Goal: Task Accomplishment & Management: Manage account settings

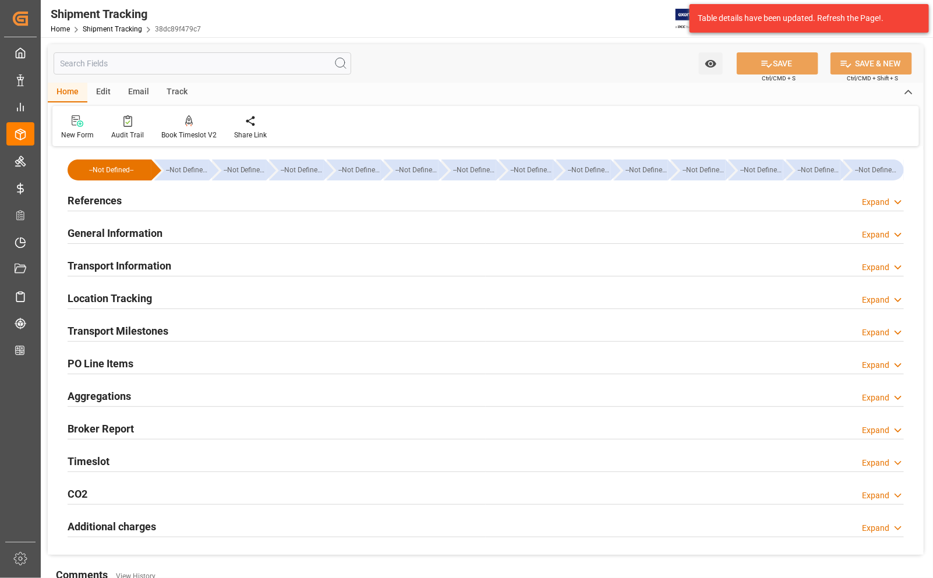
scroll to position [73, 0]
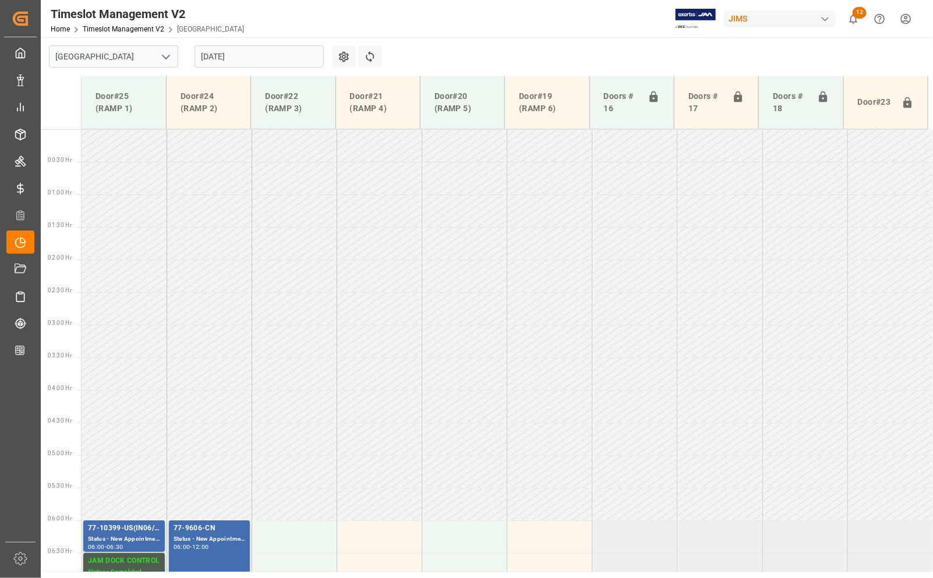
scroll to position [496, 0]
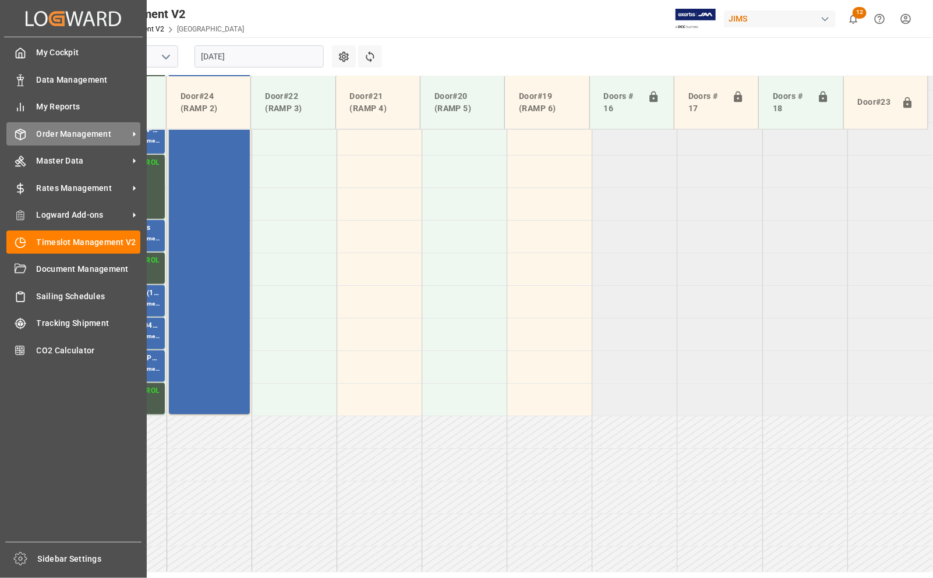
click at [54, 137] on span "Order Management" at bounding box center [83, 134] width 92 height 12
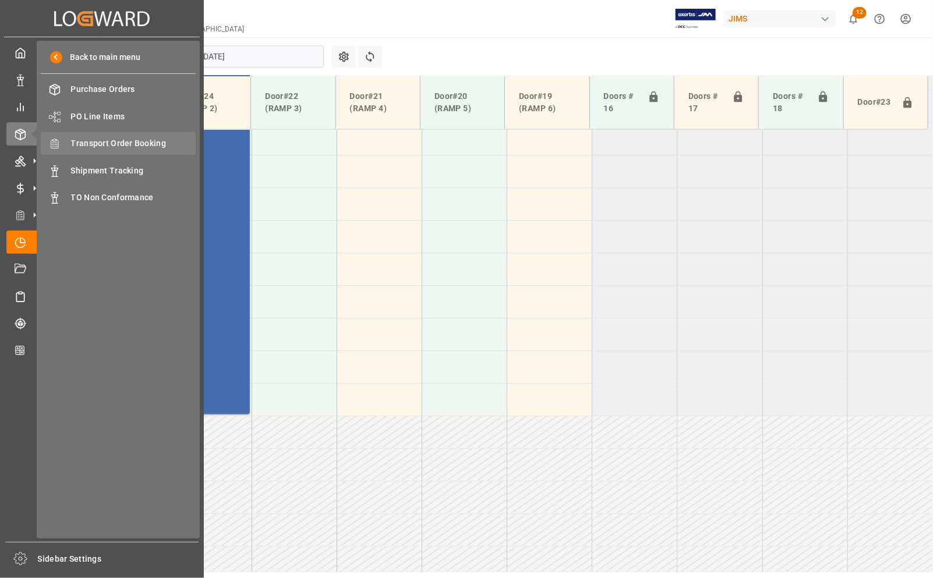
click at [123, 143] on span "Transport Order Booking" at bounding box center [133, 143] width 125 height 12
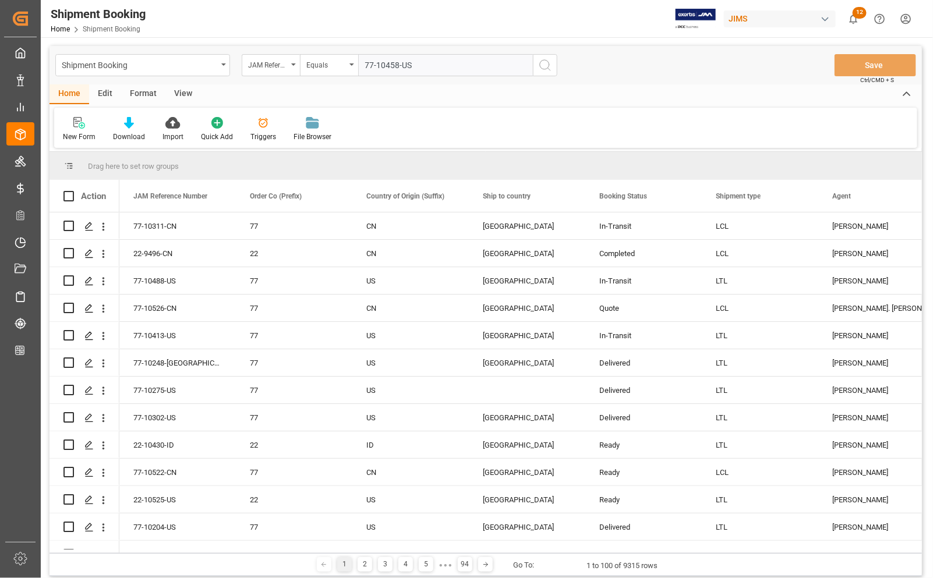
type input "77-10458-US"
click at [545, 62] on icon "search button" at bounding box center [545, 65] width 14 height 14
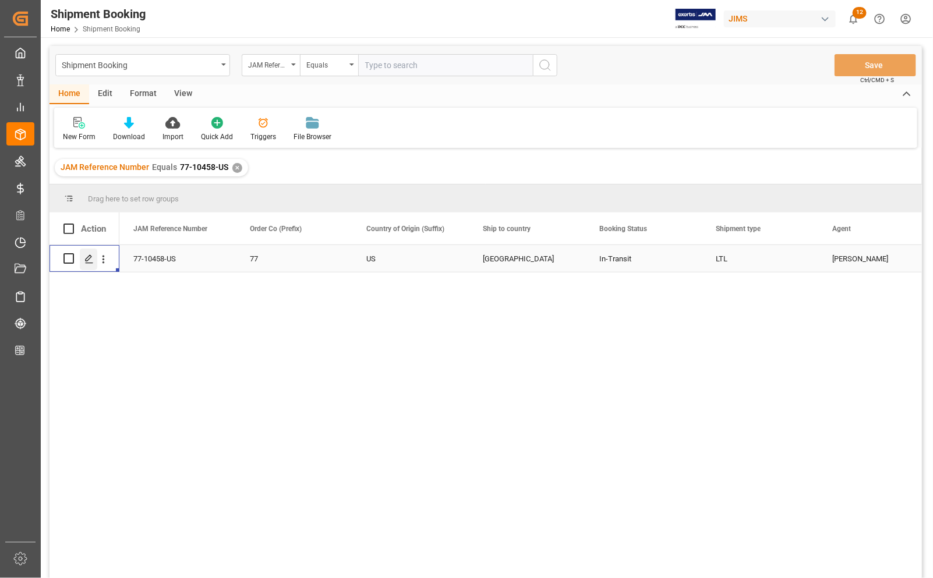
click at [91, 259] on icon "Press SPACE to select this row." at bounding box center [88, 259] width 9 height 9
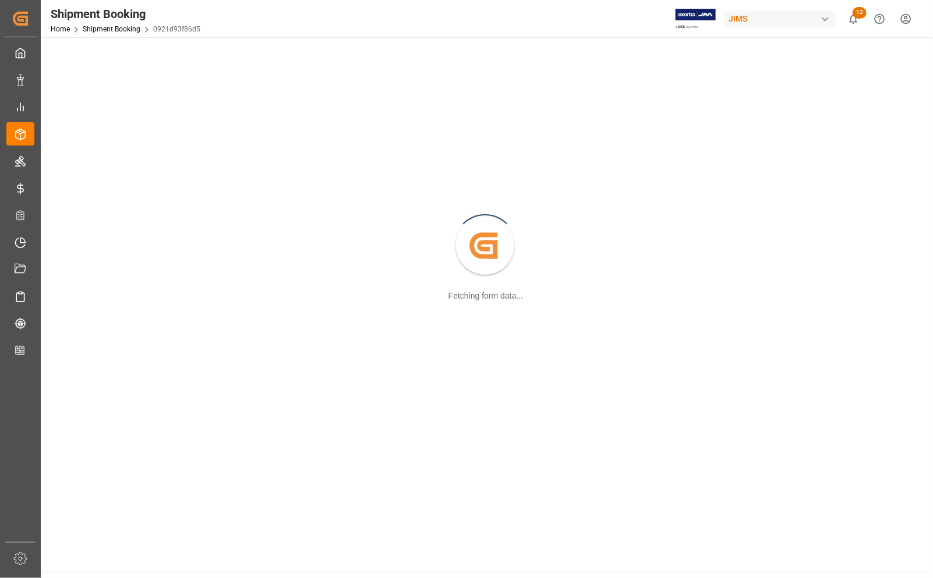
click at [91, 259] on div "Created by potrace 1.15, written by Peter Selinger 2001-2017 Fetching form data…" at bounding box center [486, 246] width 876 height 405
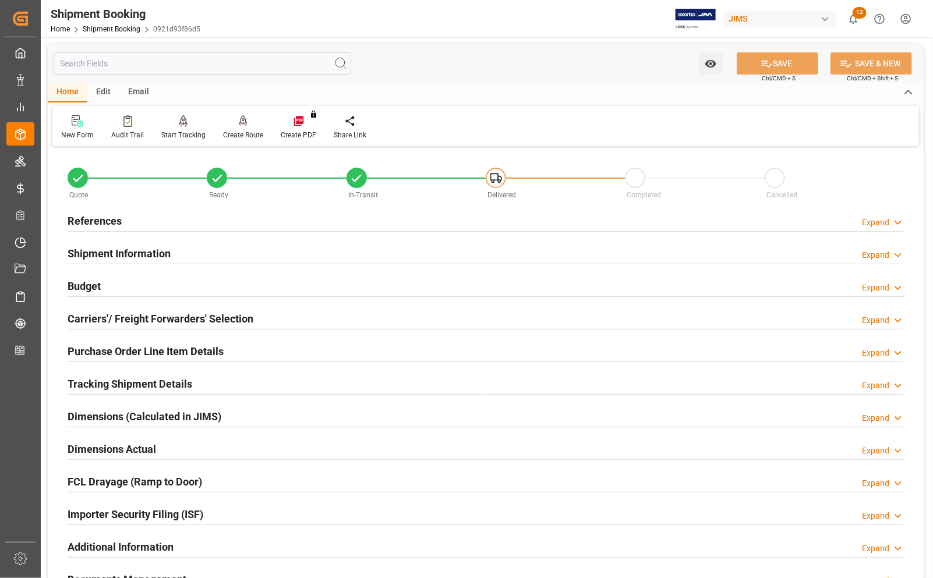
click at [111, 323] on h2 "Carriers'/ Freight Forwarders' Selection" at bounding box center [161, 319] width 186 height 16
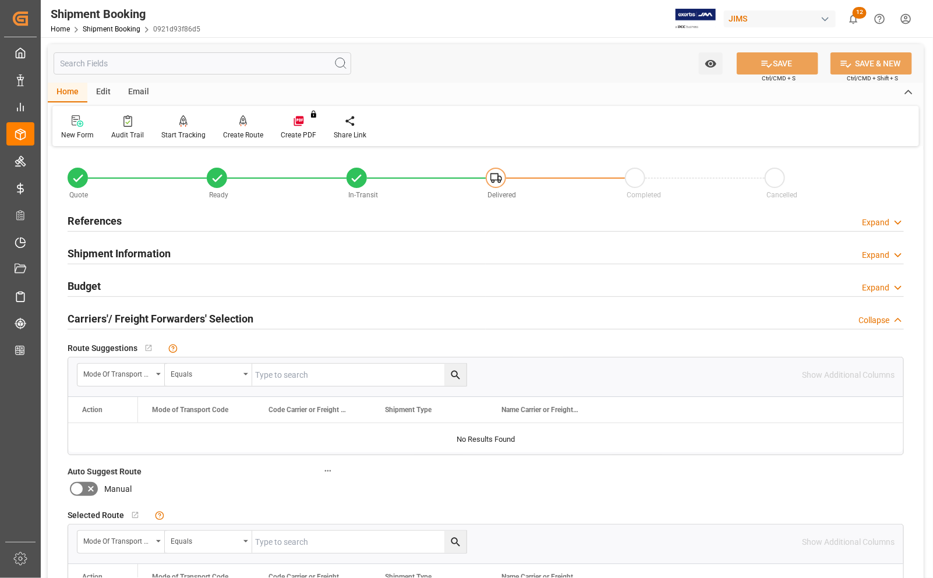
click at [111, 323] on h2 "Carriers'/ Freight Forwarders' Selection" at bounding box center [161, 319] width 186 height 16
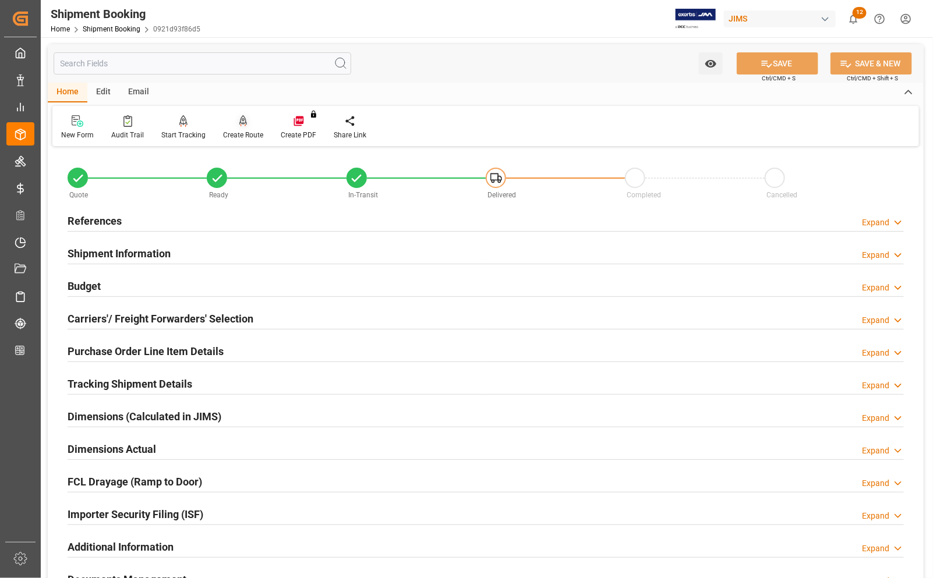
click at [248, 130] on div "Create Route" at bounding box center [243, 135] width 40 height 10
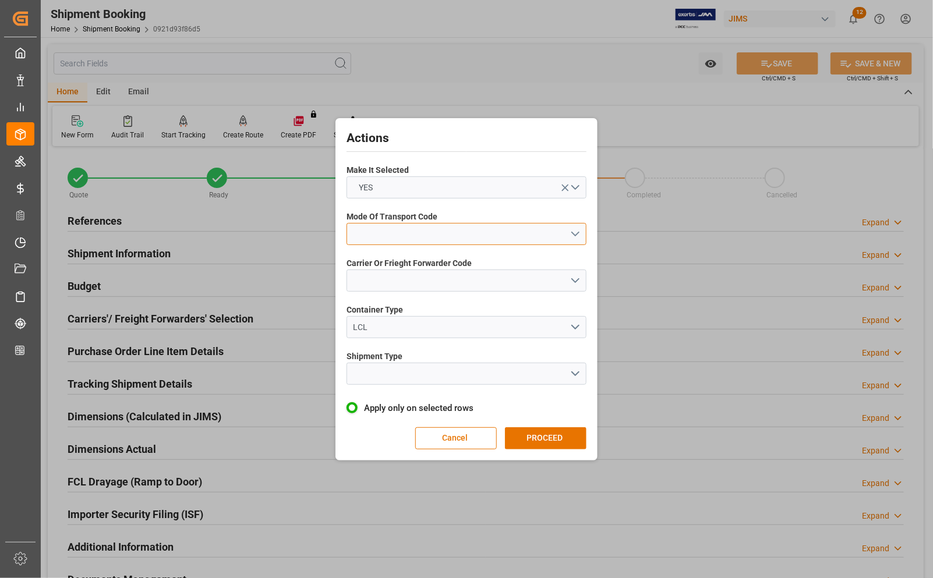
click at [429, 230] on button "open menu" at bounding box center [467, 234] width 240 height 22
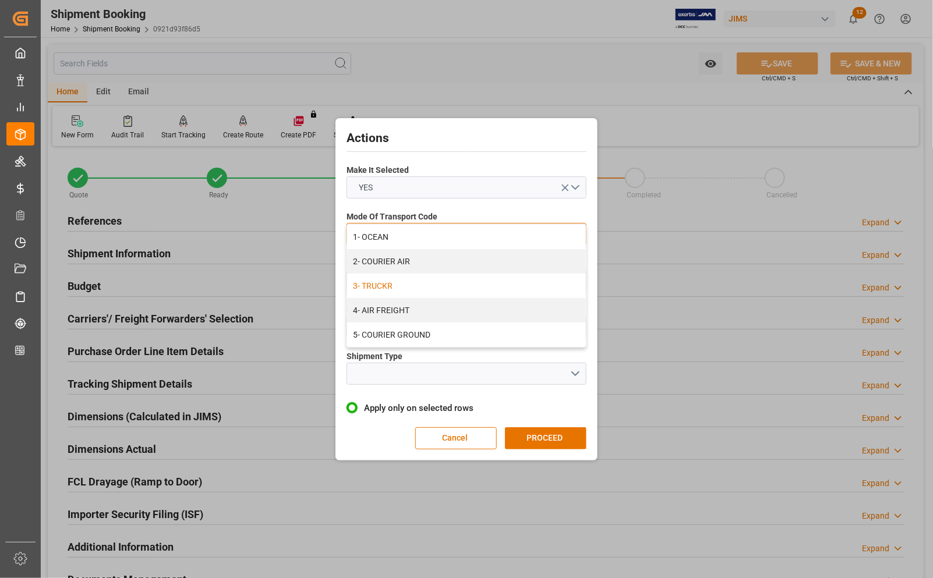
click at [412, 285] on div "3- TRUCKR" at bounding box center [466, 286] width 239 height 24
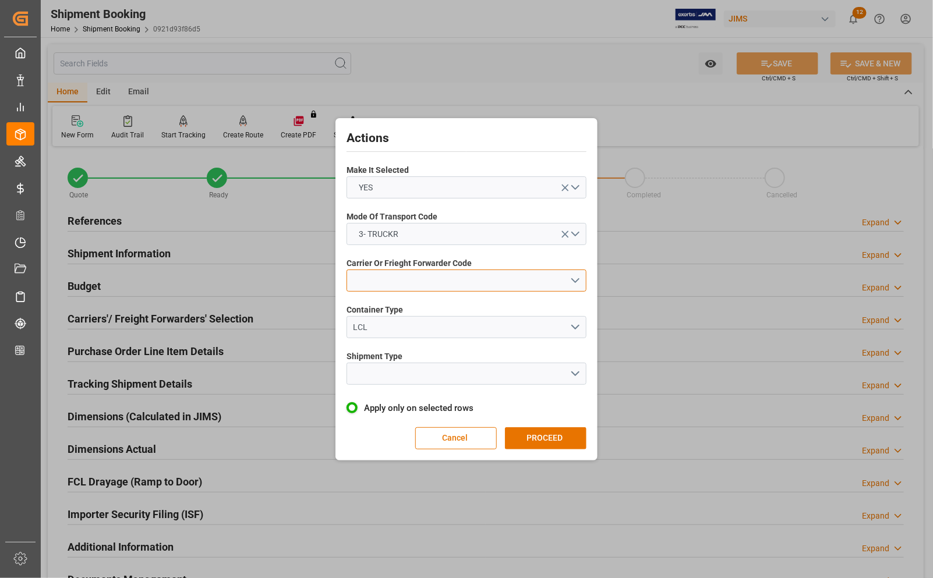
click at [412, 285] on button "open menu" at bounding box center [467, 281] width 240 height 22
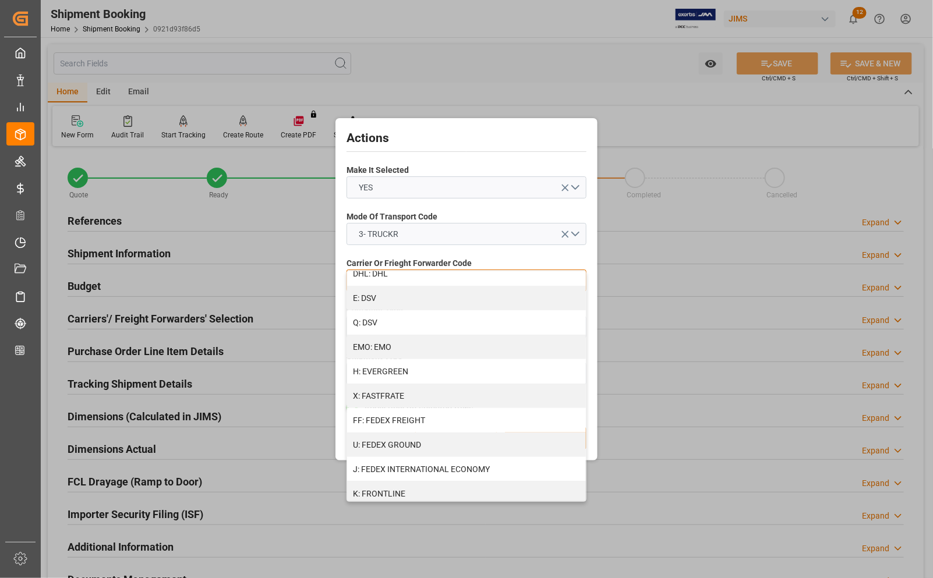
scroll to position [218, 0]
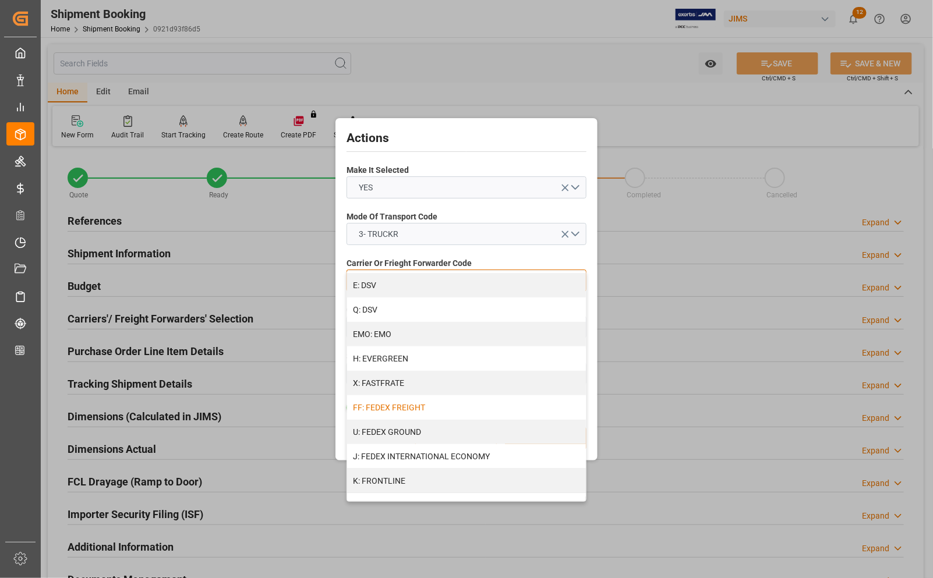
click at [437, 403] on div "FF: FEDEX FREIGHT" at bounding box center [466, 407] width 239 height 24
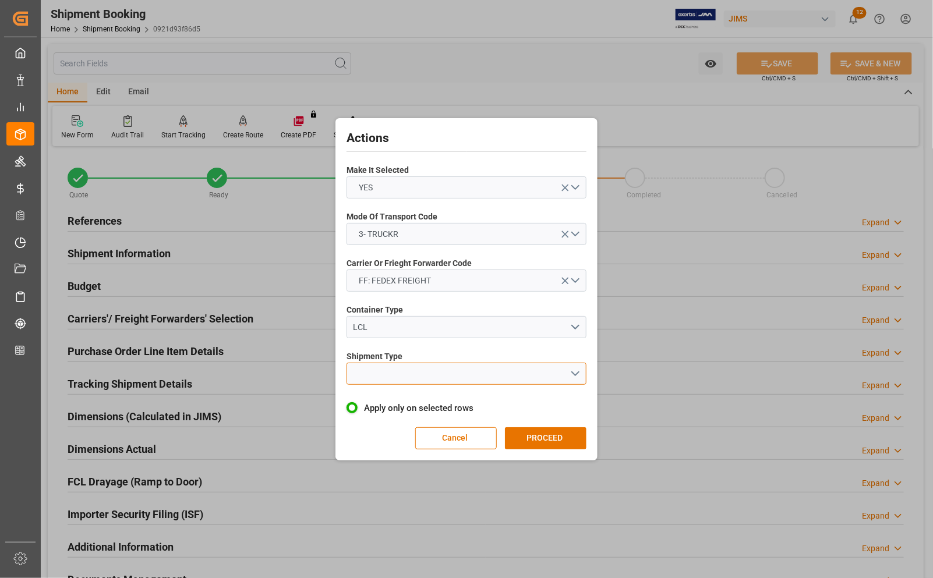
click at [408, 368] on button "open menu" at bounding box center [467, 374] width 240 height 22
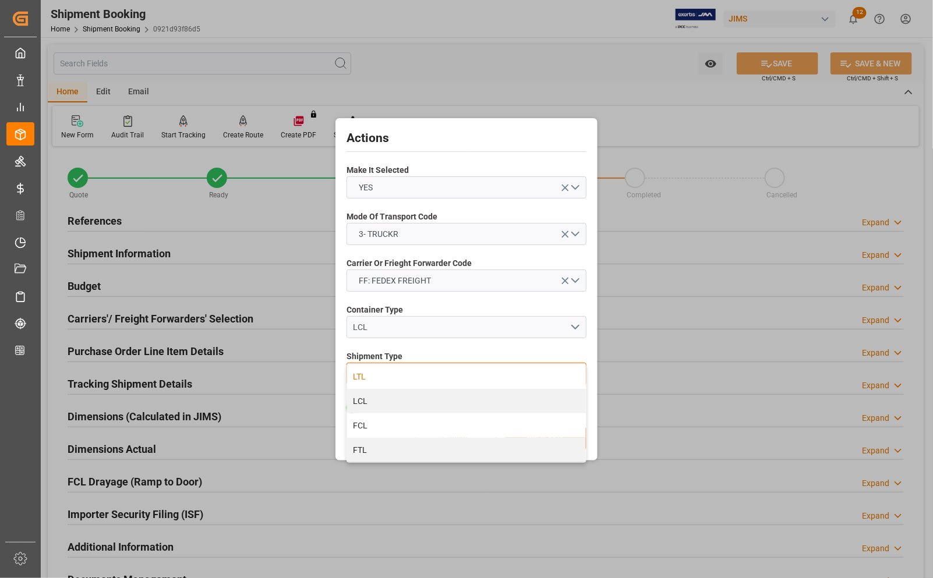
click at [401, 376] on div "LTL" at bounding box center [466, 377] width 239 height 24
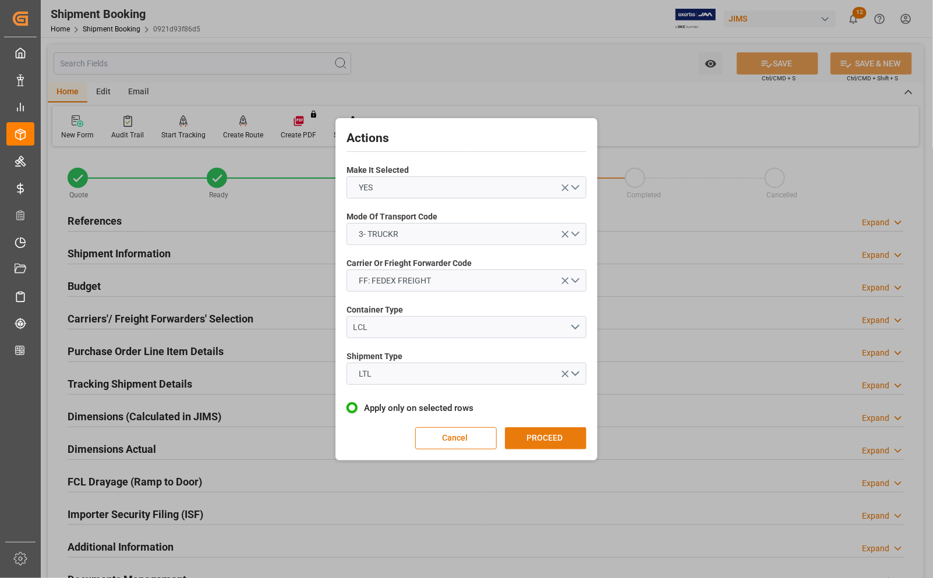
click at [529, 435] on button "PROCEED" at bounding box center [546, 439] width 82 height 22
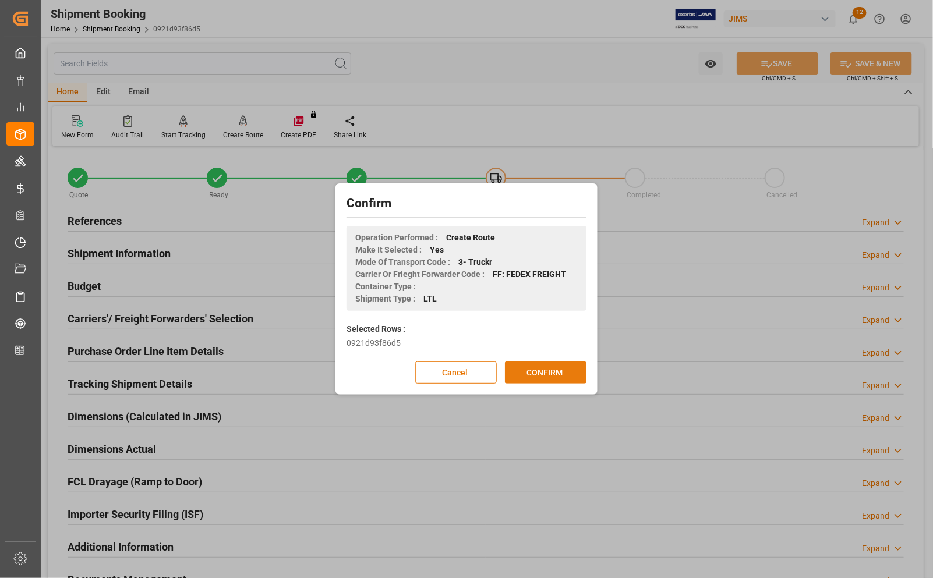
click at [540, 373] on button "CONFIRM" at bounding box center [546, 373] width 82 height 22
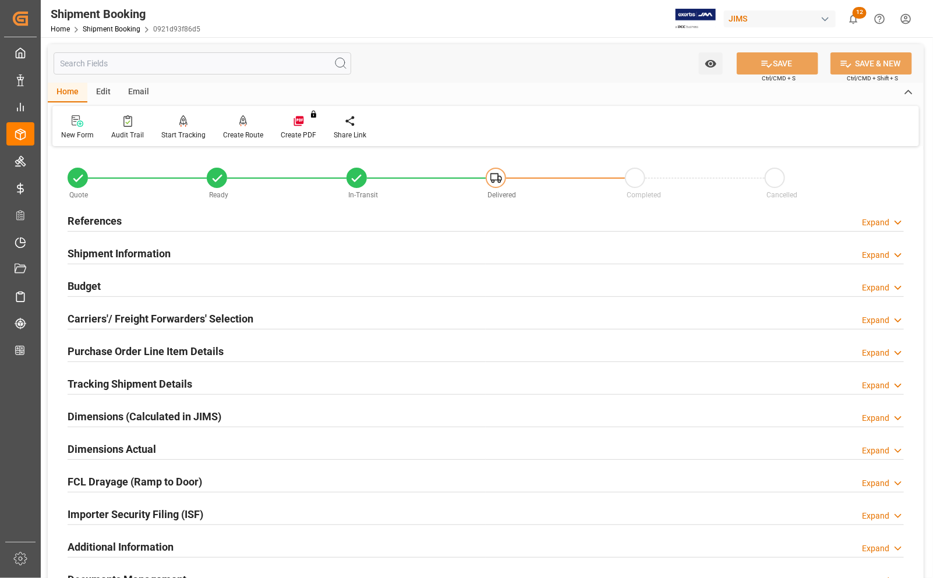
click at [89, 290] on h2 "Budget" at bounding box center [84, 286] width 33 height 16
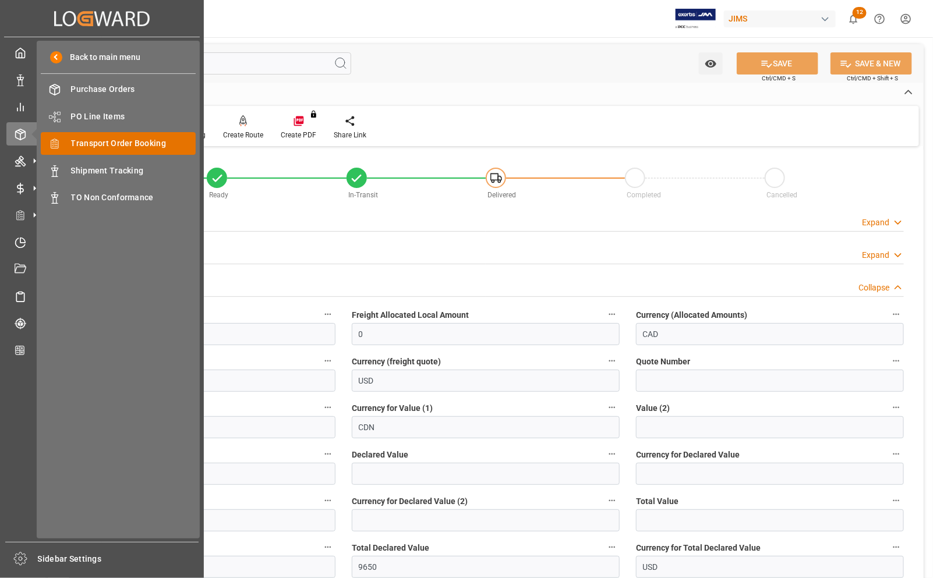
click at [80, 147] on span "Transport Order Booking" at bounding box center [133, 143] width 125 height 12
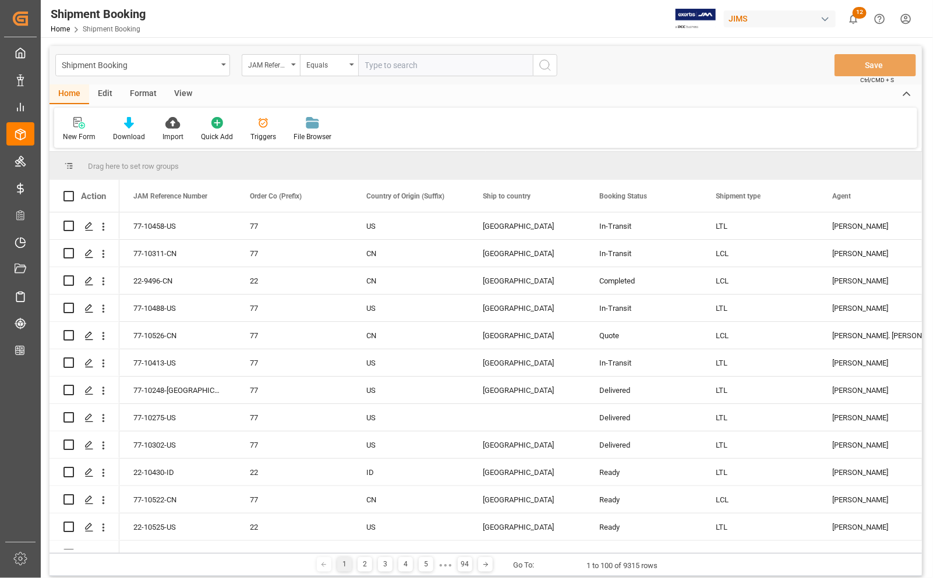
click at [437, 69] on input "text" at bounding box center [445, 65] width 175 height 22
type input "77-10505-[GEOGRAPHIC_DATA]"
click at [546, 65] on icon "search button" at bounding box center [545, 65] width 14 height 14
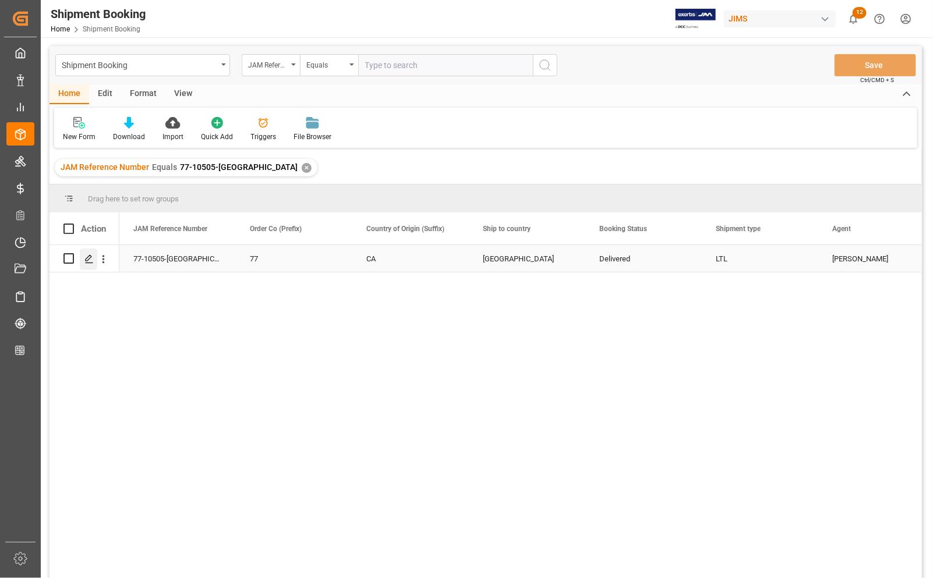
click at [88, 260] on polygon "Press SPACE to select this row." at bounding box center [89, 258] width 6 height 6
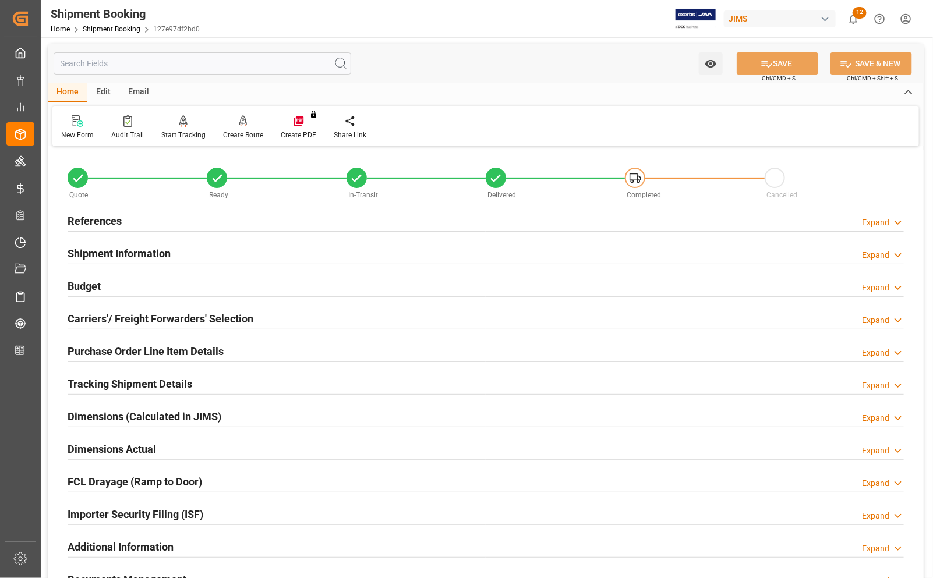
click at [101, 316] on h2 "Carriers'/ Freight Forwarders' Selection" at bounding box center [161, 319] width 186 height 16
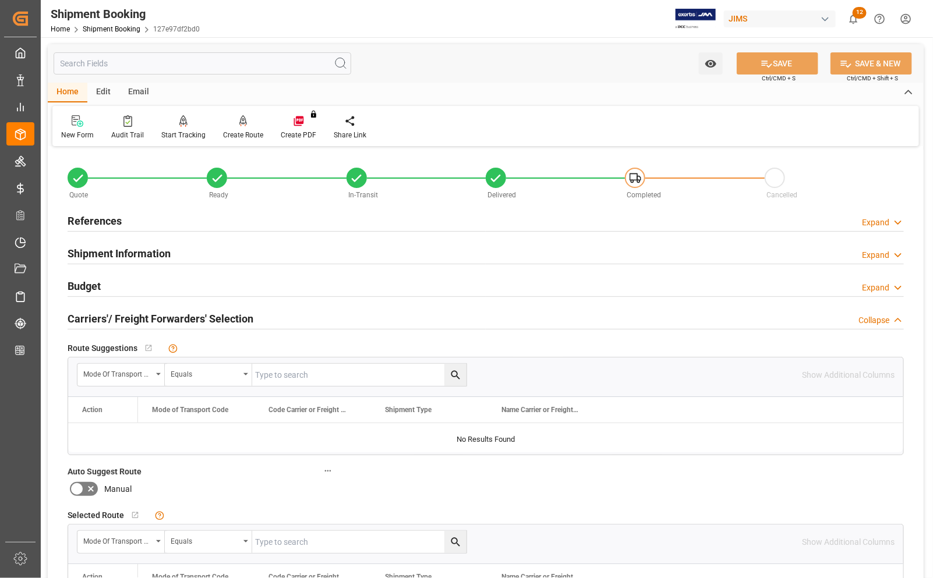
click at [108, 317] on h2 "Carriers'/ Freight Forwarders' Selection" at bounding box center [161, 319] width 186 height 16
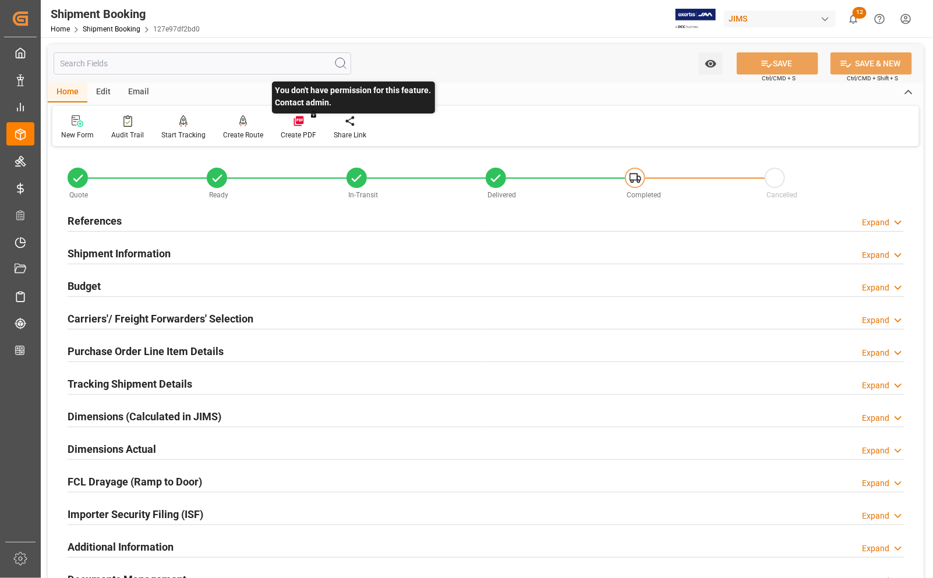
click at [295, 138] on div "You don't have permission for this feature. Contact admin." at bounding box center [298, 128] width 53 height 26
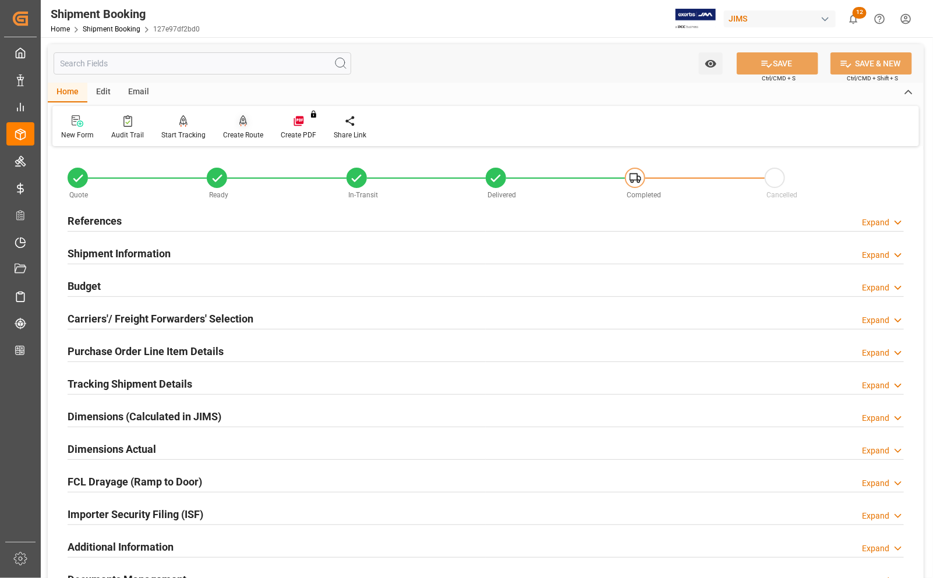
click at [248, 135] on div "Create Route" at bounding box center [243, 135] width 40 height 10
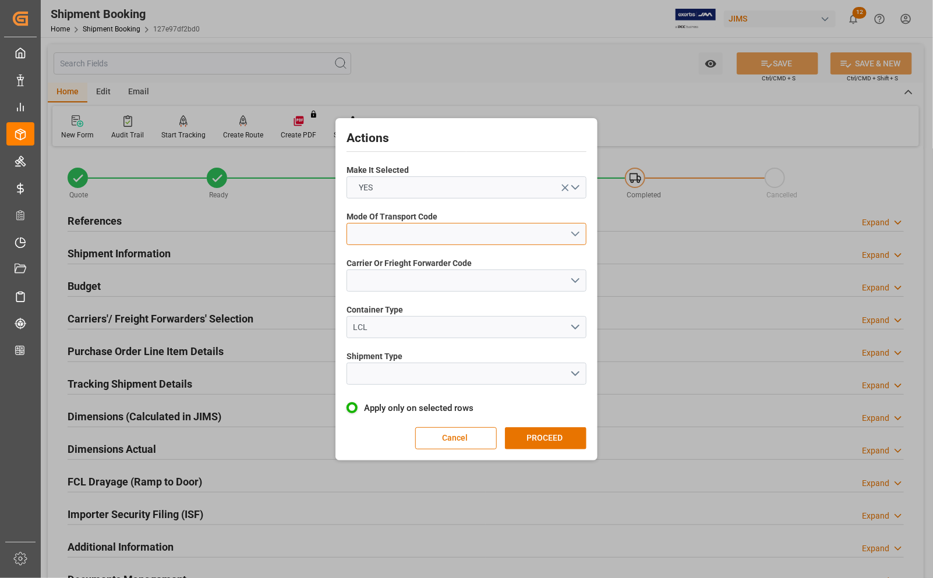
click at [394, 235] on button "open menu" at bounding box center [467, 234] width 240 height 22
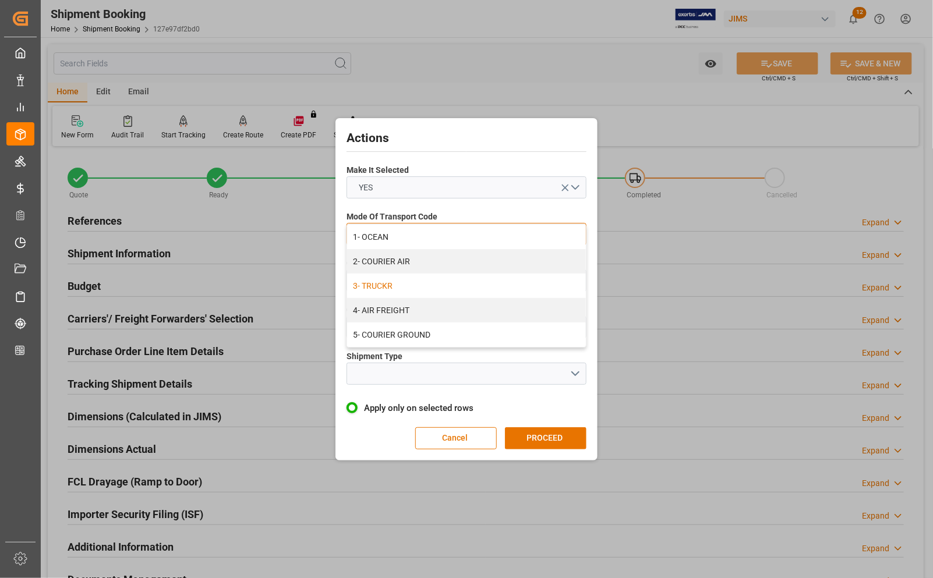
click at [389, 289] on div "3- TRUCKR" at bounding box center [466, 286] width 239 height 24
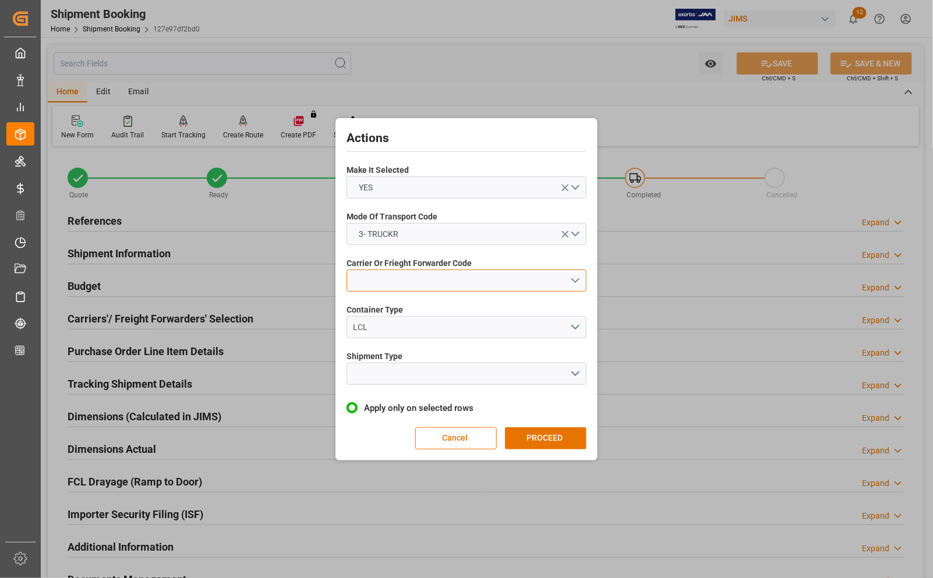
click at [388, 282] on button "open menu" at bounding box center [467, 281] width 240 height 22
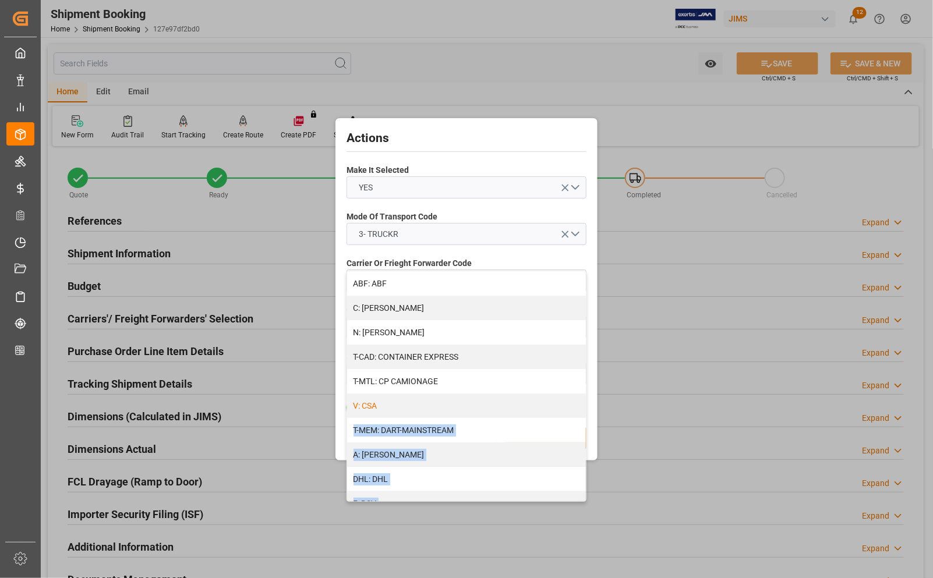
drag, startPoint x: 586, startPoint y: 313, endPoint x: 581, endPoint y: 400, distance: 86.4
click at [581, 400] on div "ABF: ABF C: CH ROBINSON N: CH ROBINSON T-CAD: CONTAINER EXPRESS T-MTL: CP CAMIO…" at bounding box center [467, 386] width 240 height 231
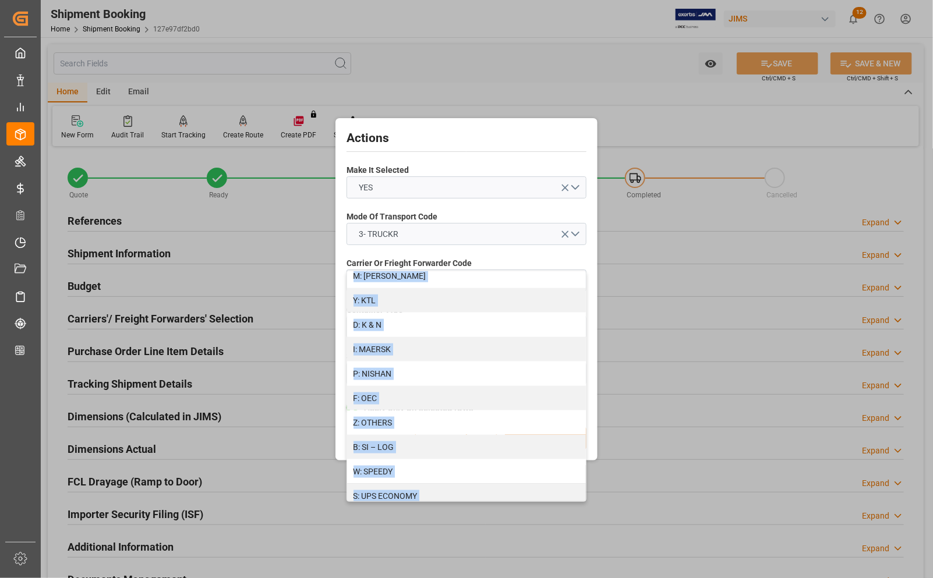
scroll to position [613, 0]
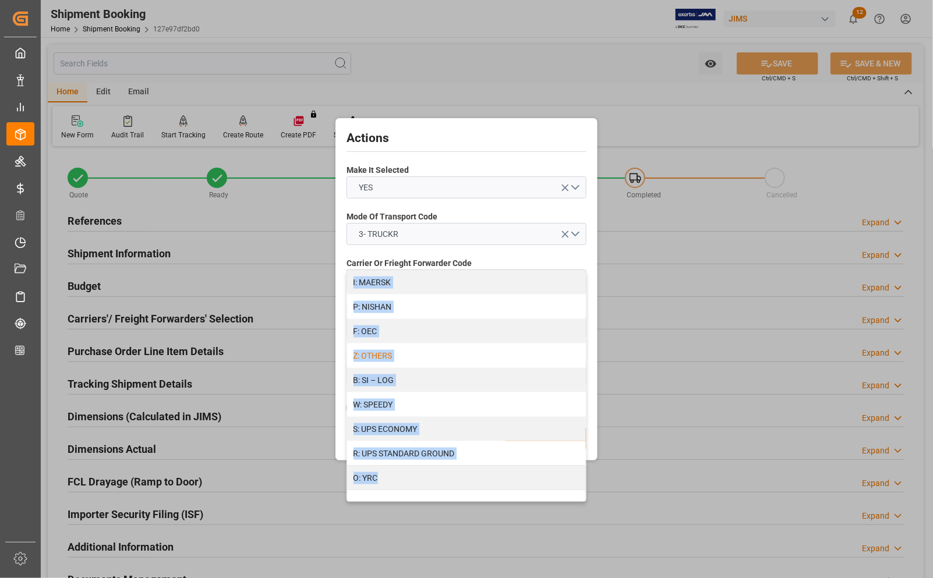
click at [386, 350] on div "Z: OTHERS" at bounding box center [466, 356] width 239 height 24
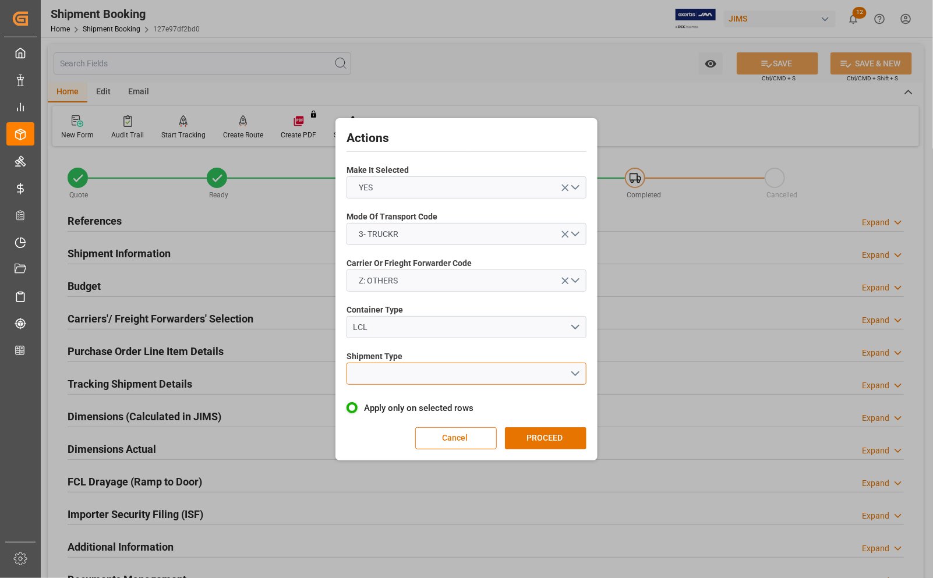
click at [386, 369] on button "open menu" at bounding box center [467, 374] width 240 height 22
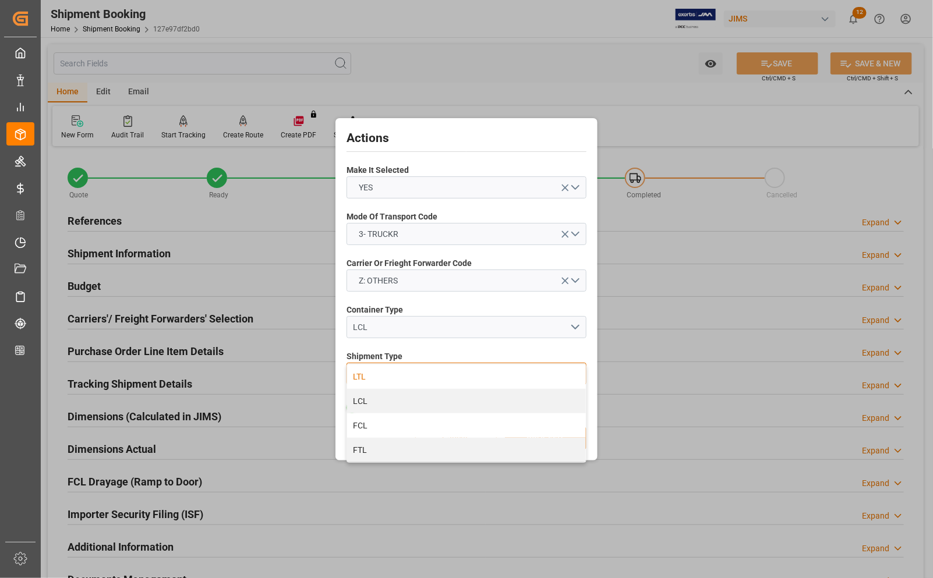
click at [376, 380] on div "LTL" at bounding box center [466, 377] width 239 height 24
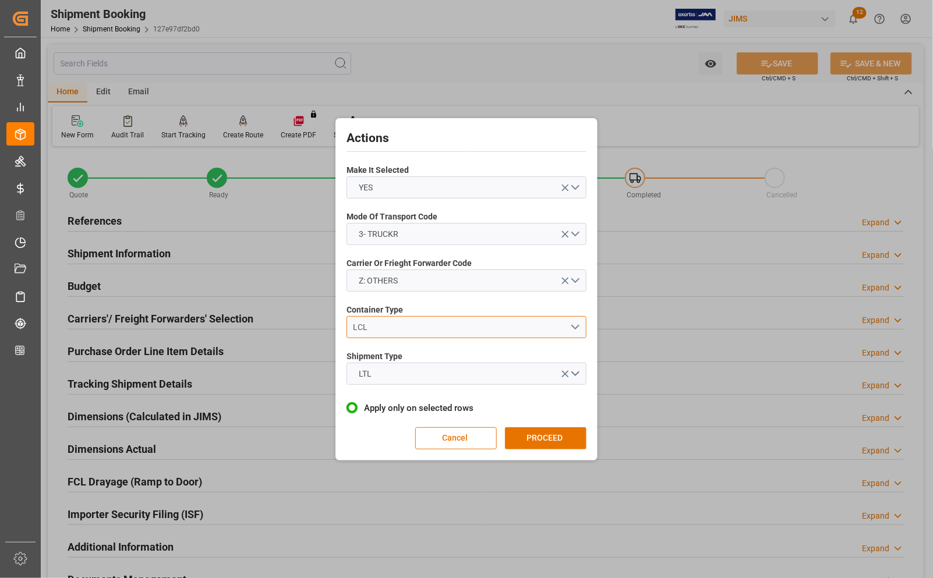
click at [430, 330] on div "LCL" at bounding box center [462, 328] width 217 height 12
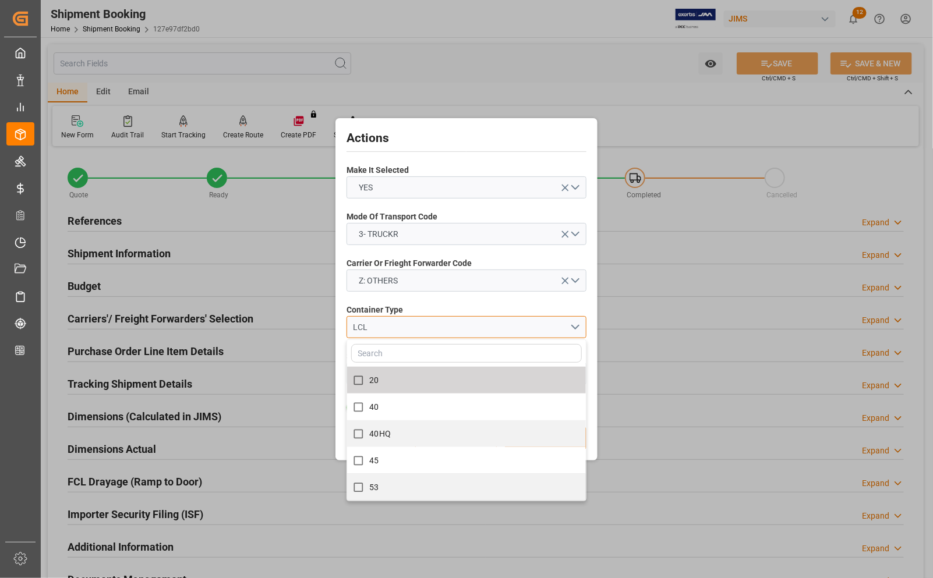
click at [575, 324] on button "LCL" at bounding box center [467, 327] width 240 height 22
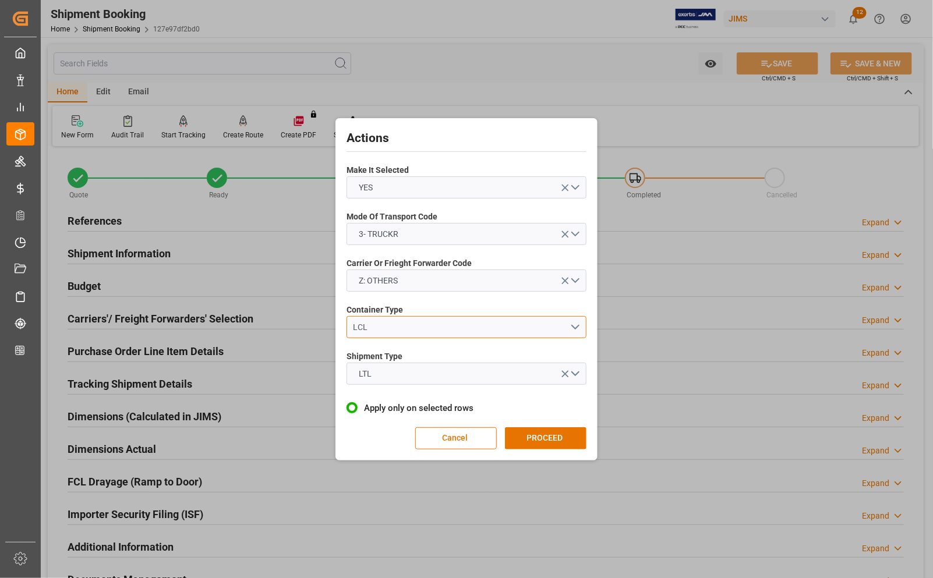
click at [575, 324] on button "LCL" at bounding box center [467, 327] width 240 height 22
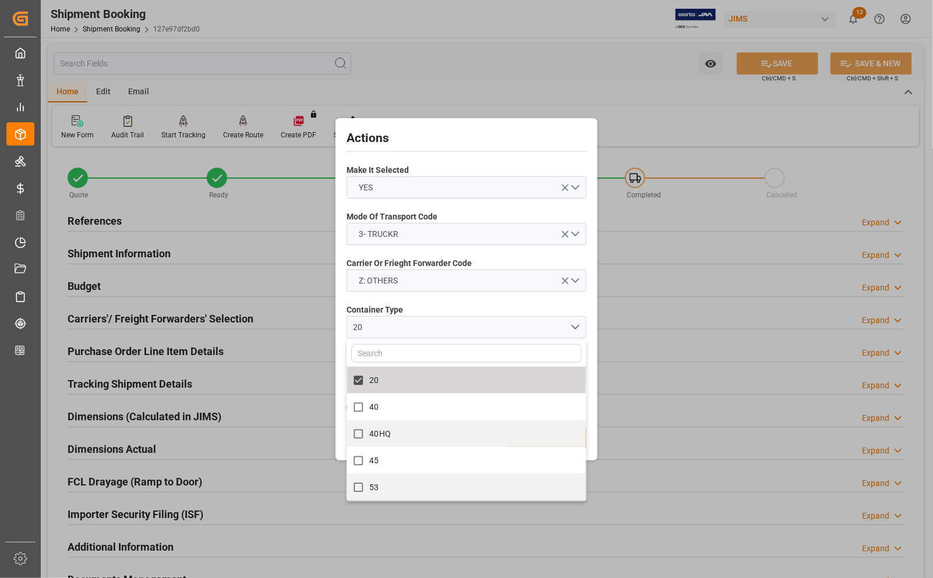
click at [365, 377] on input "20" at bounding box center [358, 380] width 23 height 23
checkbox input "true"
click at [464, 296] on div "Actions Make It Selected YES Mode Of Transport Code 3- TRUCKR Carrier Or Friegh…" at bounding box center [466, 289] width 256 height 337
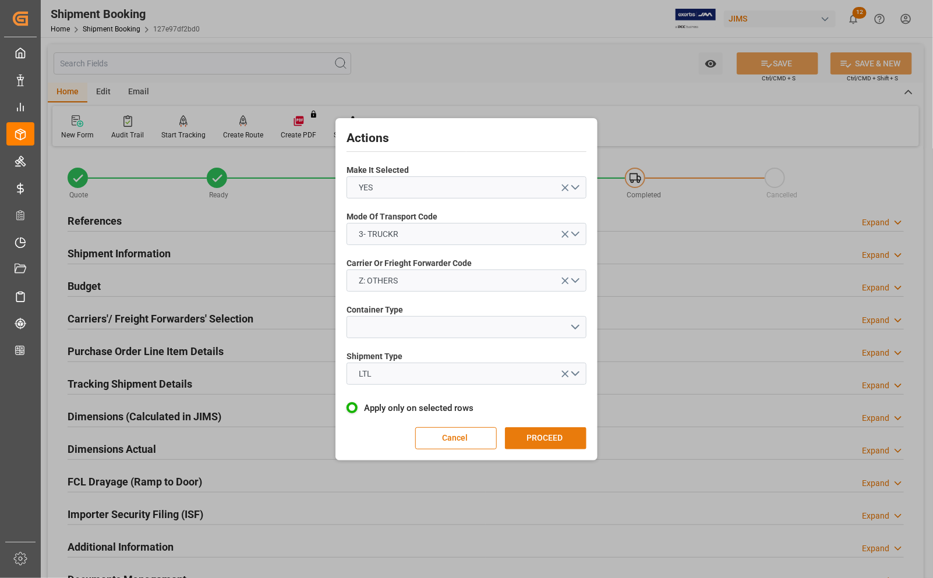
click at [546, 439] on button "PROCEED" at bounding box center [546, 439] width 82 height 22
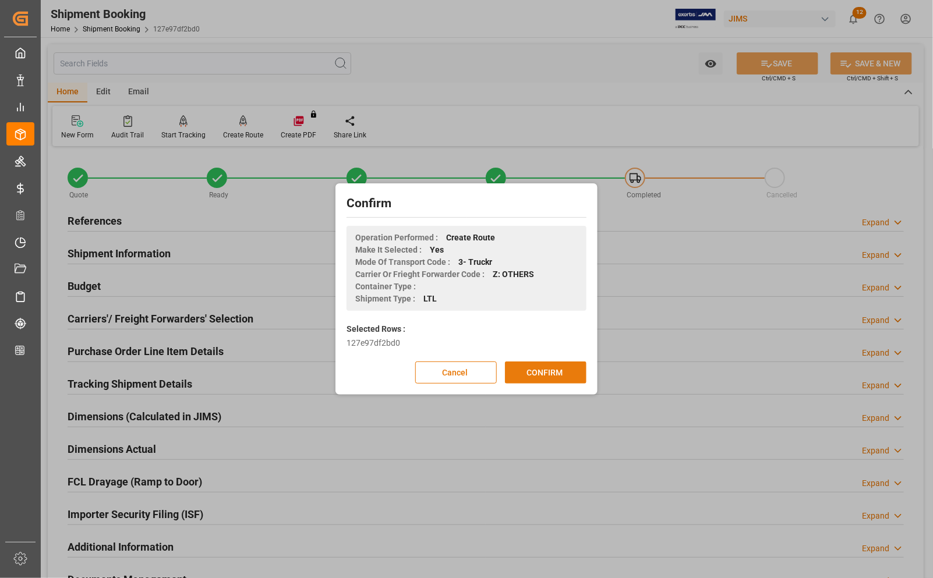
click at [549, 368] on button "CONFIRM" at bounding box center [546, 373] width 82 height 22
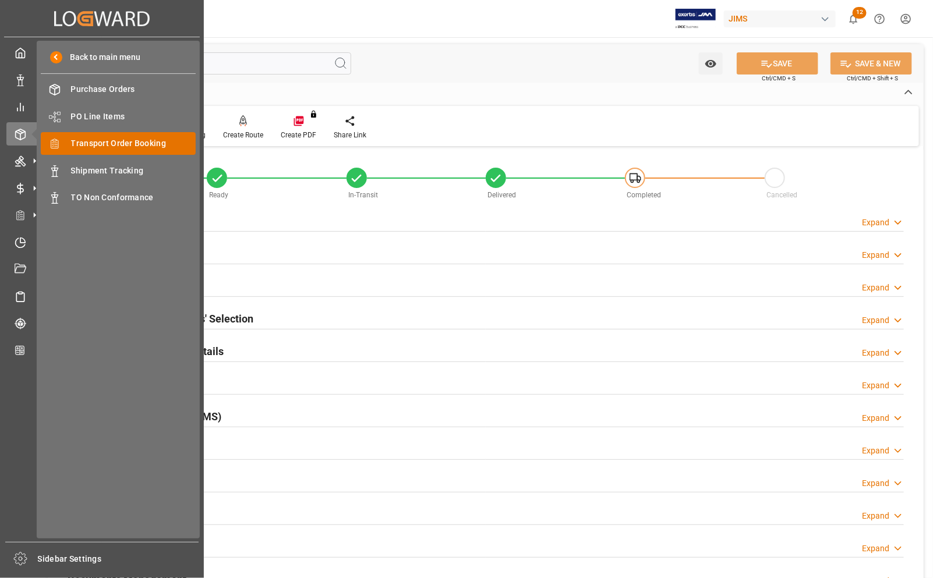
click at [112, 141] on span "Transport Order Booking" at bounding box center [133, 143] width 125 height 12
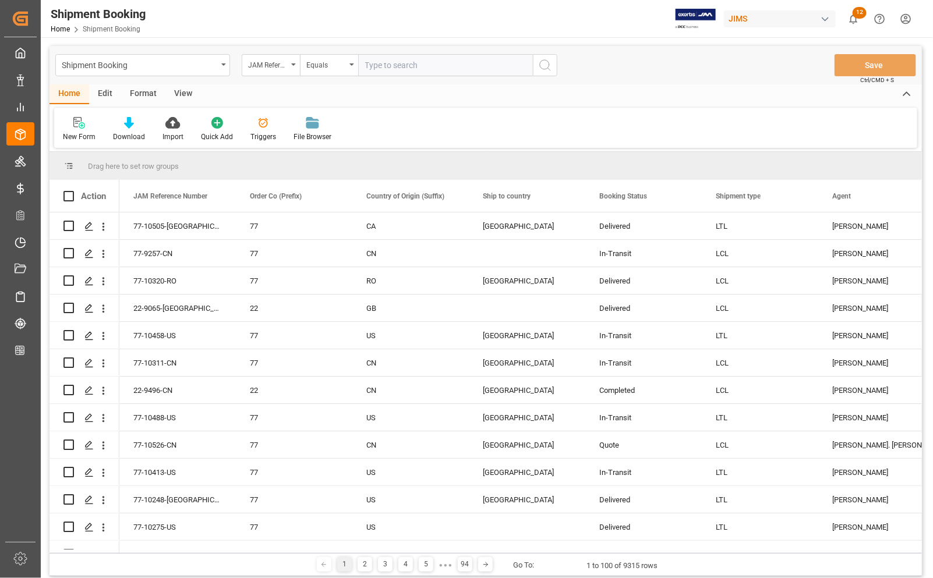
click at [386, 62] on input "text" at bounding box center [445, 65] width 175 height 22
type input "77-9891-CN"
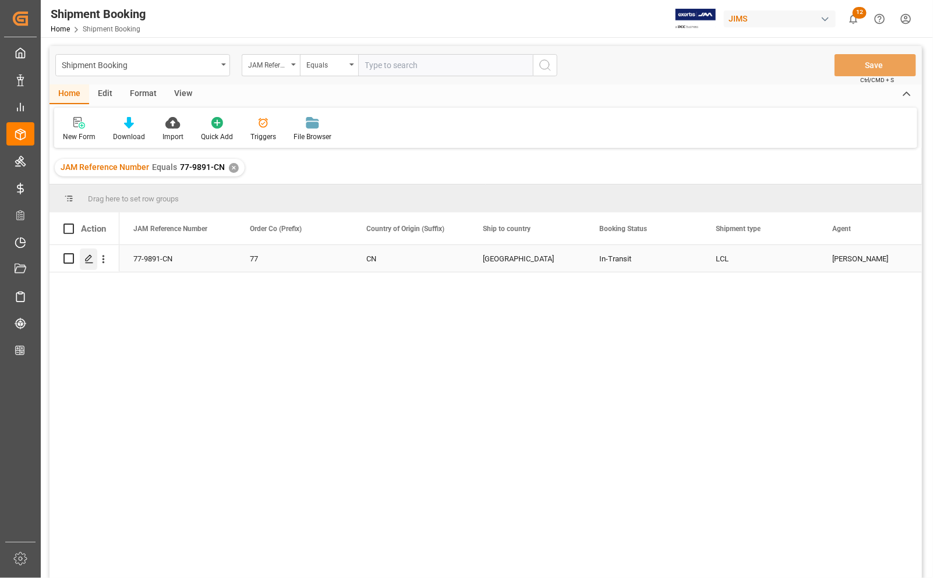
click at [94, 261] on div "Press SPACE to select this row." at bounding box center [88, 260] width 17 height 22
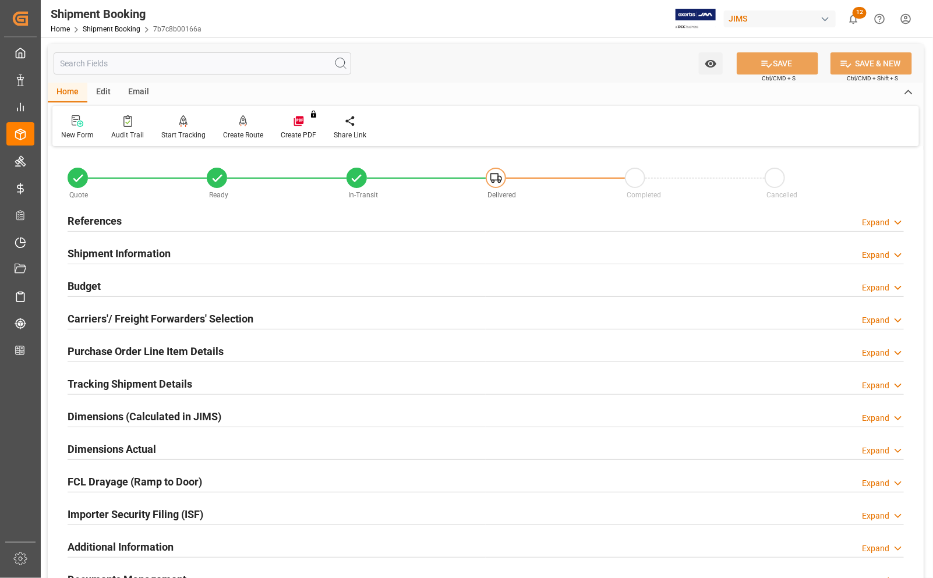
click at [135, 317] on h2 "Carriers'/ Freight Forwarders' Selection" at bounding box center [161, 319] width 186 height 16
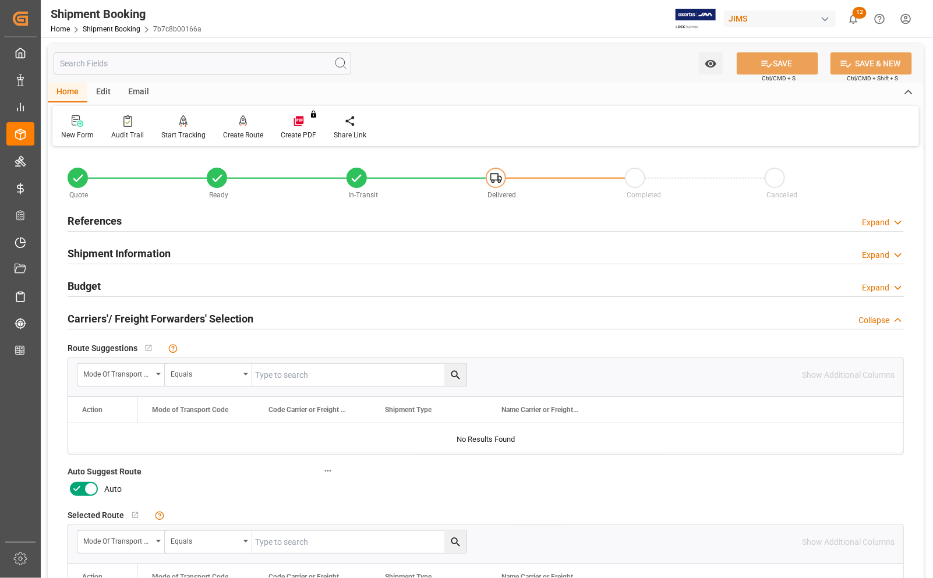
click at [90, 491] on icon at bounding box center [91, 489] width 14 height 14
click at [0, 0] on input "checkbox" at bounding box center [0, 0] width 0 height 0
click at [96, 284] on h2 "Budget" at bounding box center [84, 286] width 33 height 16
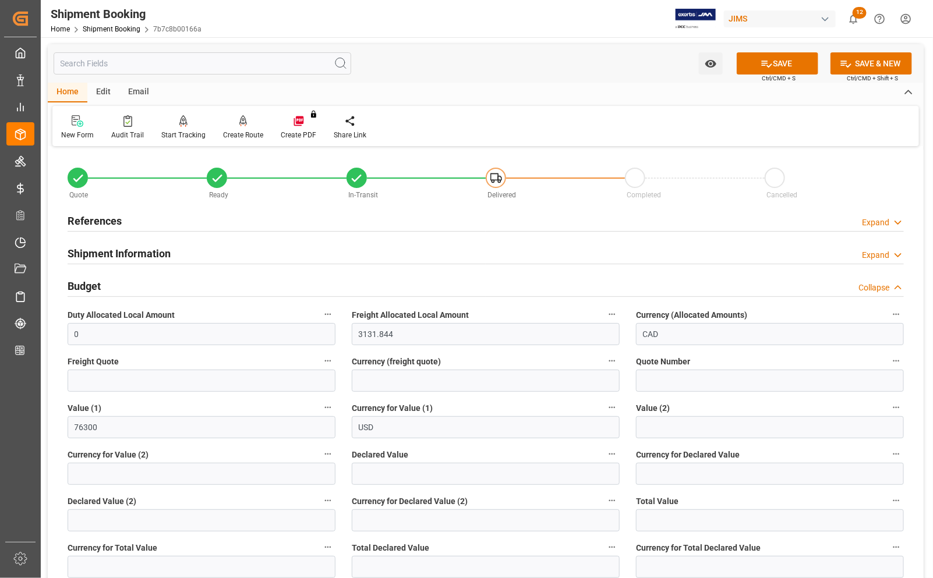
click at [96, 284] on h2 "Budget" at bounding box center [84, 286] width 33 height 16
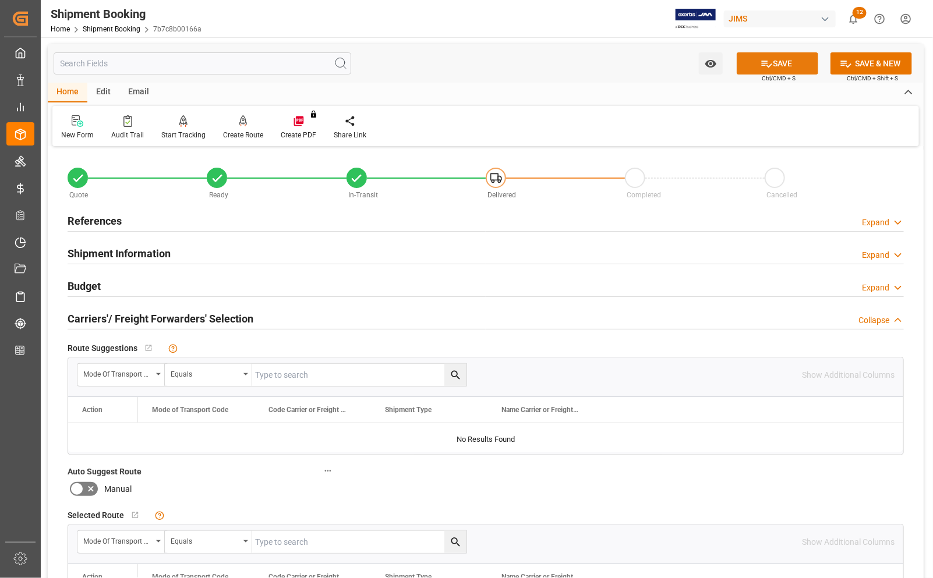
click at [790, 64] on button "SAVE" at bounding box center [778, 63] width 82 height 22
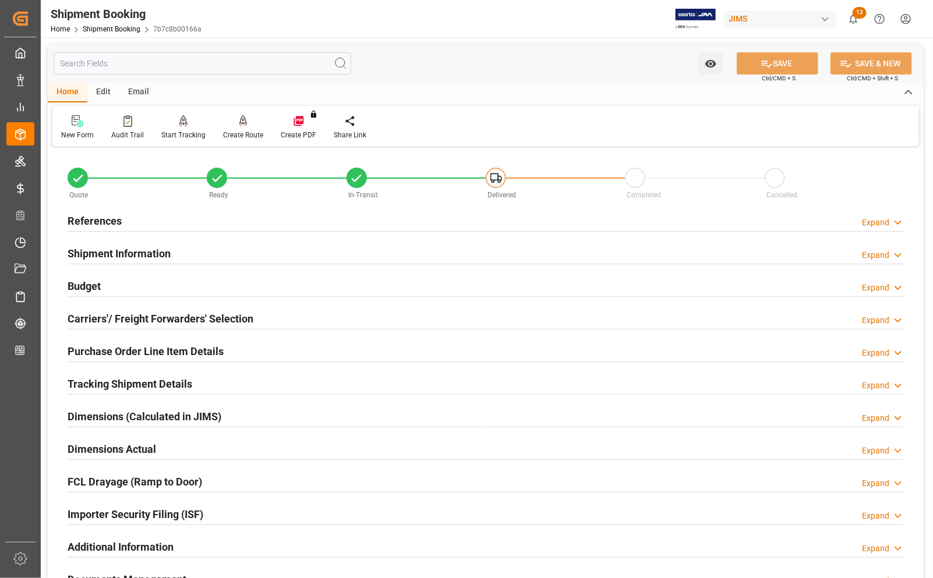
click at [91, 221] on h2 "References" at bounding box center [95, 221] width 54 height 16
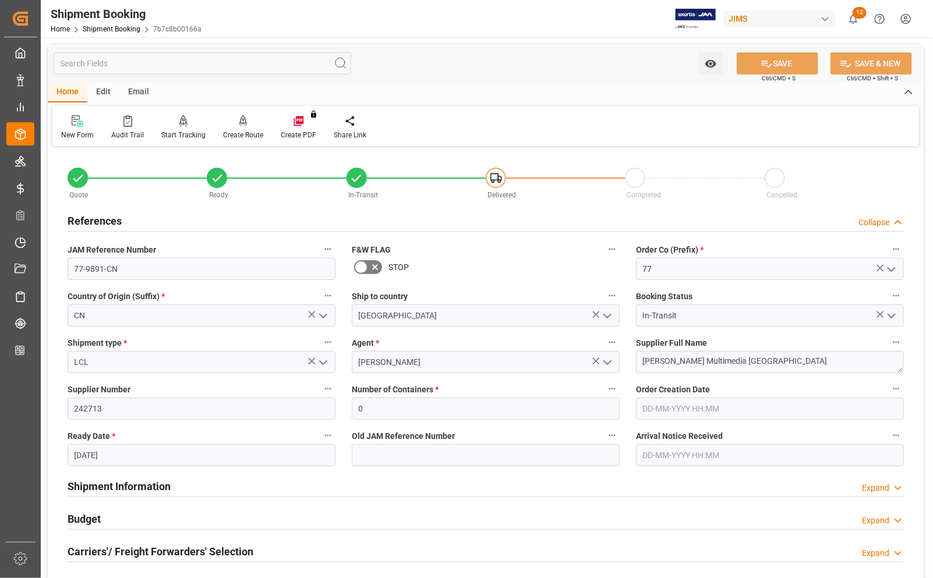
click at [91, 221] on h2 "References" at bounding box center [95, 221] width 54 height 16
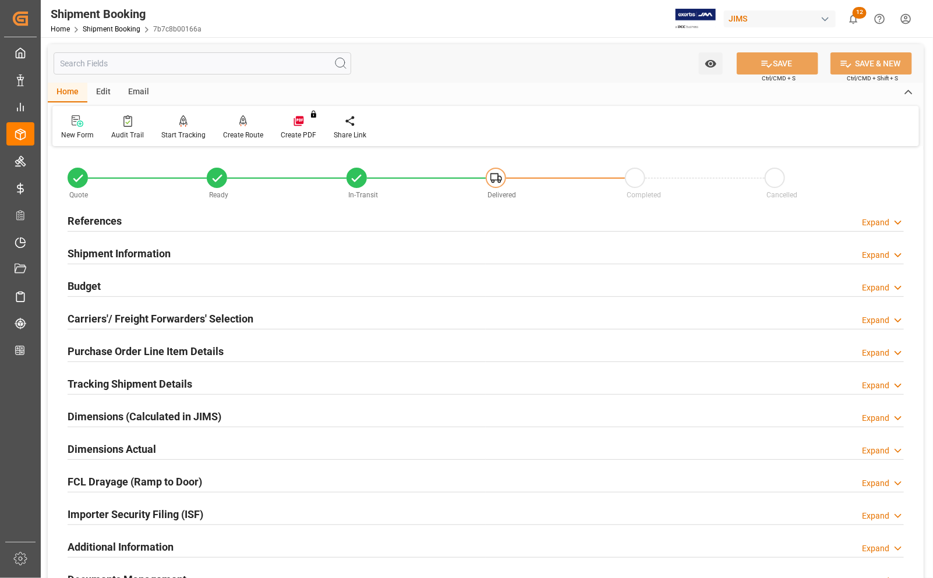
click at [115, 313] on h2 "Carriers'/ Freight Forwarders' Selection" at bounding box center [161, 319] width 186 height 16
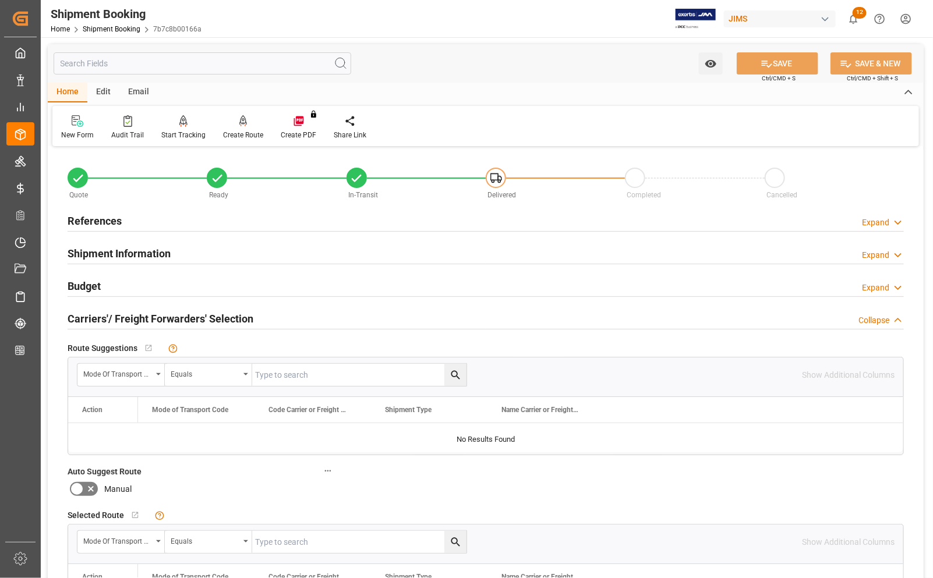
click at [115, 313] on h2 "Carriers'/ Freight Forwarders' Selection" at bounding box center [161, 319] width 186 height 16
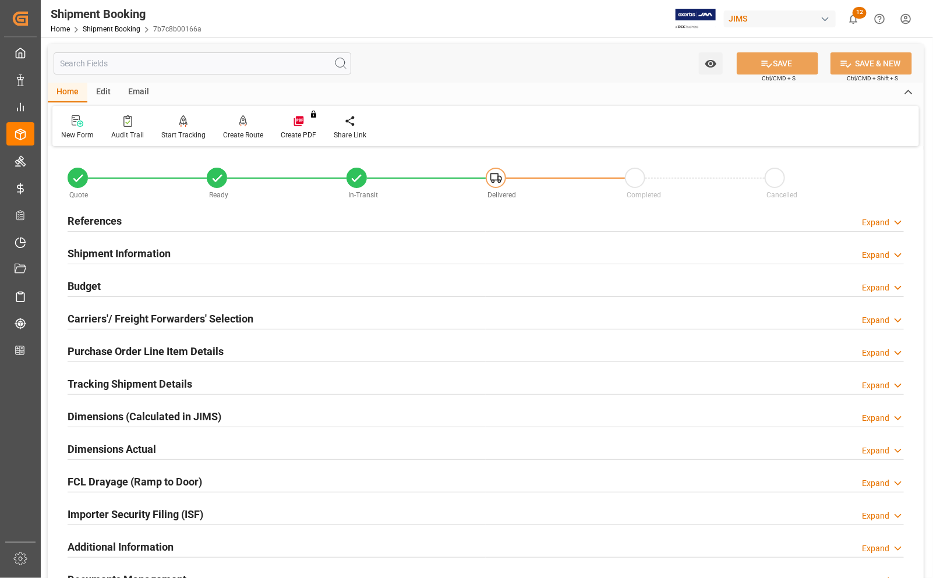
click at [73, 282] on h2 "Budget" at bounding box center [84, 286] width 33 height 16
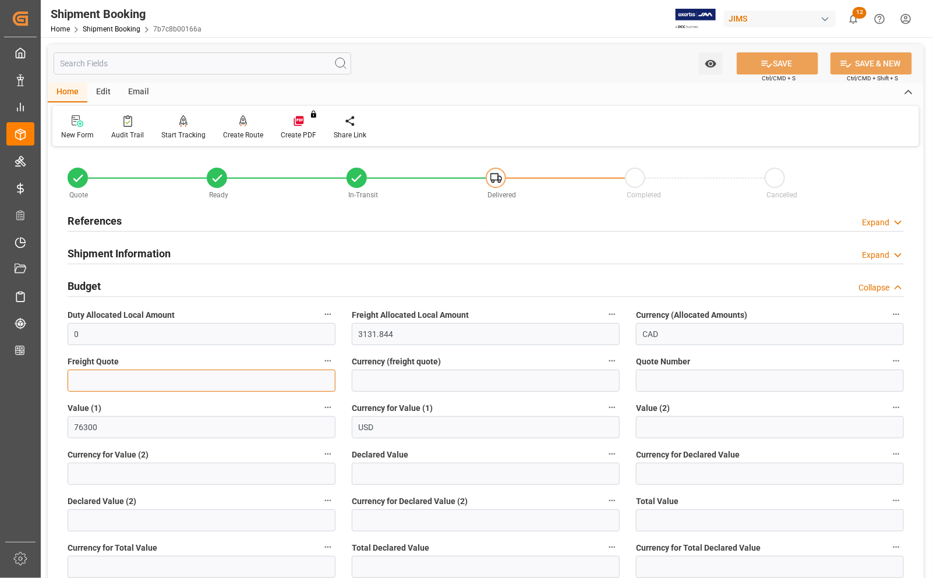
click at [142, 380] on input "text" at bounding box center [202, 381] width 268 height 22
type input "1025"
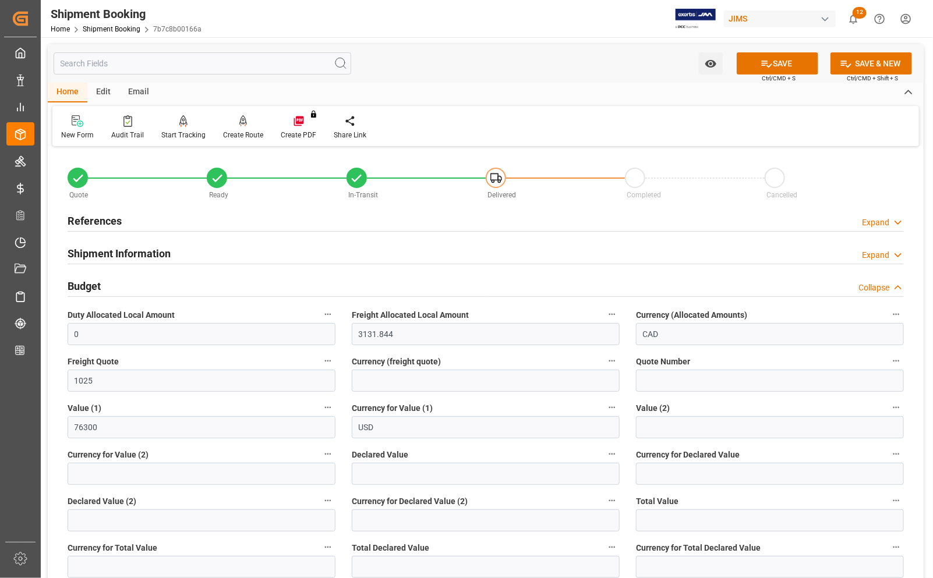
click at [458, 368] on label "Currency (freight quote)" at bounding box center [486, 362] width 268 height 16
click at [605, 368] on button "Currency (freight quote)" at bounding box center [612, 361] width 15 height 15
click at [458, 379] on div at bounding box center [466, 289] width 933 height 578
click at [458, 379] on input at bounding box center [486, 381] width 268 height 22
type input "USD"
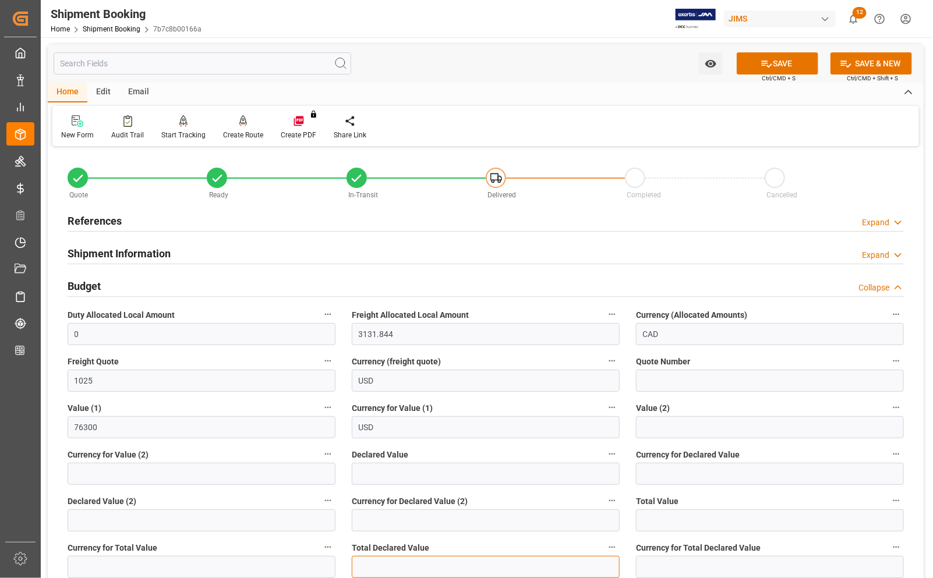
type input "9650"
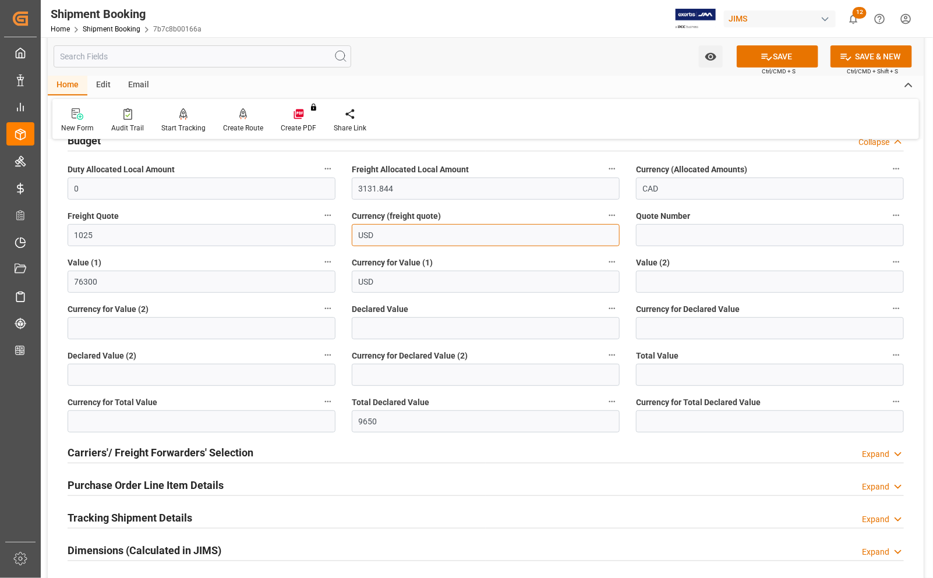
scroll to position [291, 0]
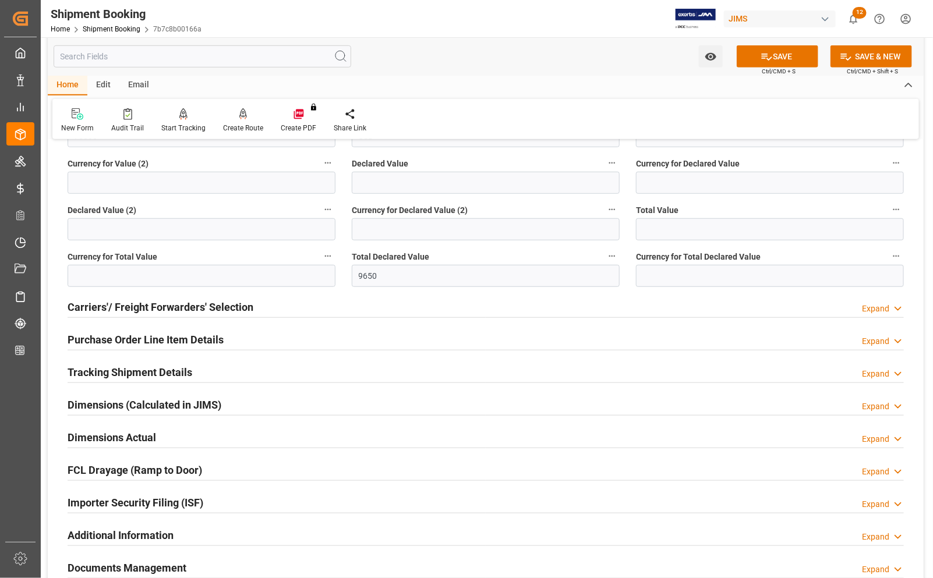
click at [103, 310] on h2 "Carriers'/ Freight Forwarders' Selection" at bounding box center [161, 307] width 186 height 16
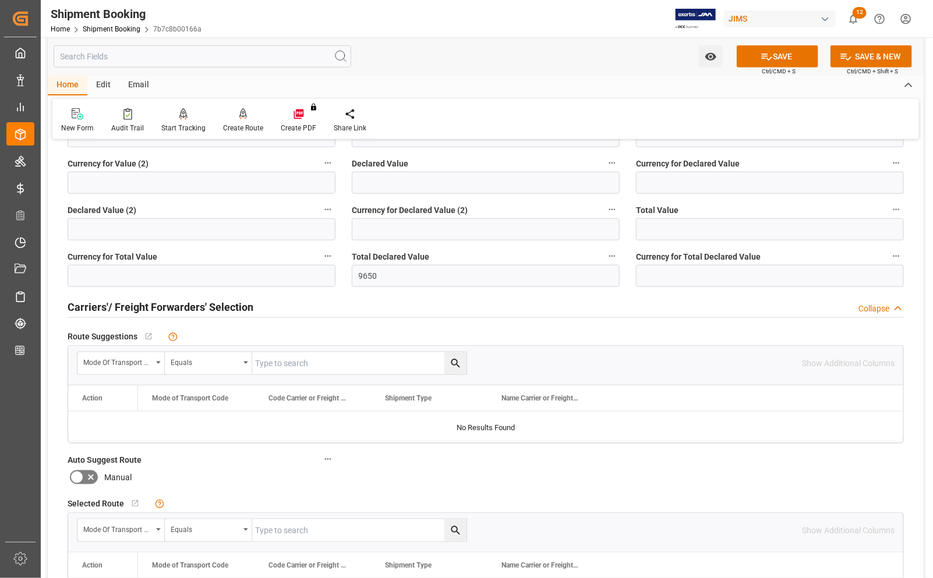
click at [103, 310] on h2 "Carriers'/ Freight Forwarders' Selection" at bounding box center [161, 307] width 186 height 16
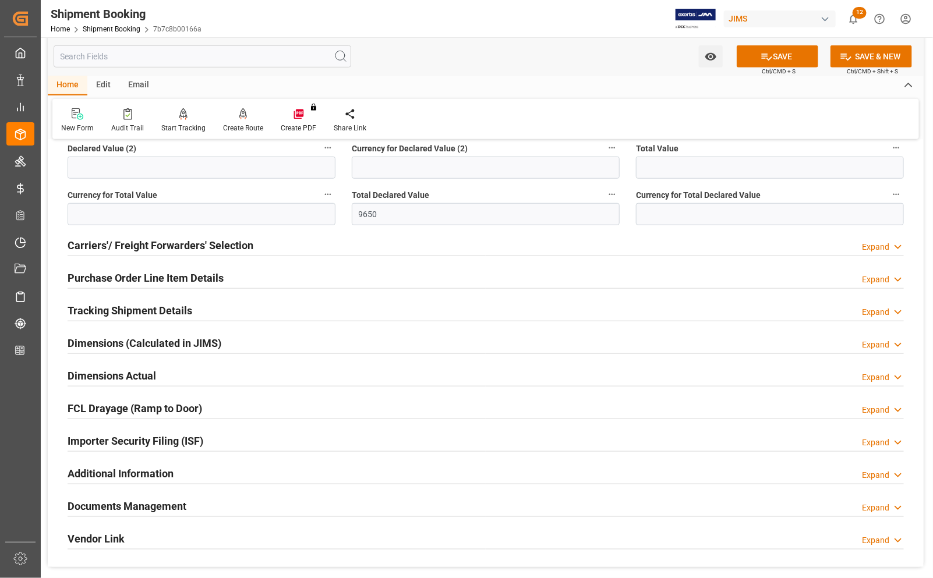
scroll to position [437, 0]
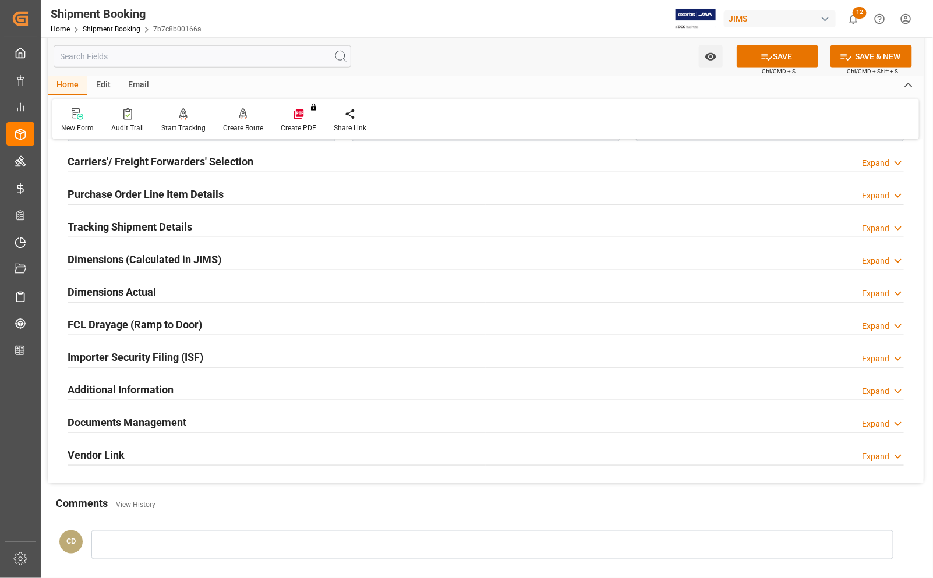
click at [169, 425] on h2 "Documents Management" at bounding box center [127, 423] width 119 height 16
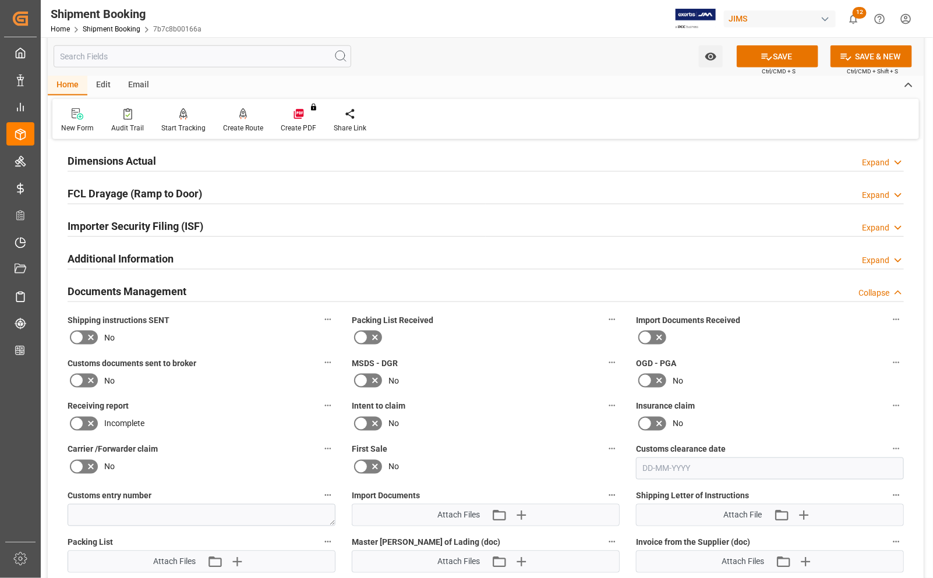
scroll to position [582, 0]
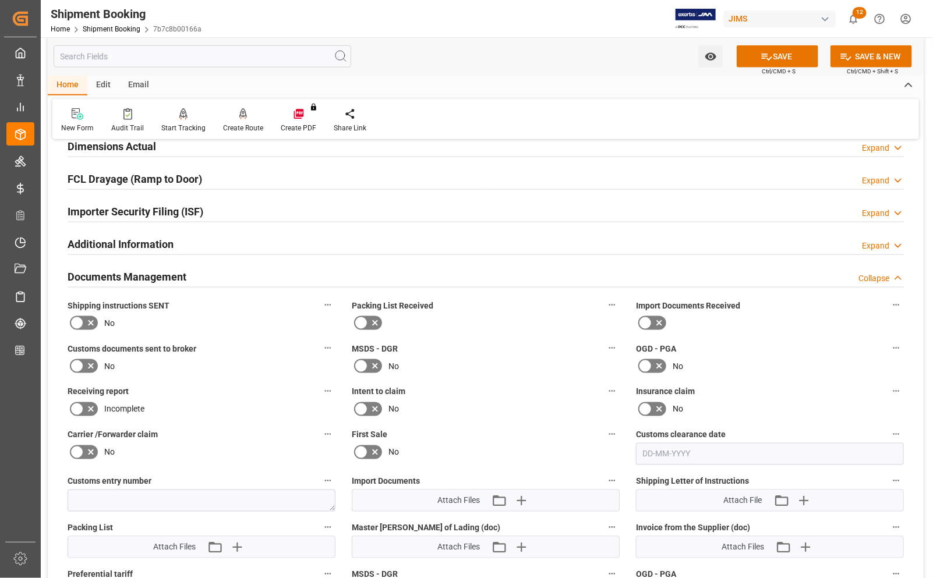
click at [368, 324] on icon at bounding box center [375, 323] width 14 height 14
click at [0, 0] on input "checkbox" at bounding box center [0, 0] width 0 height 0
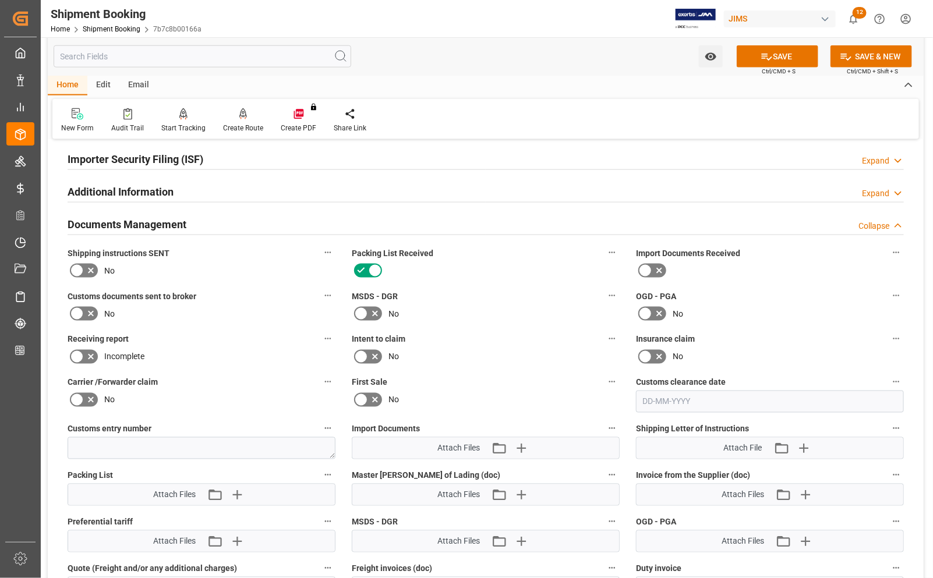
scroll to position [655, 0]
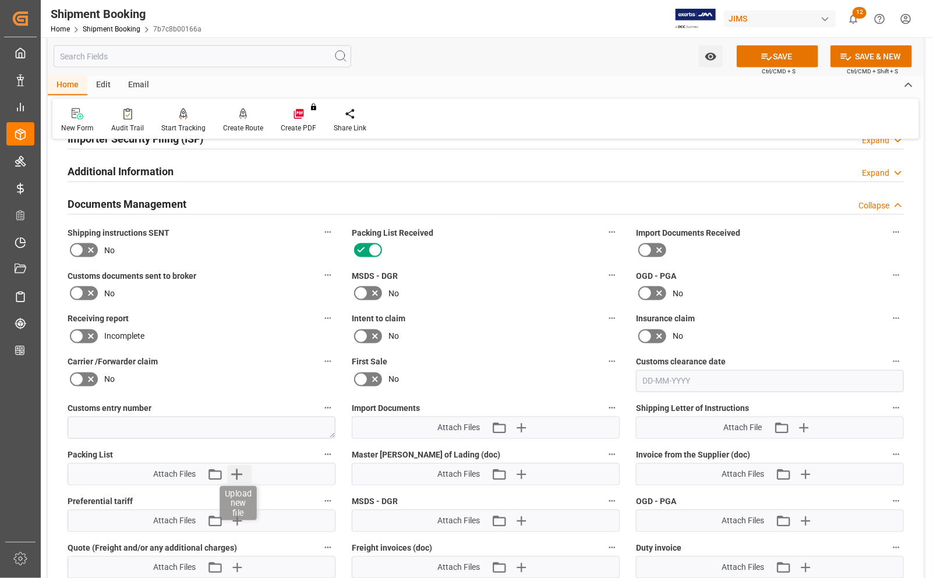
click at [234, 471] on icon "button" at bounding box center [237, 474] width 19 height 19
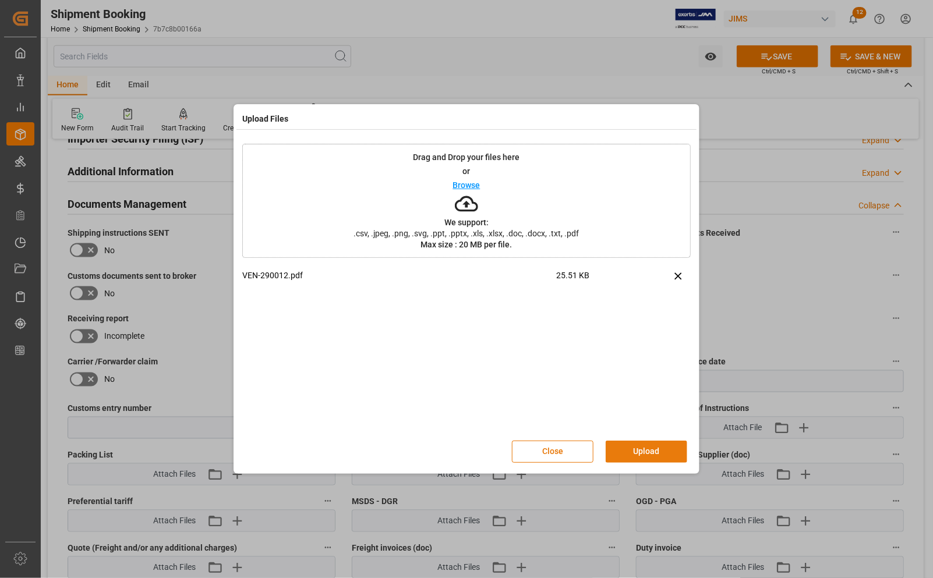
click at [635, 456] on button "Upload" at bounding box center [647, 452] width 82 height 22
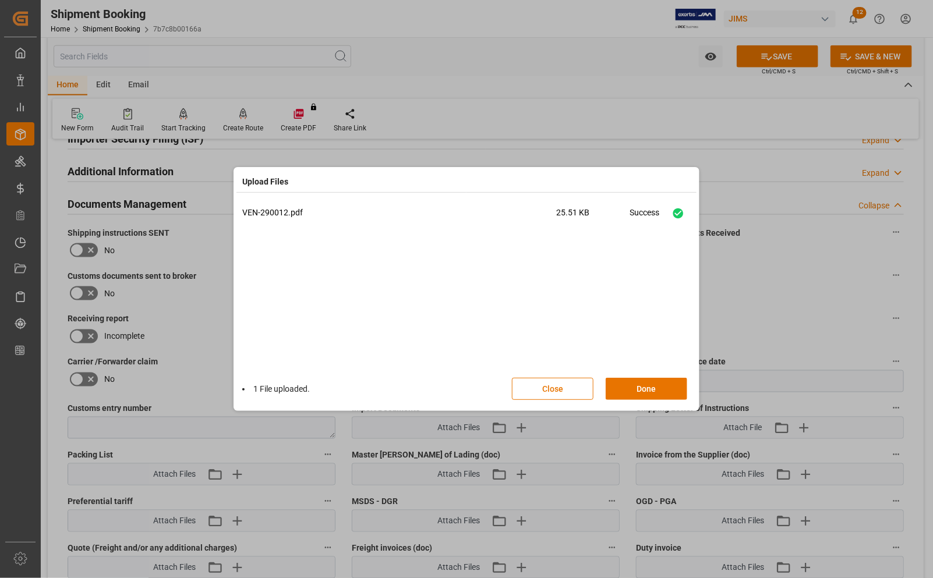
click at [790, 50] on div "Upload Files VEN-290012.pdf 25.51 KB Success 1 File uploaded. Close Done" at bounding box center [466, 289] width 933 height 578
click at [650, 394] on button "Done" at bounding box center [647, 389] width 82 height 22
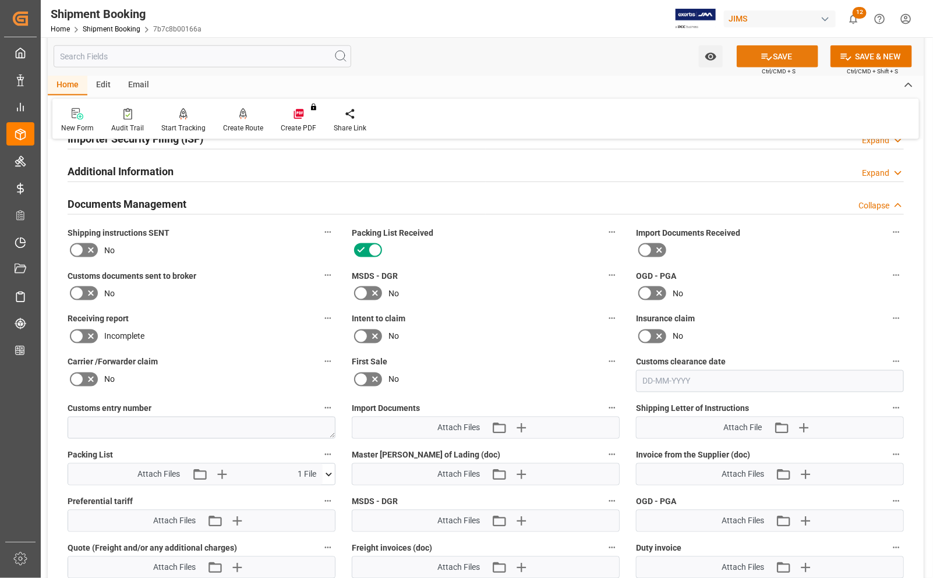
click at [793, 56] on button "SAVE" at bounding box center [778, 56] width 82 height 22
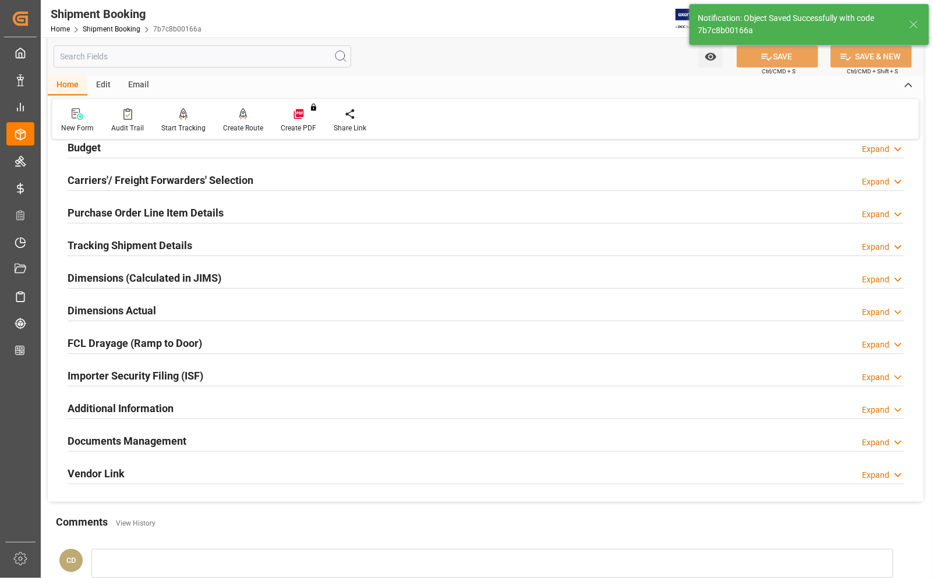
scroll to position [79, 0]
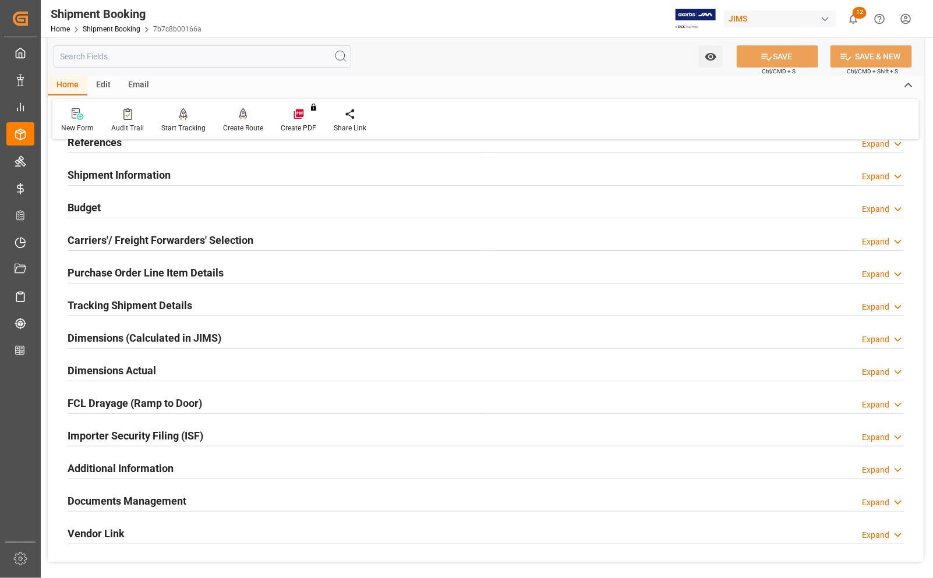
click at [231, 121] on div "Create Route" at bounding box center [243, 121] width 58 height 26
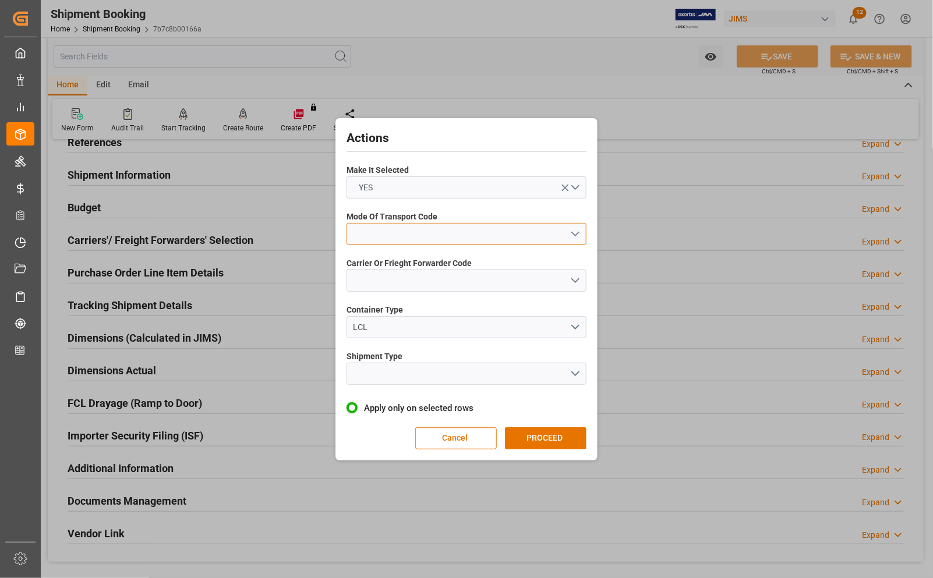
click at [397, 226] on button "open menu" at bounding box center [467, 234] width 240 height 22
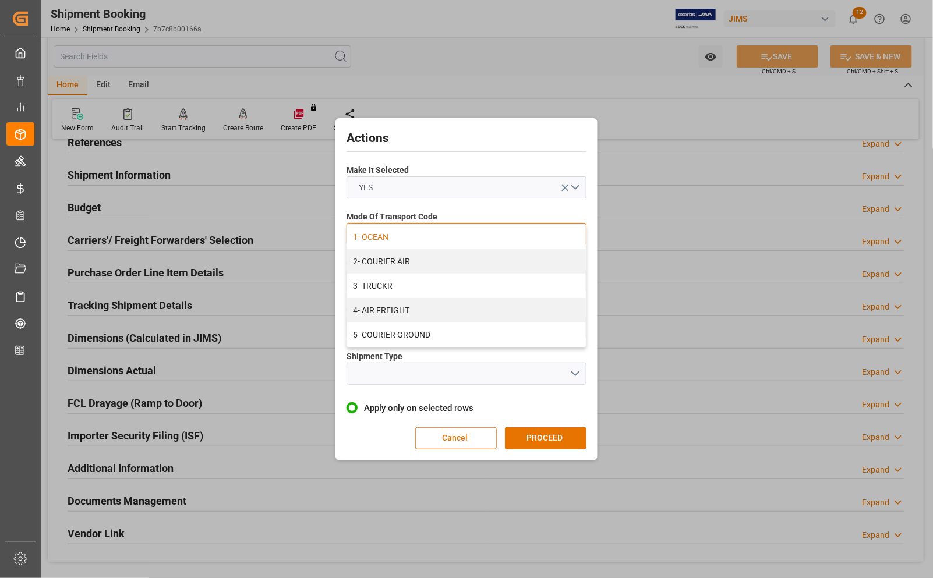
click at [396, 233] on div "1- OCEAN" at bounding box center [466, 237] width 239 height 24
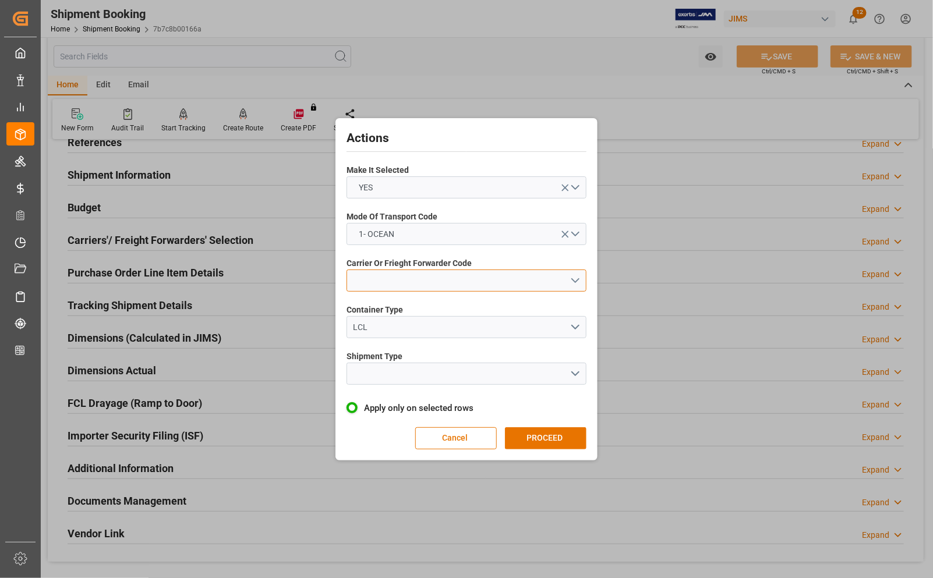
click at [388, 285] on button "open menu" at bounding box center [467, 281] width 240 height 22
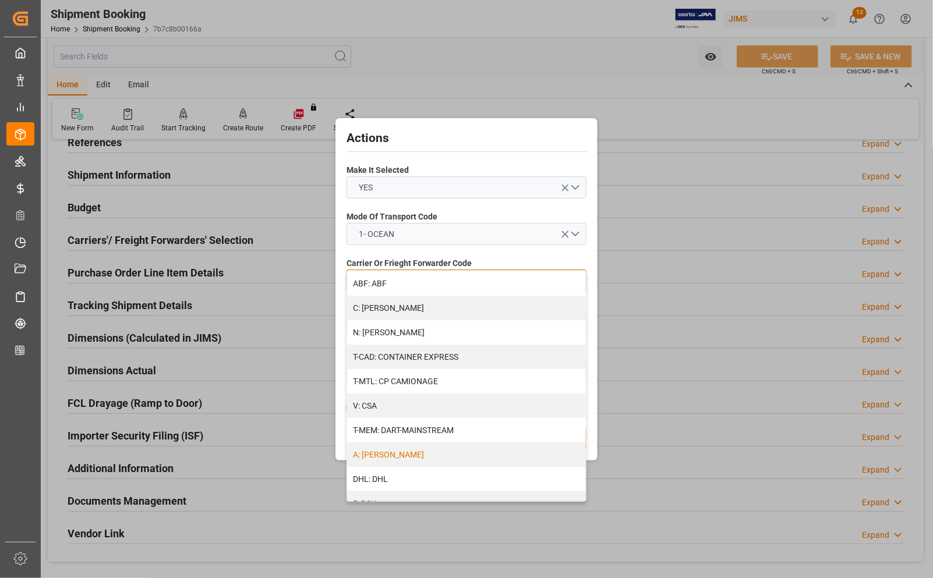
click at [377, 451] on div "A: DELMAR" at bounding box center [466, 455] width 239 height 24
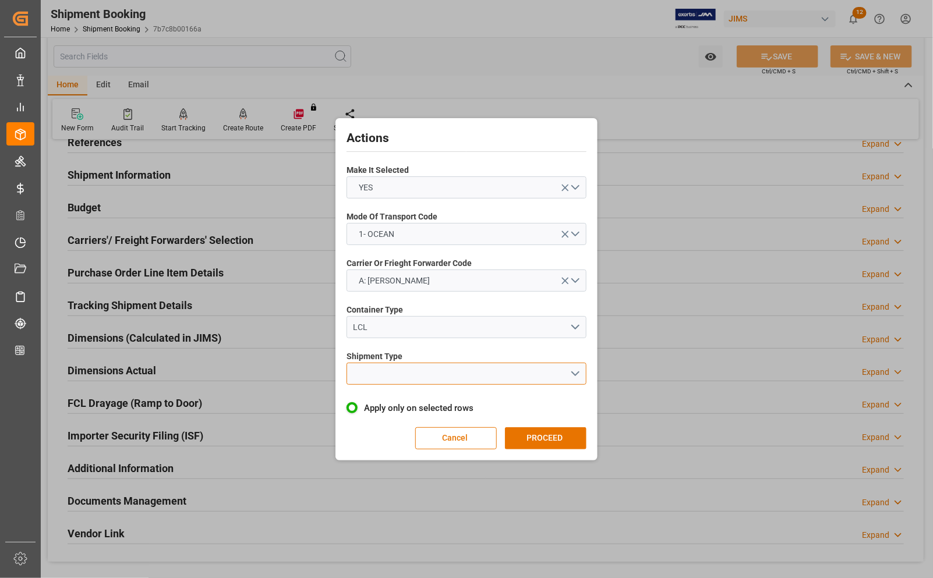
click at [397, 367] on button "open menu" at bounding box center [467, 374] width 240 height 22
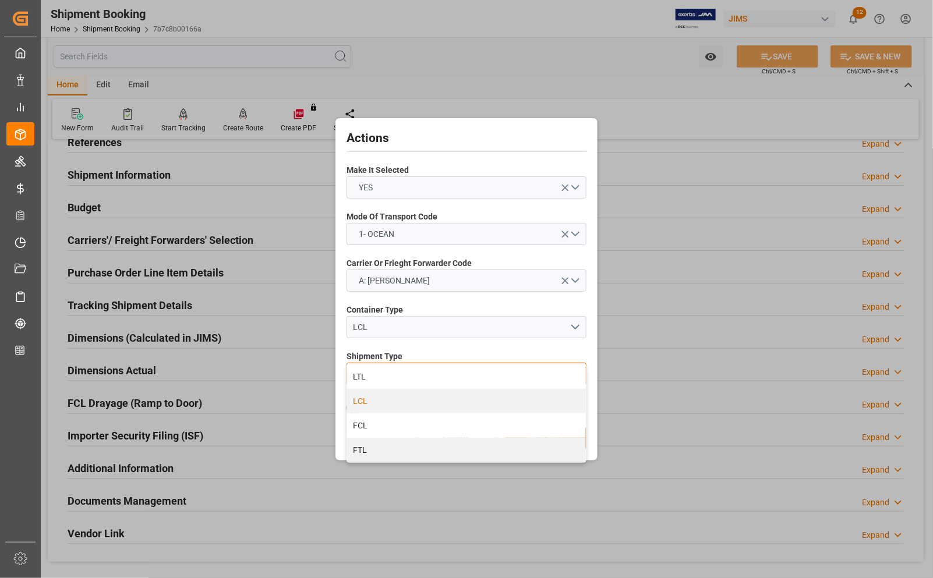
click at [370, 400] on div "LCL" at bounding box center [466, 401] width 239 height 24
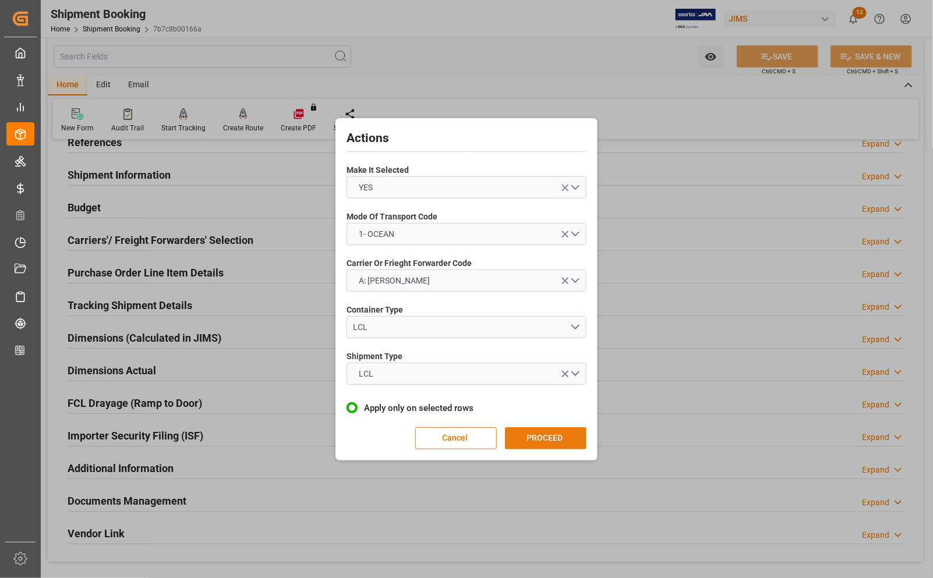
click at [529, 441] on button "PROCEED" at bounding box center [546, 439] width 82 height 22
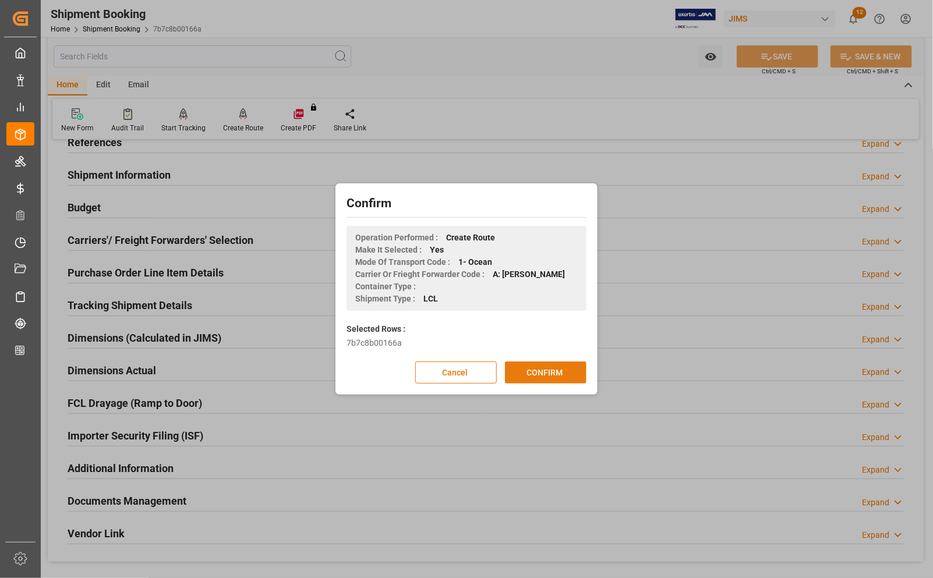
click at [552, 377] on button "CONFIRM" at bounding box center [546, 373] width 82 height 22
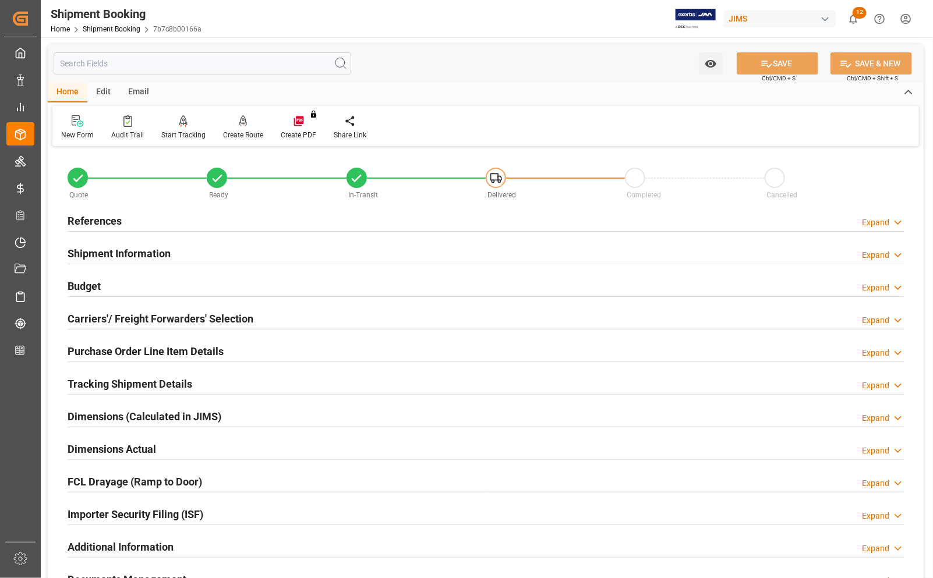
click at [80, 450] on h2 "Dimensions Actual" at bounding box center [112, 449] width 89 height 16
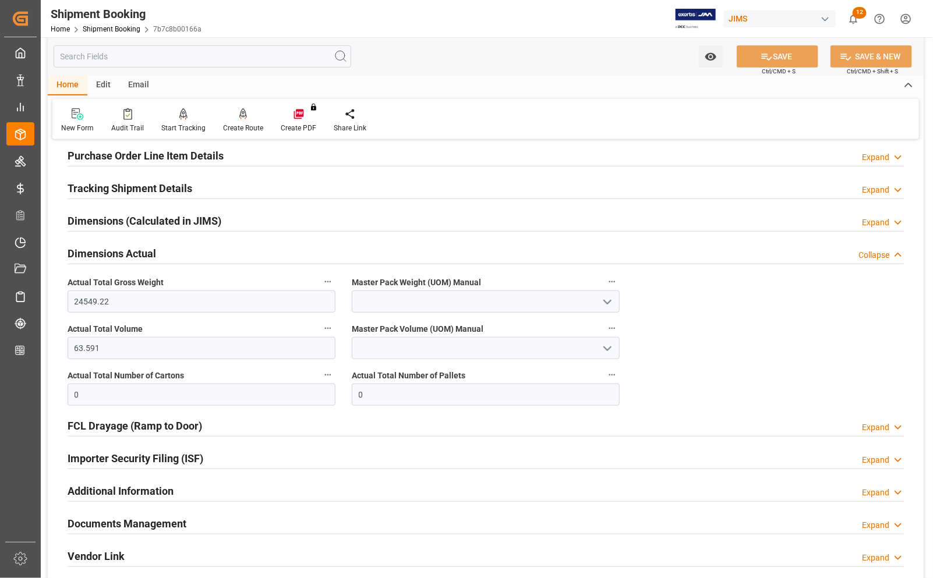
scroll to position [218, 0]
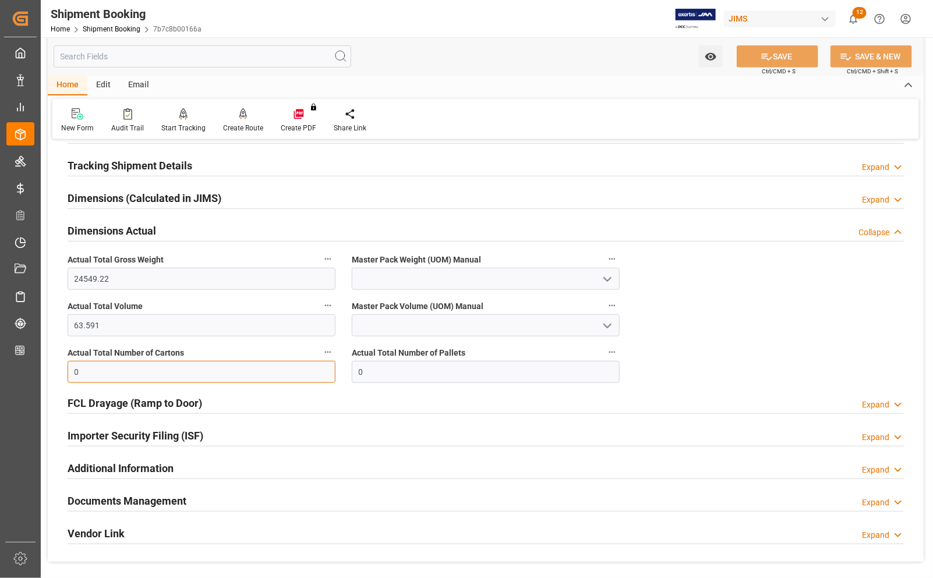
click at [87, 380] on input "0" at bounding box center [202, 372] width 268 height 22
drag, startPoint x: 71, startPoint y: 374, endPoint x: 65, endPoint y: 372, distance: 6.3
click at [65, 372] on div "Actual Total Number of Cartons 0" at bounding box center [201, 364] width 284 height 47
type input "95"
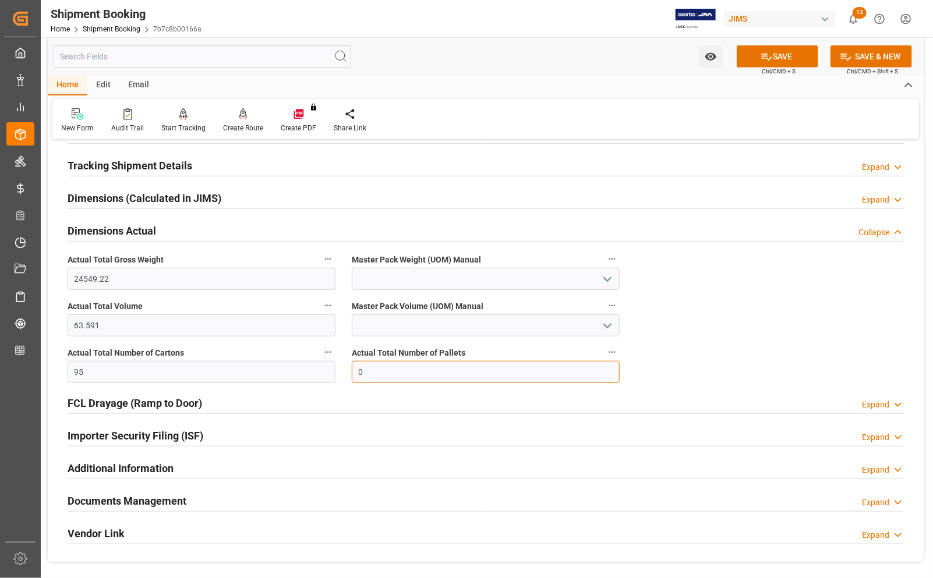
click at [368, 382] on input "0" at bounding box center [486, 372] width 268 height 22
drag, startPoint x: 368, startPoint y: 382, endPoint x: 354, endPoint y: 373, distance: 16.2
click at [354, 373] on input "0" at bounding box center [486, 372] width 268 height 22
type input "3"
click at [785, 59] on button "SAVE" at bounding box center [778, 56] width 82 height 22
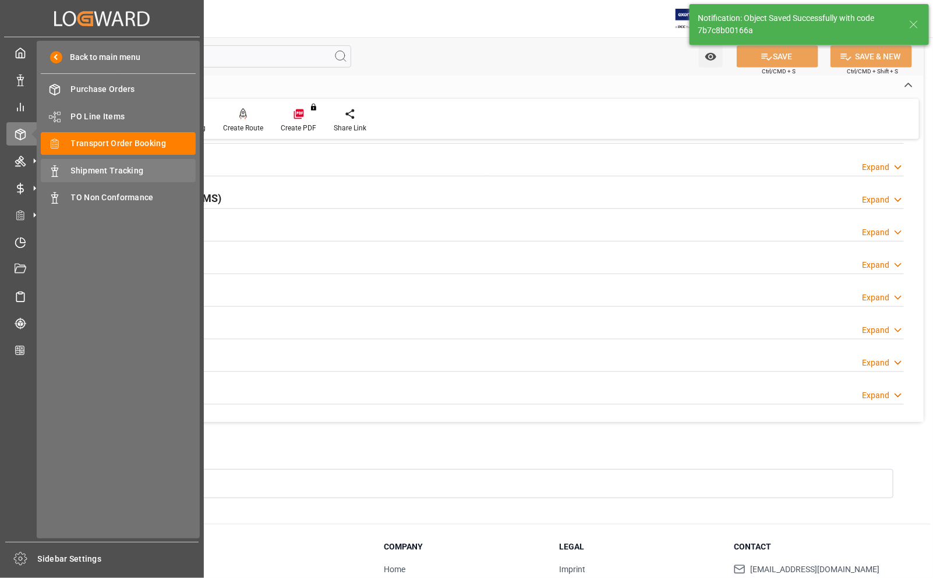
click at [93, 164] on div "Shipment Tracking Shipment Tracking" at bounding box center [118, 170] width 155 height 23
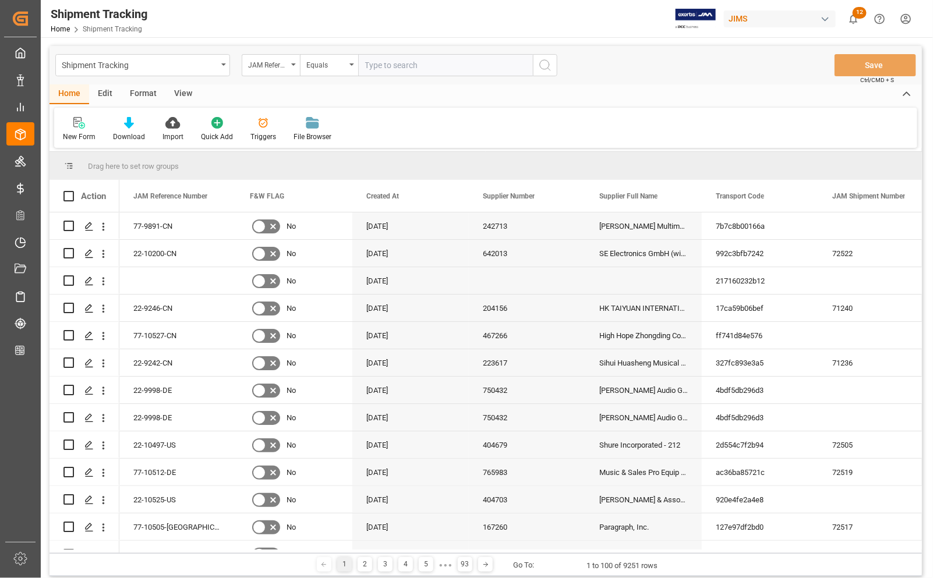
click at [406, 70] on input "text" at bounding box center [445, 65] width 175 height 22
type input "77-9891-CN"
click at [543, 58] on icon "search button" at bounding box center [545, 65] width 14 height 14
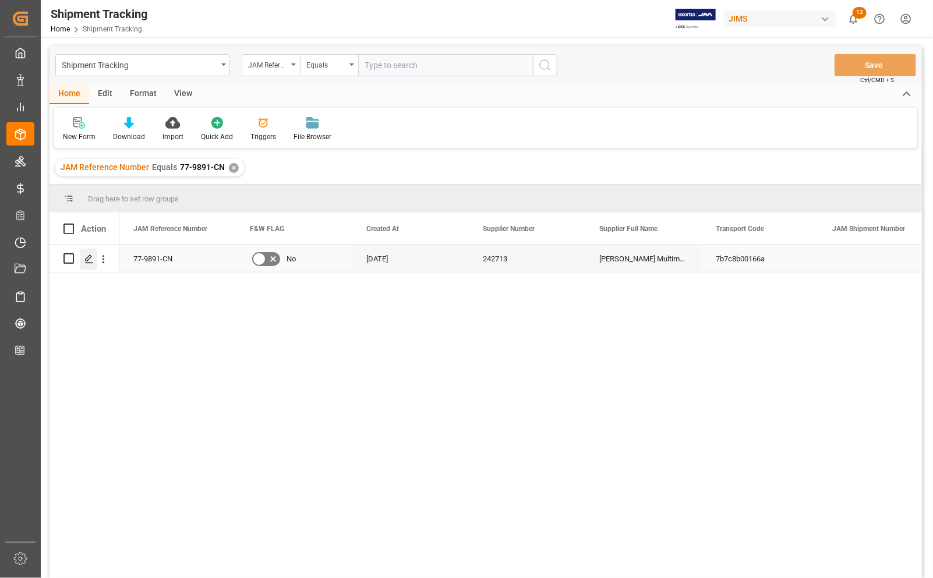
click at [89, 255] on icon "Press SPACE to select this row." at bounding box center [88, 259] width 9 height 9
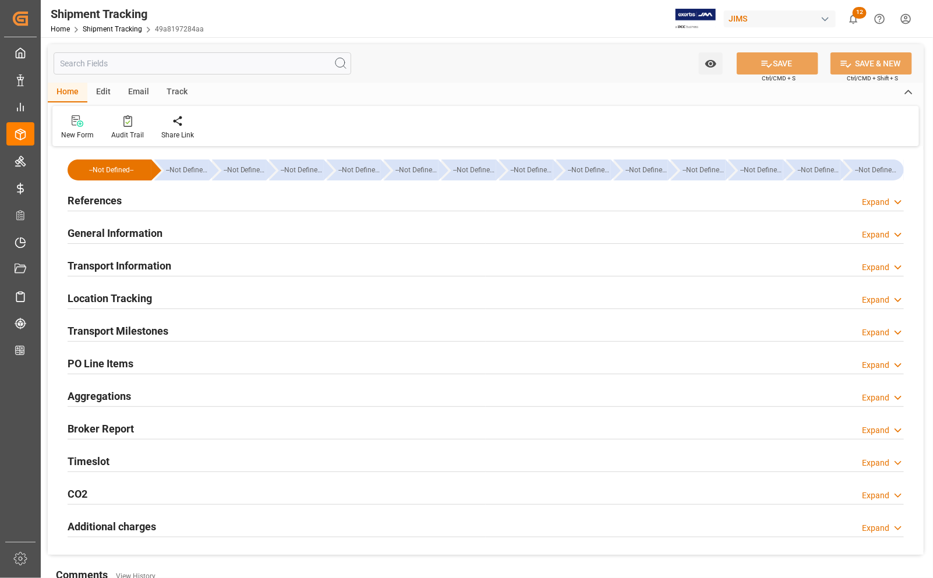
type input "[DATE]"
click at [105, 200] on h2 "References" at bounding box center [95, 201] width 54 height 16
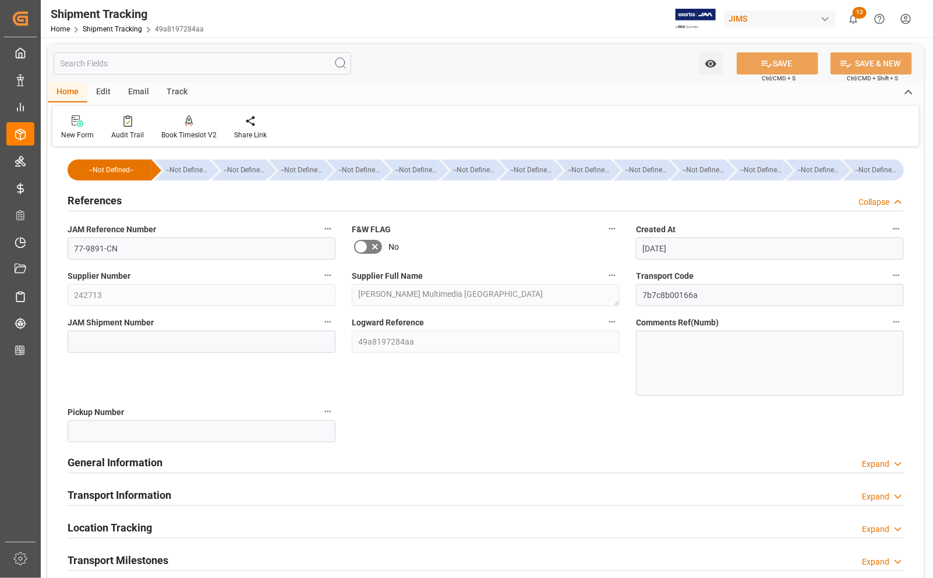
click at [107, 204] on h2 "References" at bounding box center [95, 201] width 54 height 16
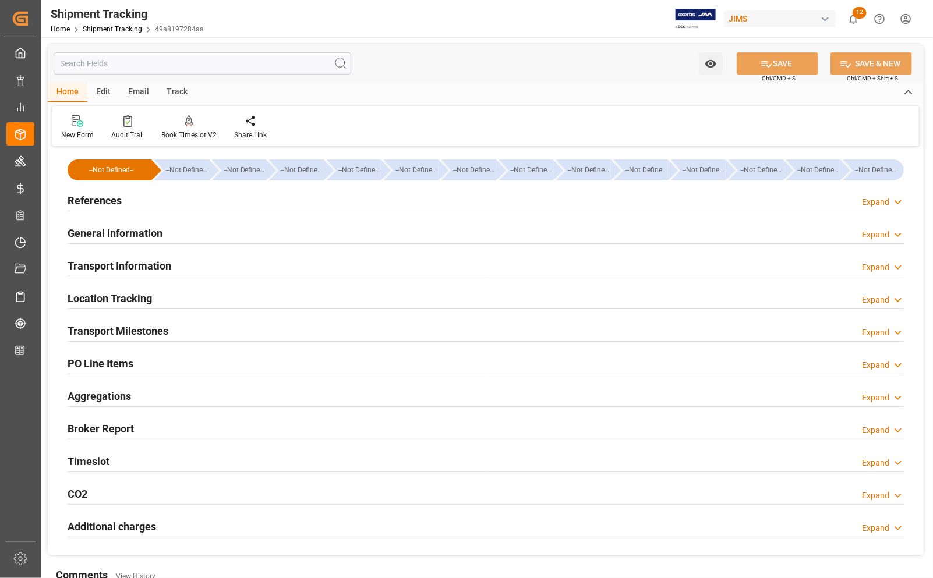
click at [115, 335] on h2 "Transport Milestones" at bounding box center [118, 331] width 101 height 16
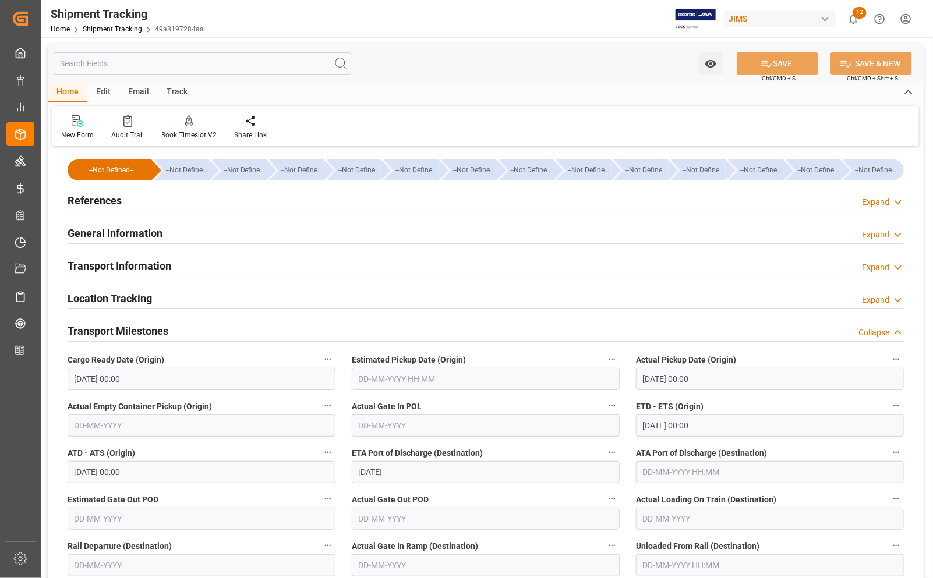
click at [149, 382] on input "24-07-2025 00:00" at bounding box center [202, 379] width 268 height 22
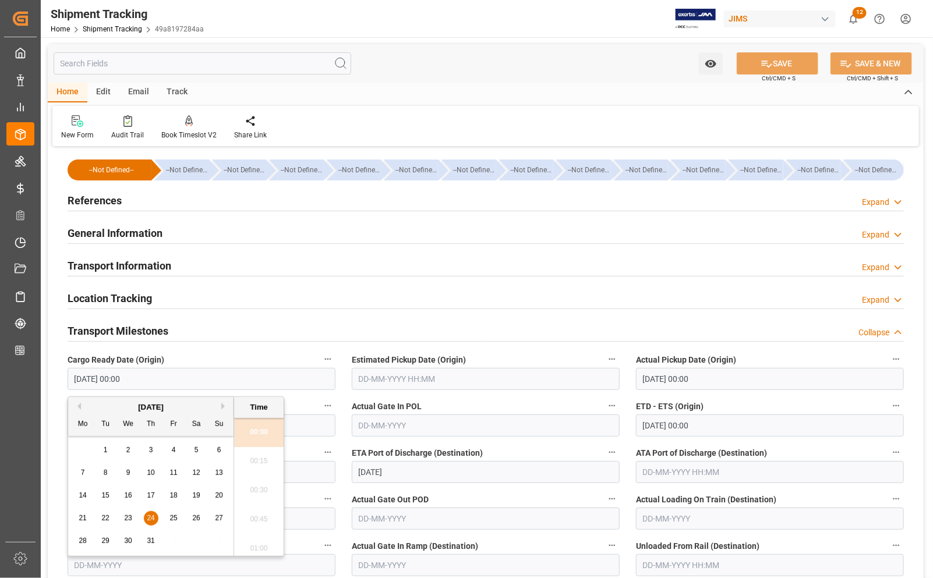
click at [224, 411] on div "July 2025" at bounding box center [150, 408] width 165 height 12
click at [218, 405] on div "July 2025" at bounding box center [150, 408] width 165 height 12
click at [181, 427] on div "Mo Tu We Th Fr Sa Su" at bounding box center [150, 425] width 165 height 23
click at [221, 409] on button "Next Month" at bounding box center [224, 406] width 7 height 7
click at [81, 475] on span "4" at bounding box center [83, 473] width 4 height 8
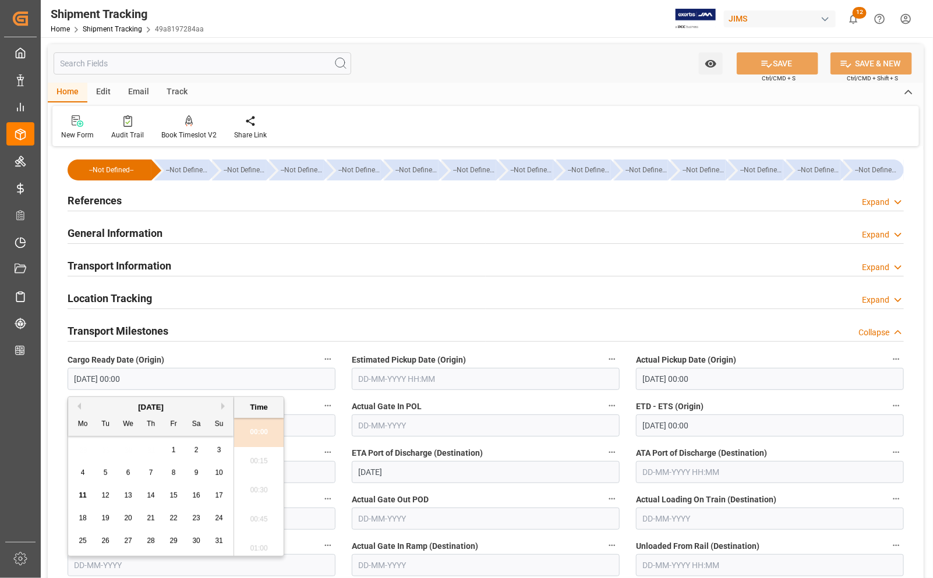
type input "04-08-2025 00:00"
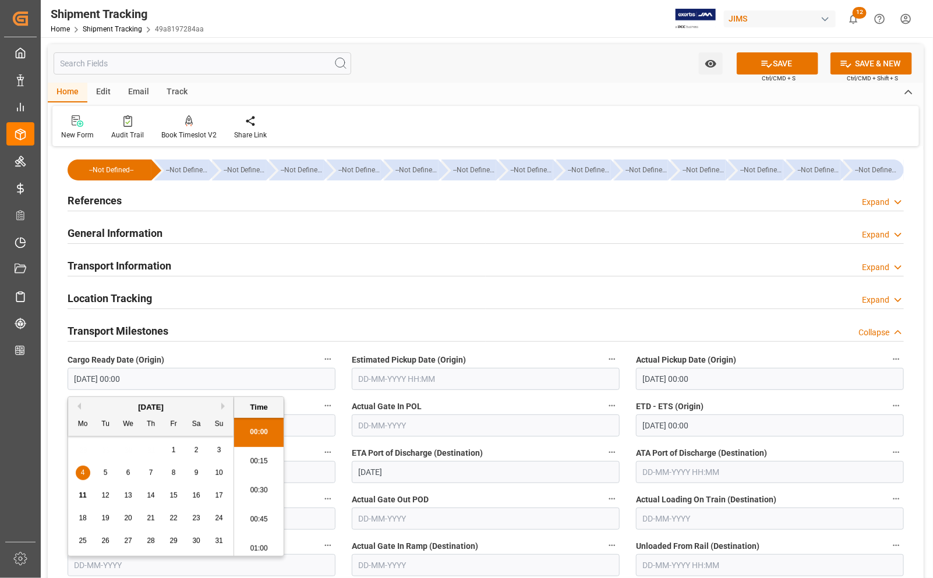
click at [672, 382] on input "28-07-2025 00:00" at bounding box center [770, 379] width 268 height 22
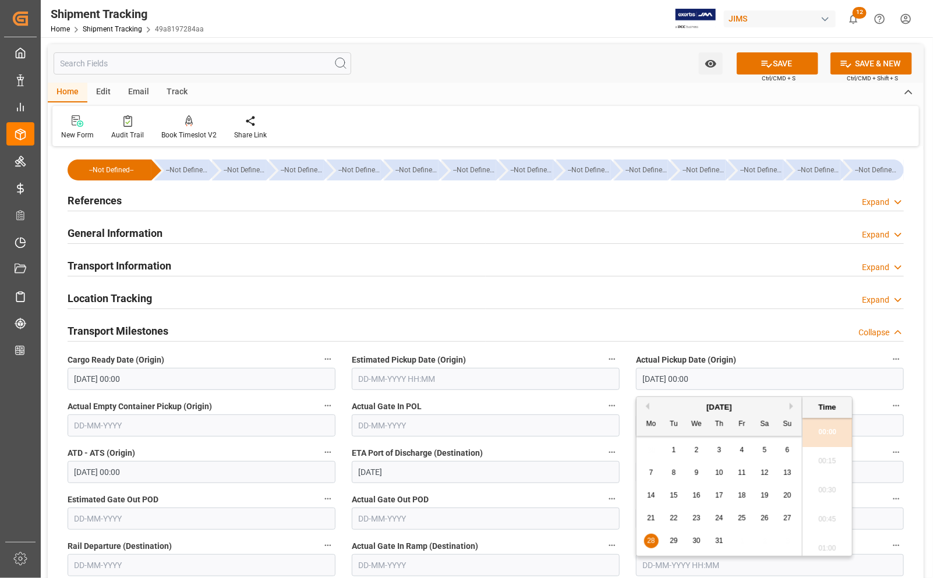
click at [743, 449] on span "4" at bounding box center [742, 450] width 4 height 8
type input "04-07-2025 00:00"
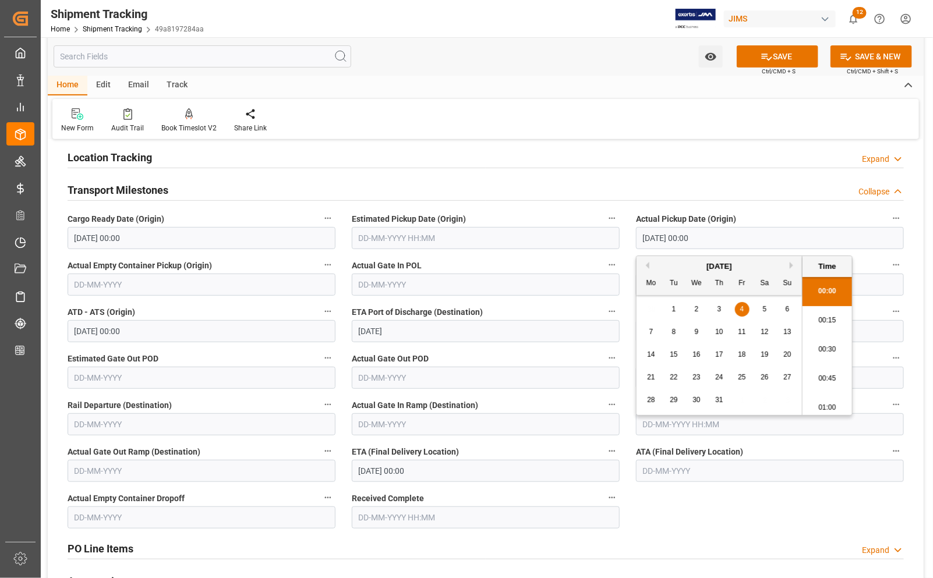
scroll to position [146, 0]
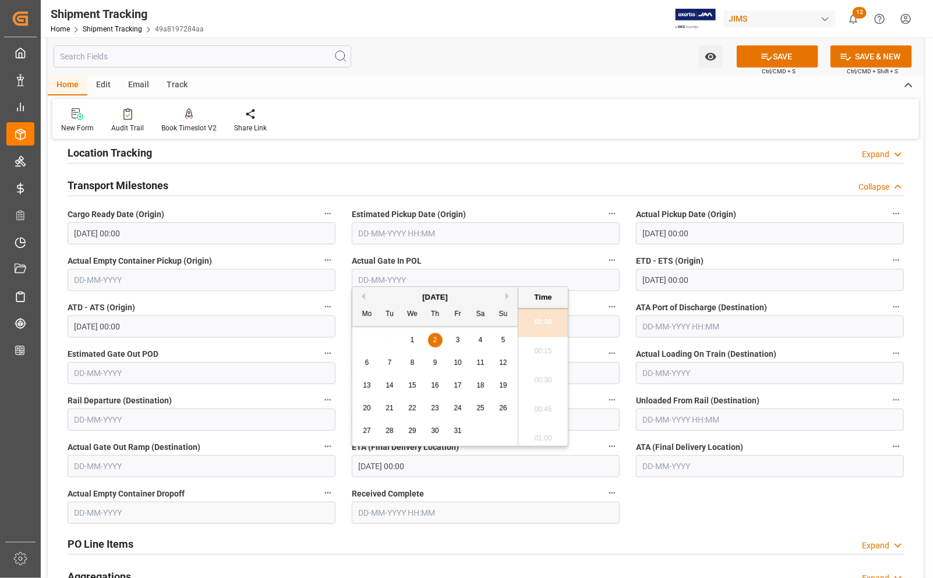
click at [382, 466] on input "02-10-2025 00:00" at bounding box center [486, 466] width 268 height 22
click at [362, 295] on button "Previous Month" at bounding box center [361, 296] width 7 height 7
click at [368, 388] on span "15" at bounding box center [367, 386] width 8 height 8
type input "15-09-2025 00:00"
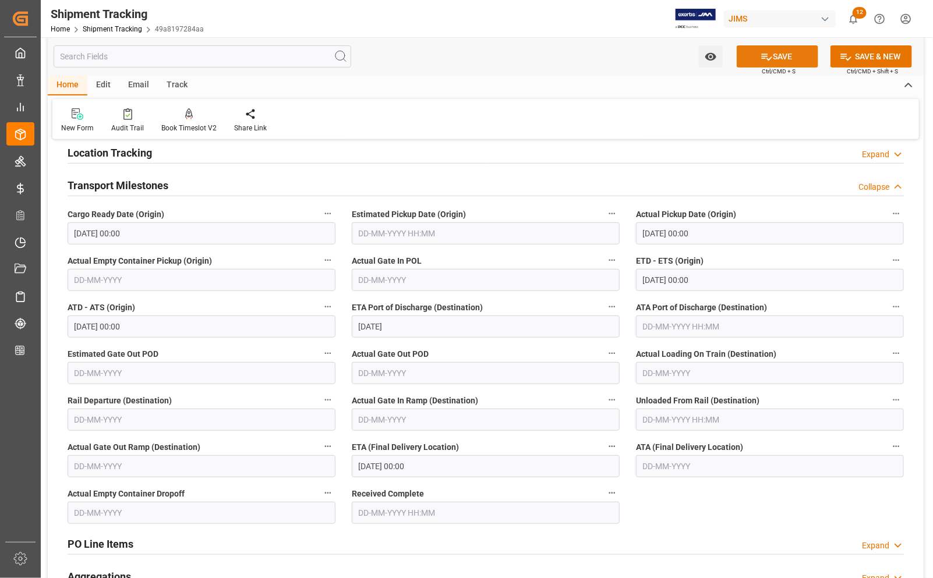
click at [766, 54] on icon at bounding box center [767, 57] width 12 height 12
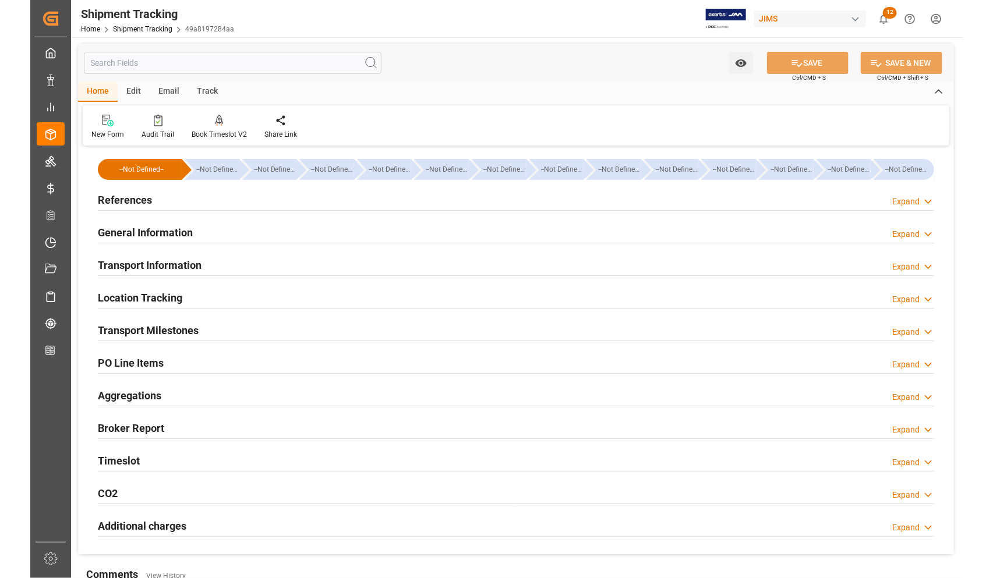
scroll to position [0, 0]
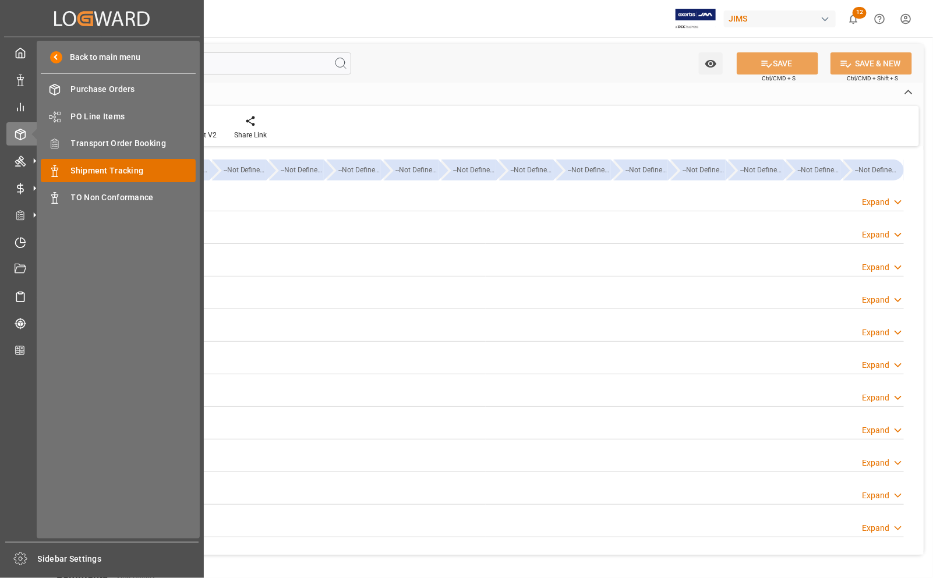
click at [98, 174] on span "Shipment Tracking" at bounding box center [133, 171] width 125 height 12
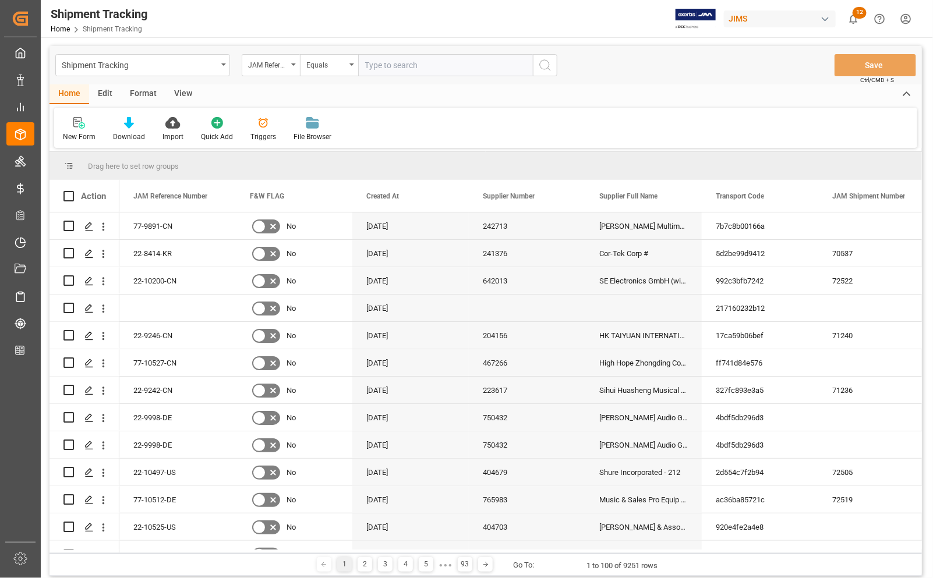
click at [389, 61] on input "text" at bounding box center [445, 65] width 175 height 22
type input "77-10458-US"
click at [543, 64] on icon "search button" at bounding box center [545, 65] width 14 height 14
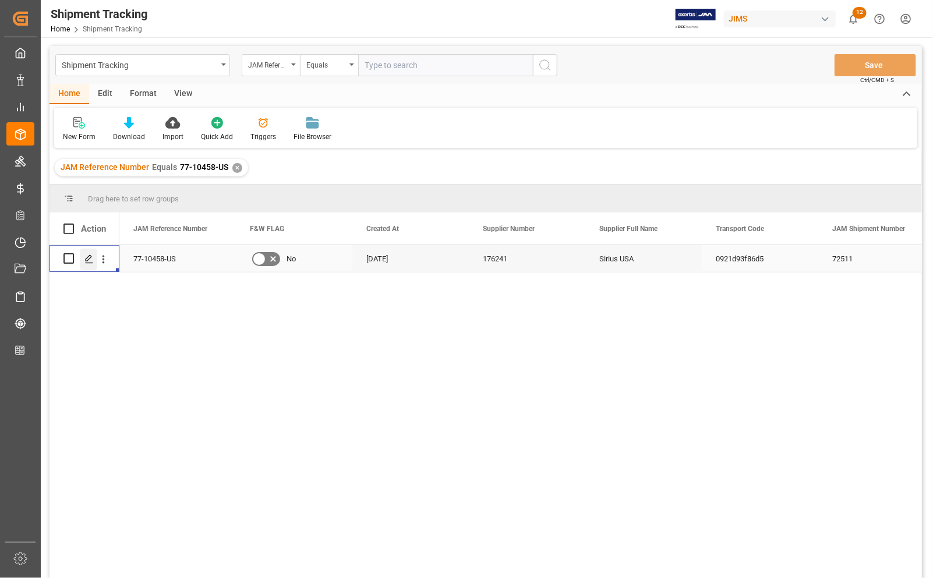
click at [89, 260] on polygon "Press SPACE to select this row." at bounding box center [89, 258] width 6 height 6
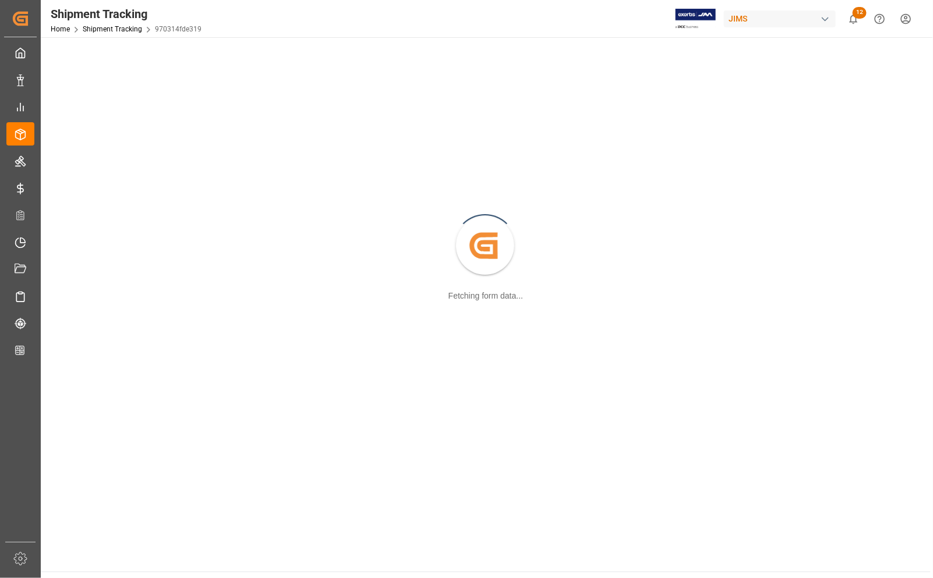
click at [89, 260] on div "Created by potrace 1.15, written by Peter Selinger 2001-2017 Fetching form data…" at bounding box center [486, 246] width 876 height 405
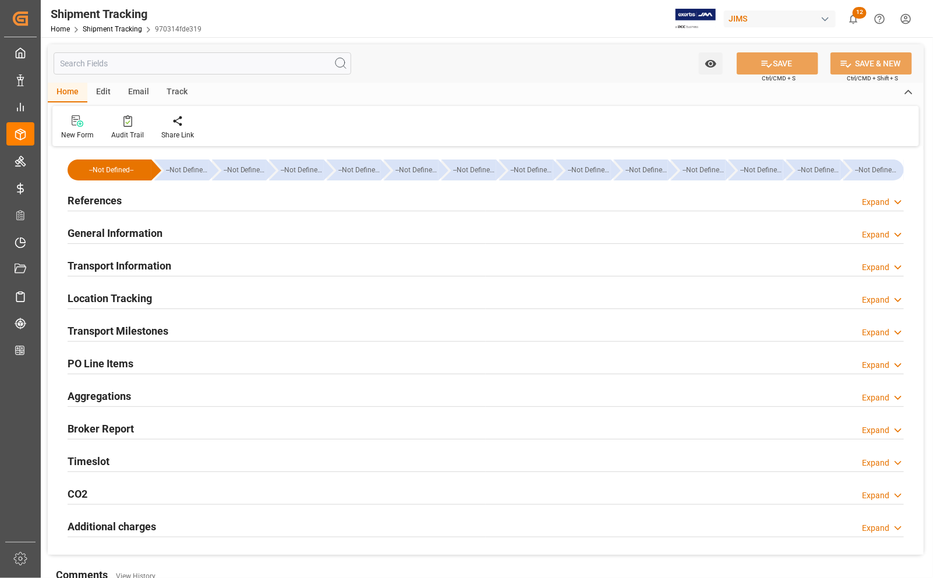
type input "07-08-2025 00:00"
type input "08-08-2025 00:00"
type input "[DATE] 00:00"
click at [91, 199] on h2 "References" at bounding box center [95, 201] width 54 height 16
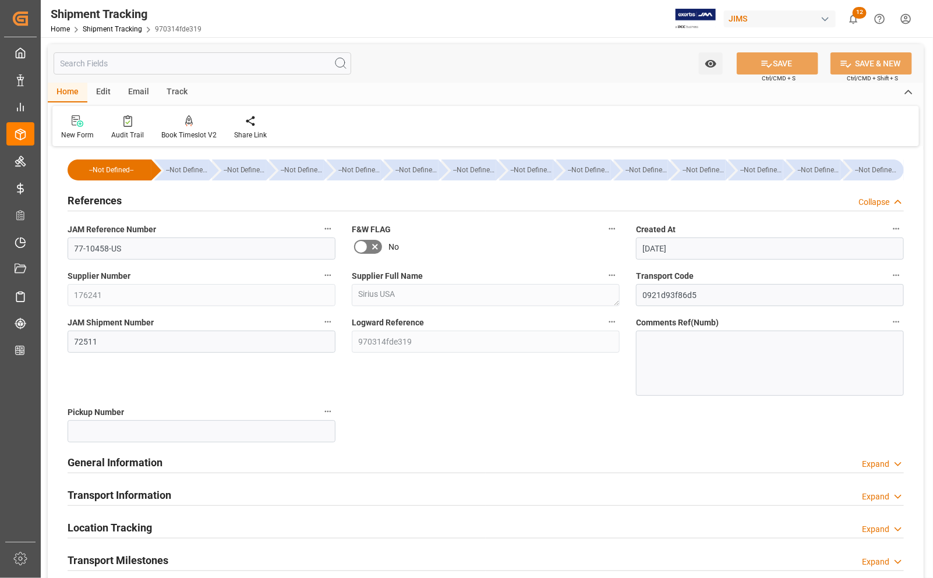
click at [91, 199] on h2 "References" at bounding box center [95, 201] width 54 height 16
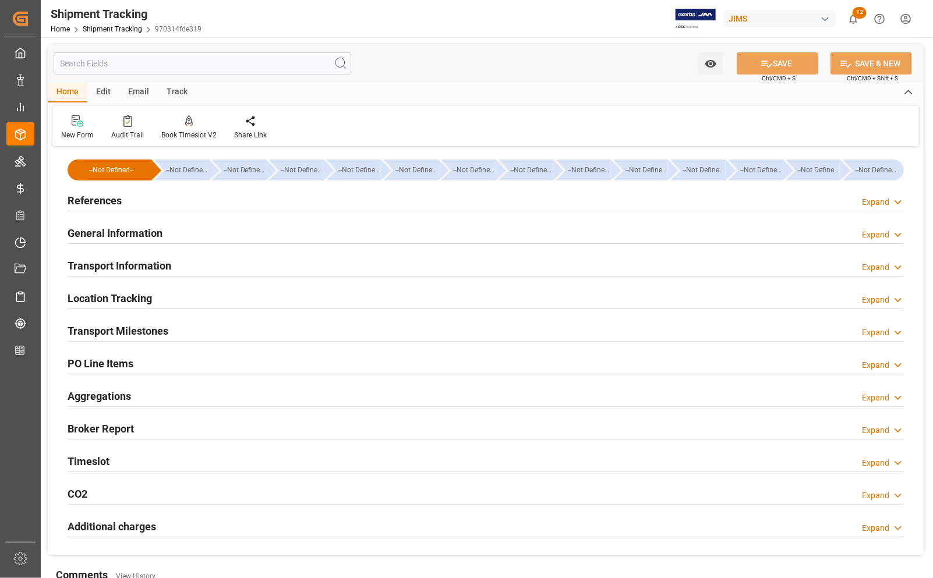
click at [83, 325] on h2 "Transport Milestones" at bounding box center [118, 331] width 101 height 16
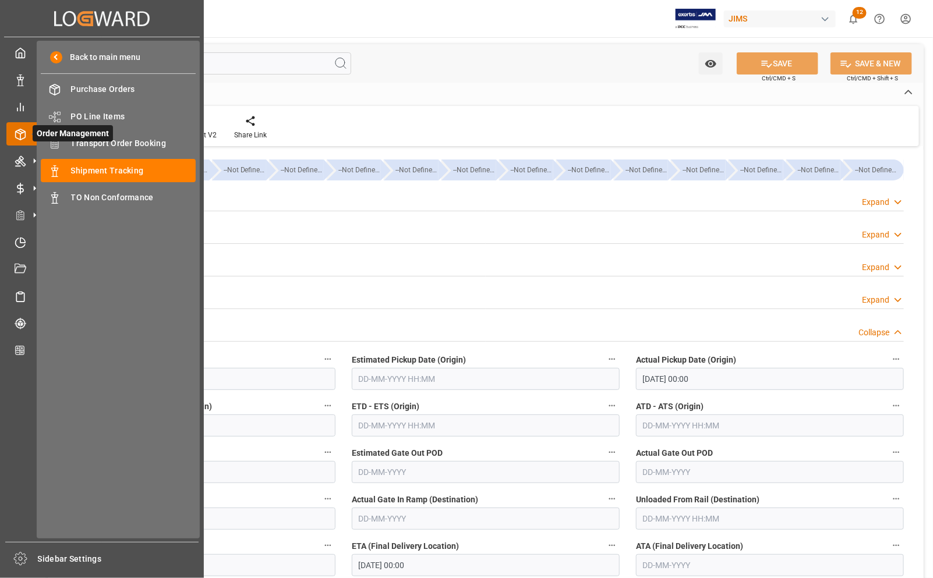
click at [101, 140] on span "Order Management" at bounding box center [73, 133] width 80 height 16
click at [108, 143] on span "Transport Order Booking" at bounding box center [133, 143] width 125 height 12
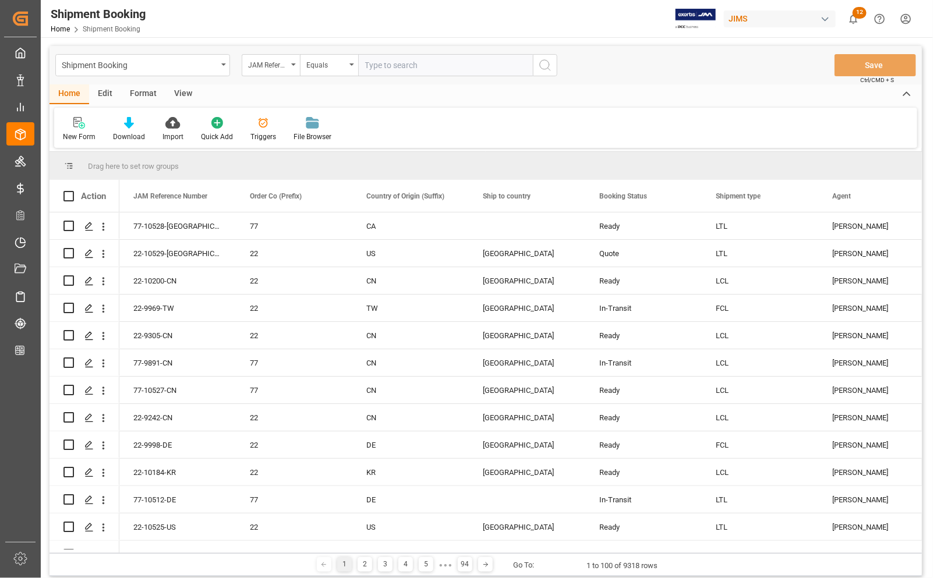
click at [182, 94] on div "View" at bounding box center [183, 94] width 36 height 20
click at [70, 137] on div "Default" at bounding box center [74, 137] width 23 height 10
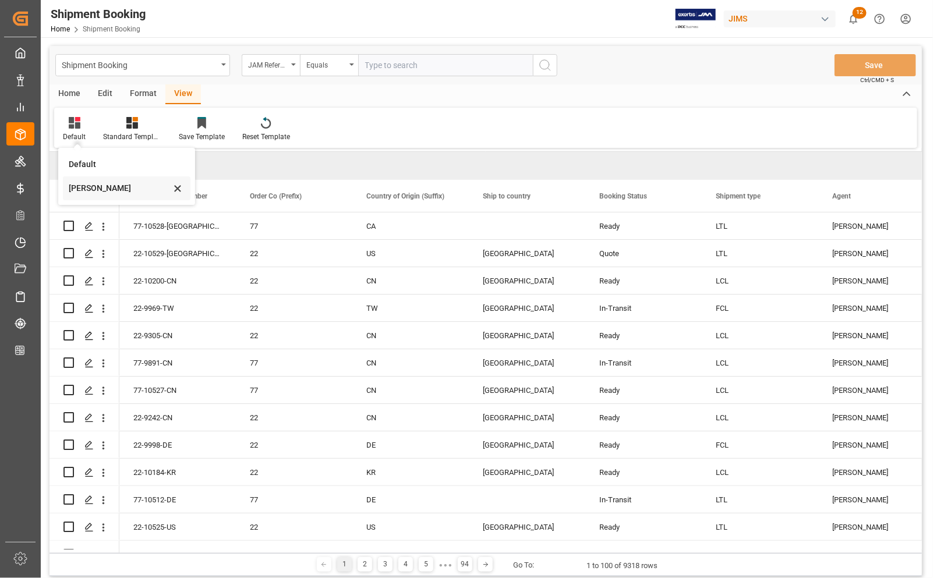
click at [73, 188] on div "Catherine" at bounding box center [120, 188] width 102 height 12
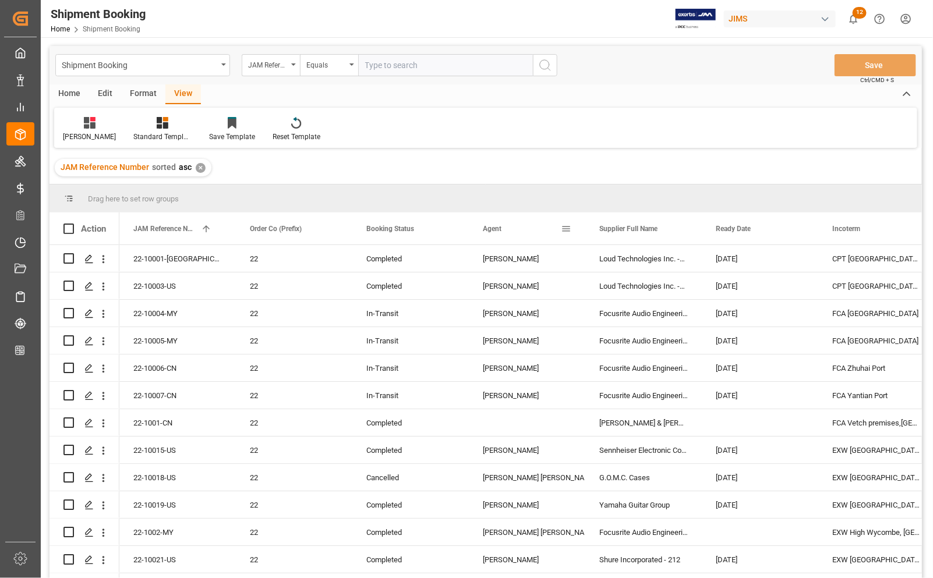
click at [567, 227] on span at bounding box center [566, 229] width 10 height 10
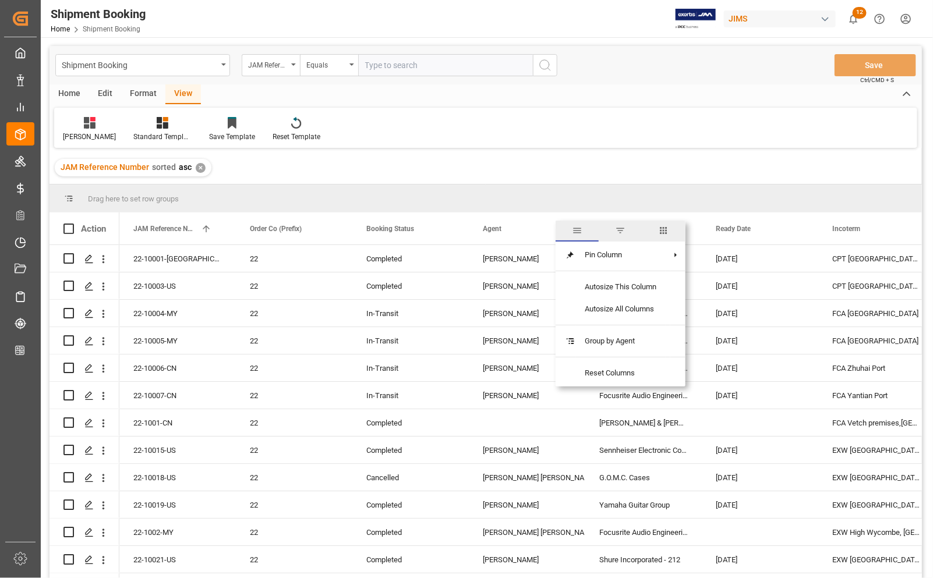
click at [619, 231] on span "filter" at bounding box center [620, 230] width 10 height 10
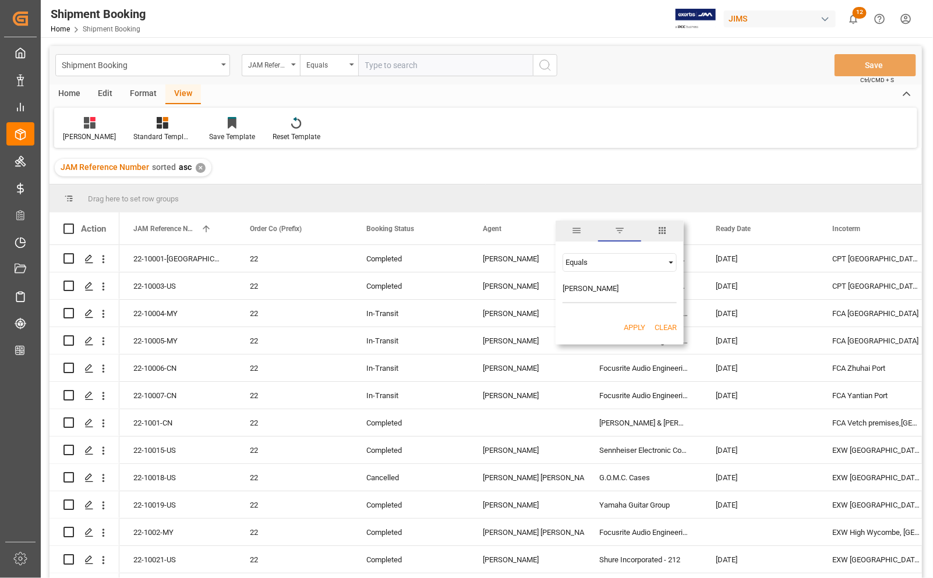
type input "[PERSON_NAME]"
click at [635, 324] on button "Apply" at bounding box center [635, 328] width 22 height 12
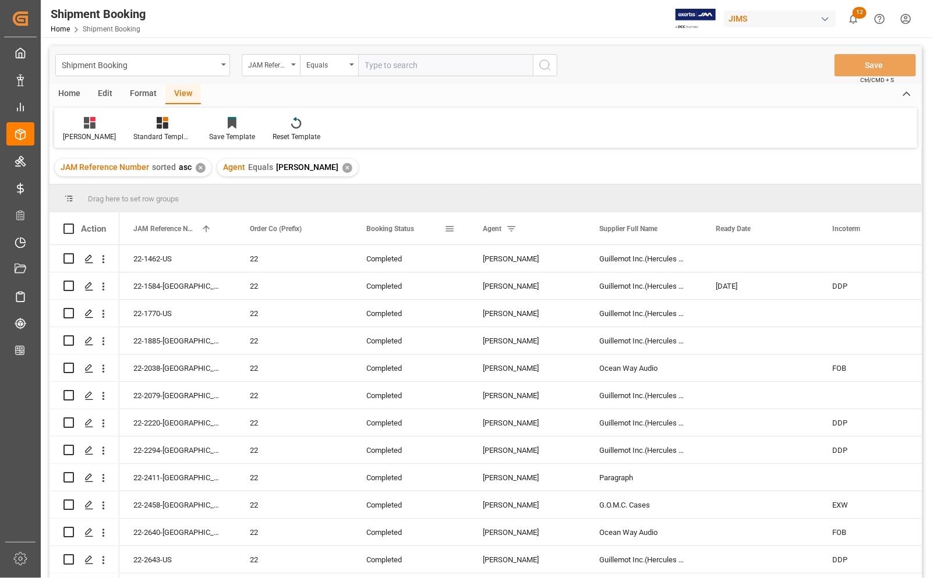
click at [430, 225] on div "Booking Status" at bounding box center [405, 229] width 78 height 32
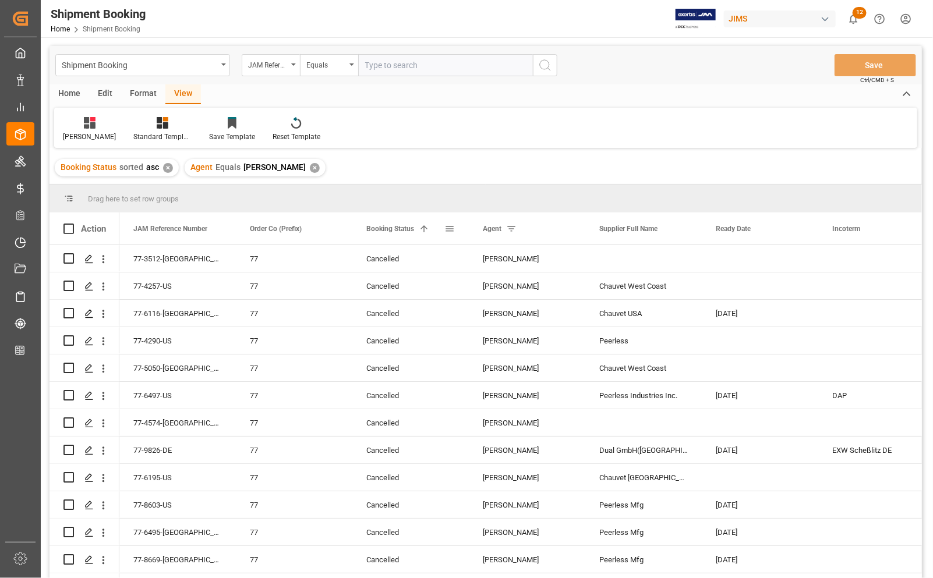
click at [424, 226] on span at bounding box center [424, 229] width 10 height 10
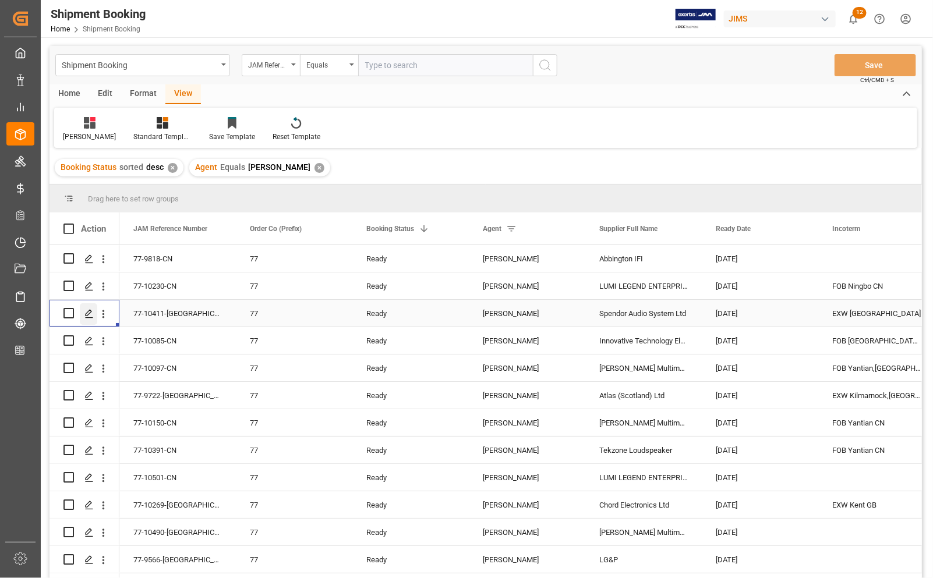
click at [89, 316] on icon "Press SPACE to select this row." at bounding box center [88, 313] width 9 height 9
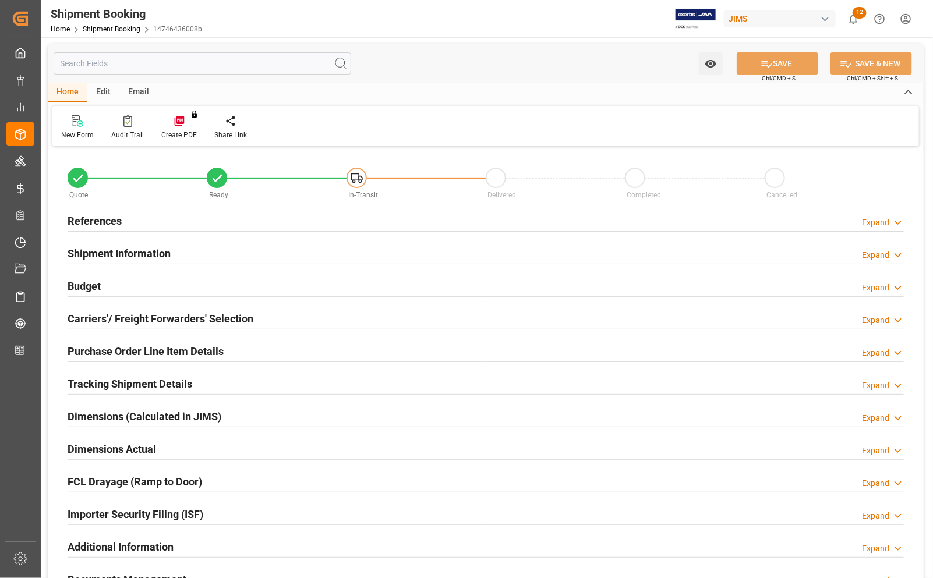
type input "0"
click at [91, 217] on h2 "References" at bounding box center [95, 221] width 54 height 16
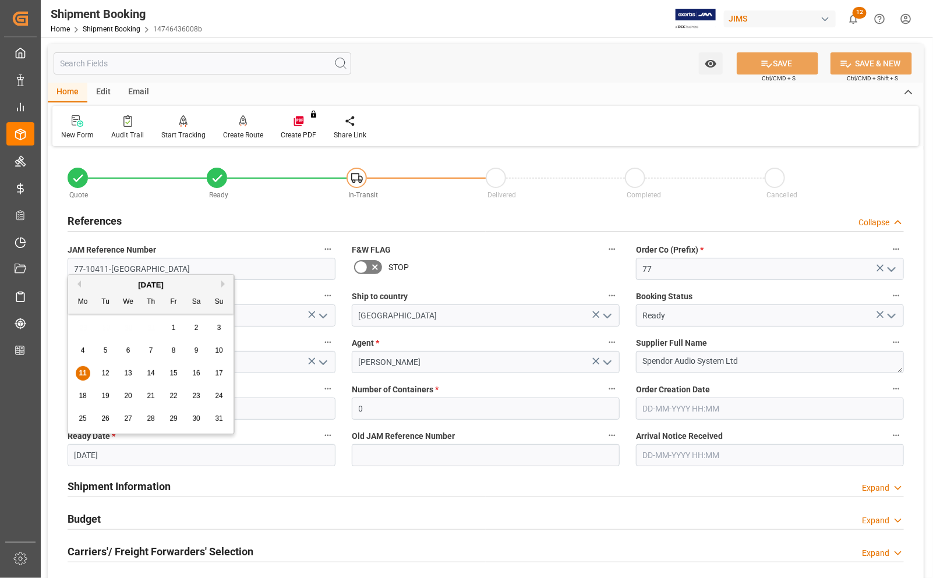
click at [133, 455] on input "[DATE]" at bounding box center [202, 455] width 268 height 22
click at [82, 400] on span "18" at bounding box center [83, 396] width 8 height 8
type input "[DATE]"
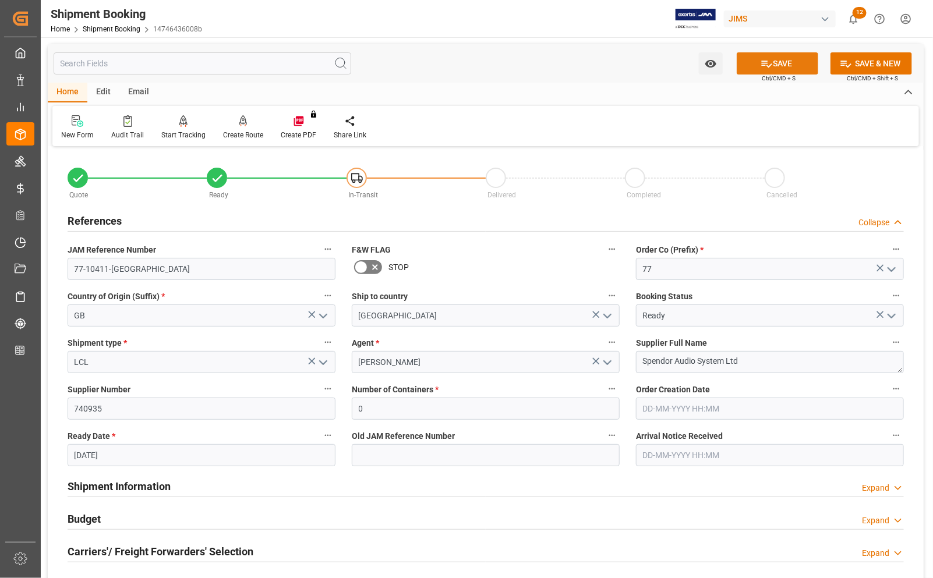
click at [781, 56] on button "SAVE" at bounding box center [778, 63] width 82 height 22
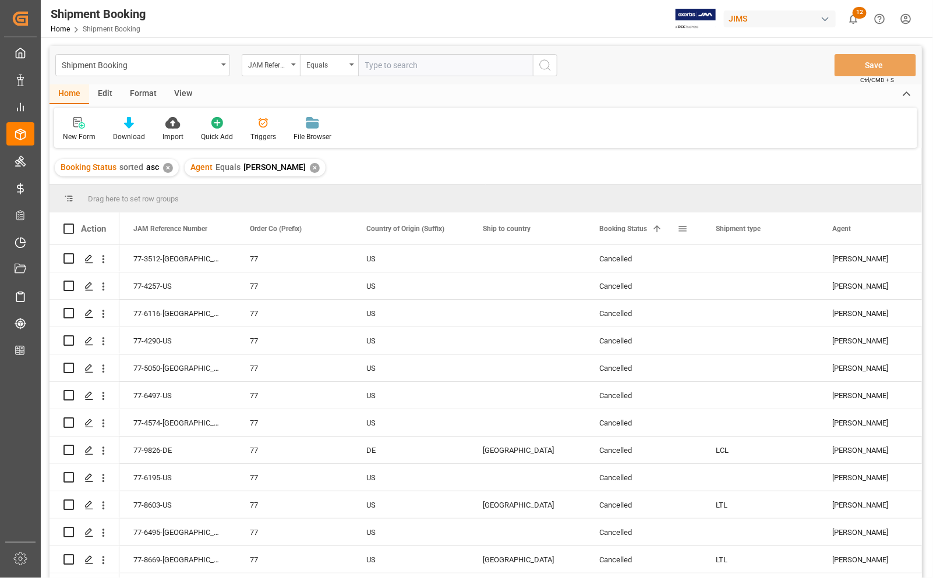
click at [660, 228] on span at bounding box center [657, 229] width 10 height 10
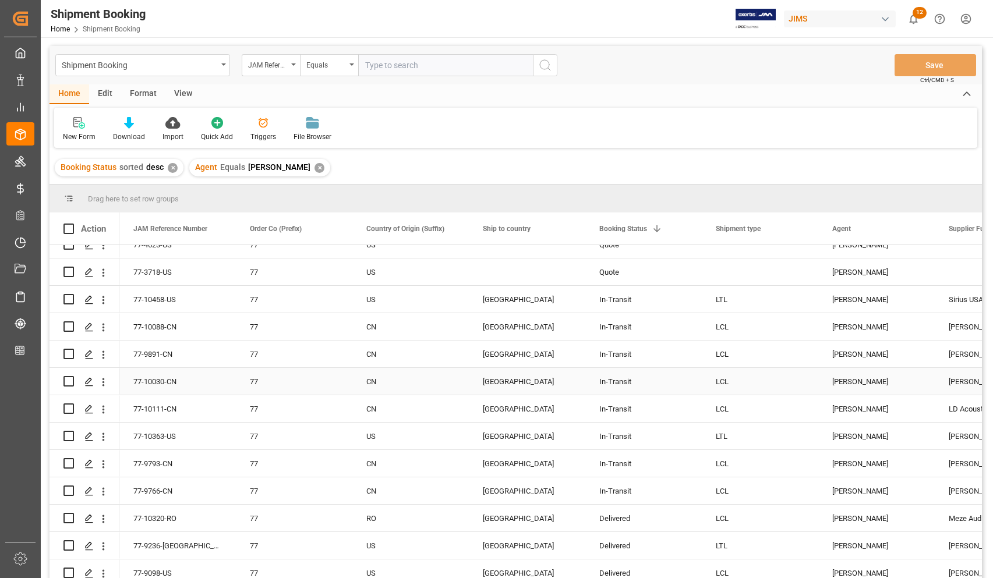
scroll to position [510, 0]
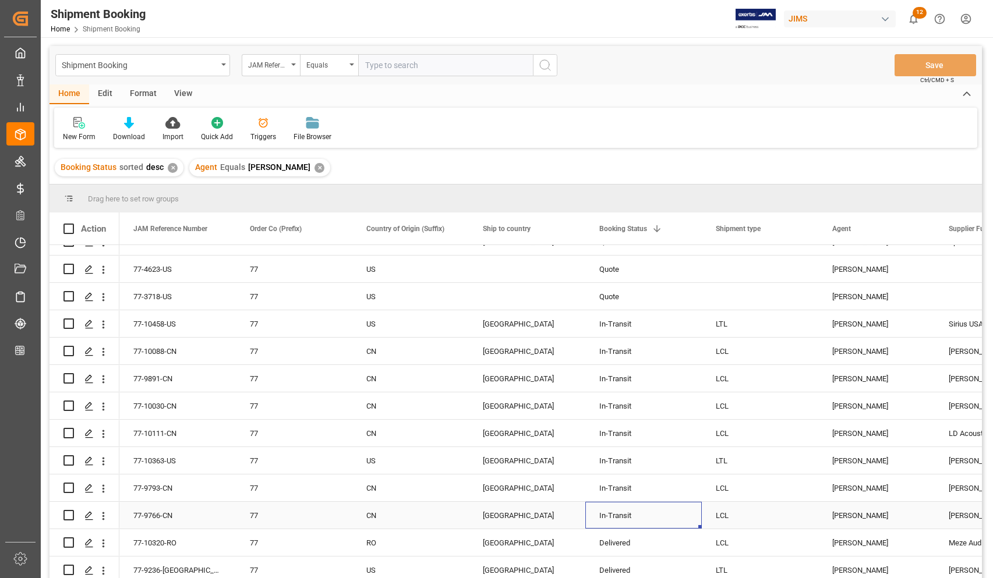
click at [680, 511] on div "In-Transit" at bounding box center [643, 516] width 89 height 27
click at [492, 380] on div "[GEOGRAPHIC_DATA]" at bounding box center [527, 379] width 89 height 27
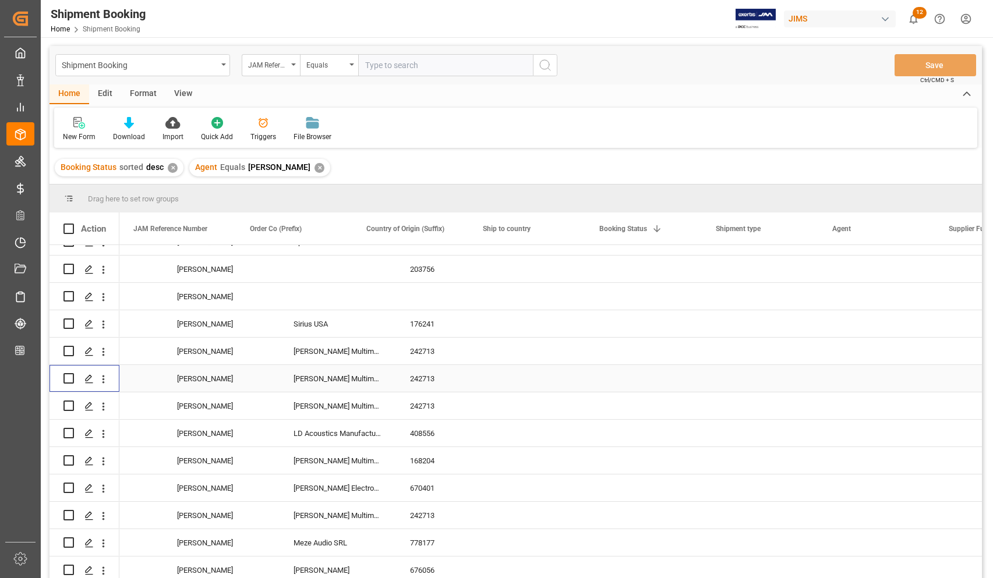
scroll to position [0, 0]
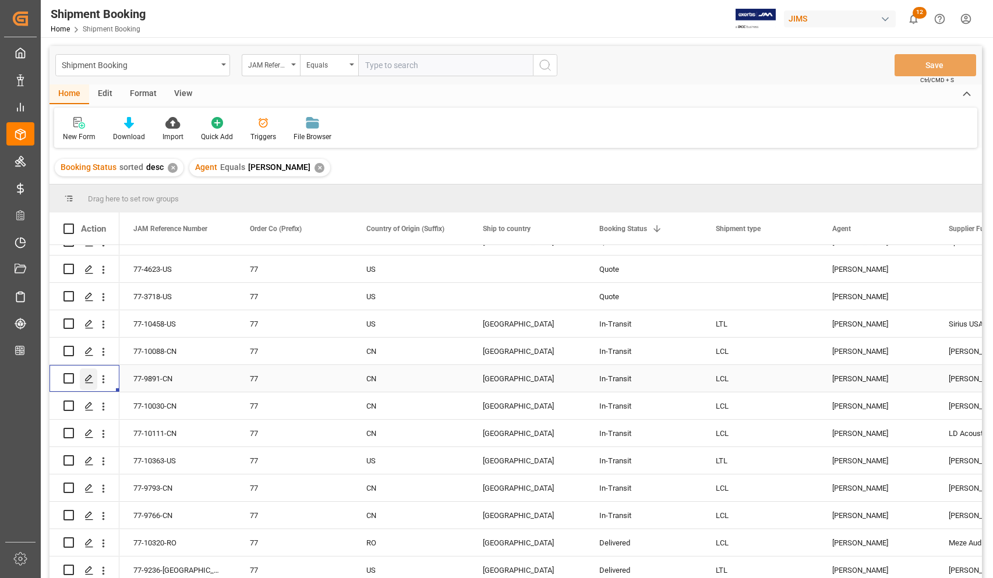
click at [92, 373] on div "Press SPACE to select this row." at bounding box center [88, 380] width 17 height 22
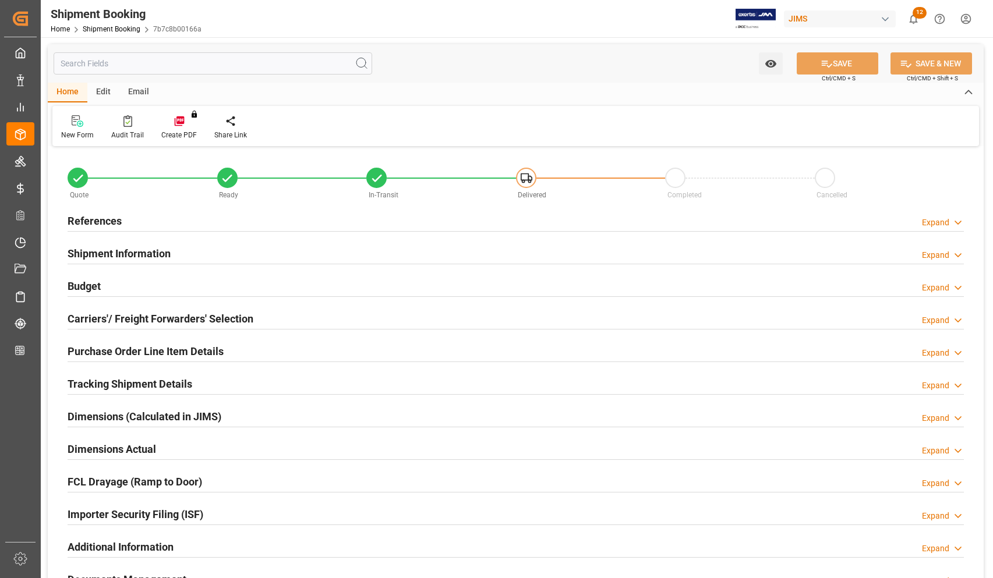
type input "0"
click at [91, 218] on h2 "References" at bounding box center [95, 221] width 54 height 16
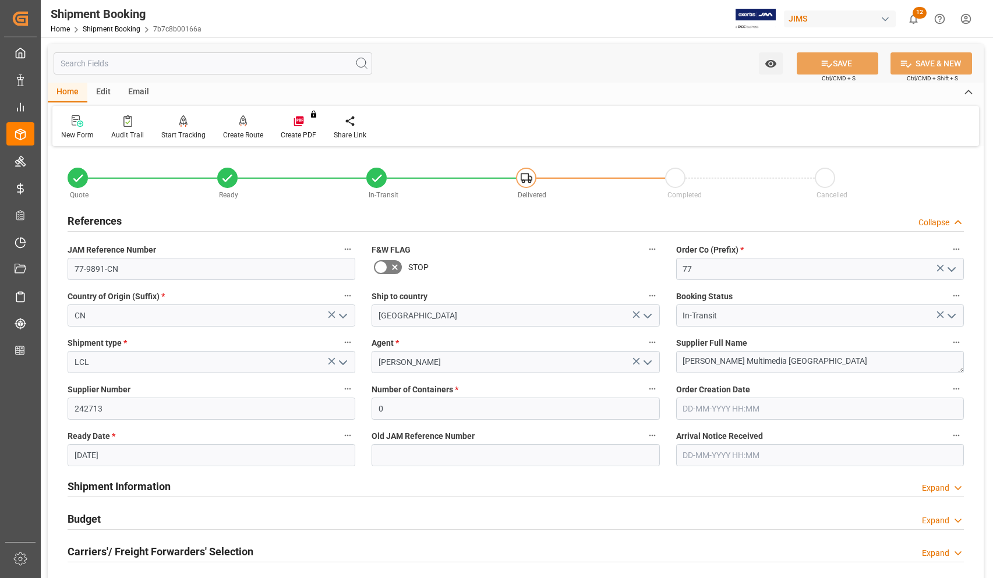
click at [144, 450] on input "[DATE]" at bounding box center [212, 455] width 288 height 22
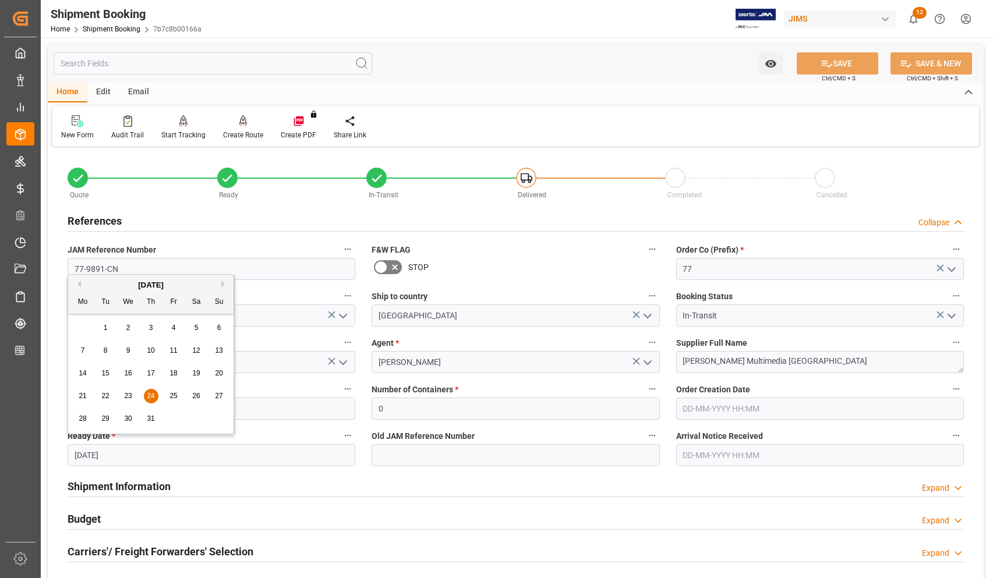
click at [222, 285] on button "Next Month" at bounding box center [224, 284] width 7 height 7
click at [86, 353] on div "4" at bounding box center [83, 351] width 15 height 14
type input "[DATE]"
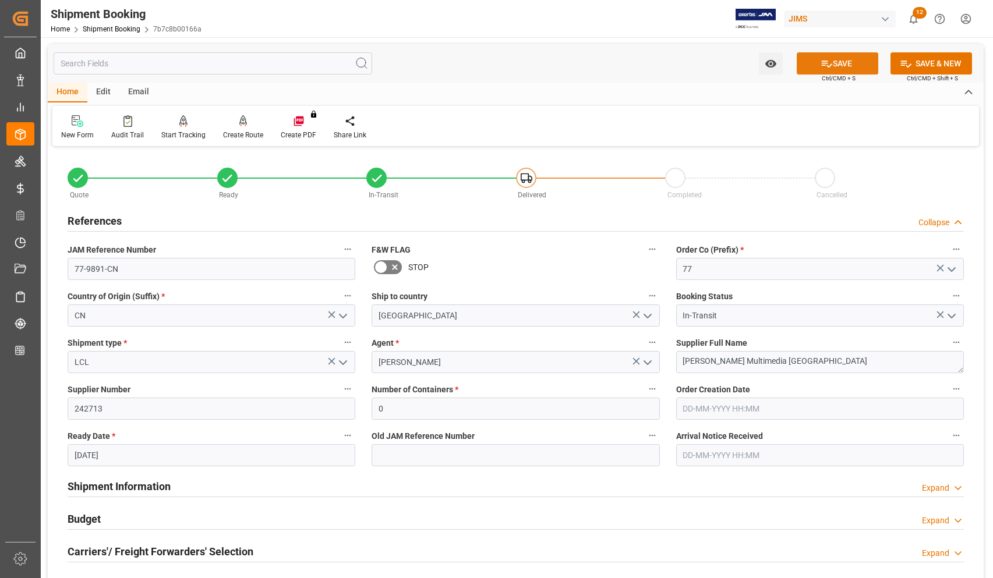
click at [825, 63] on icon at bounding box center [827, 64] width 10 height 7
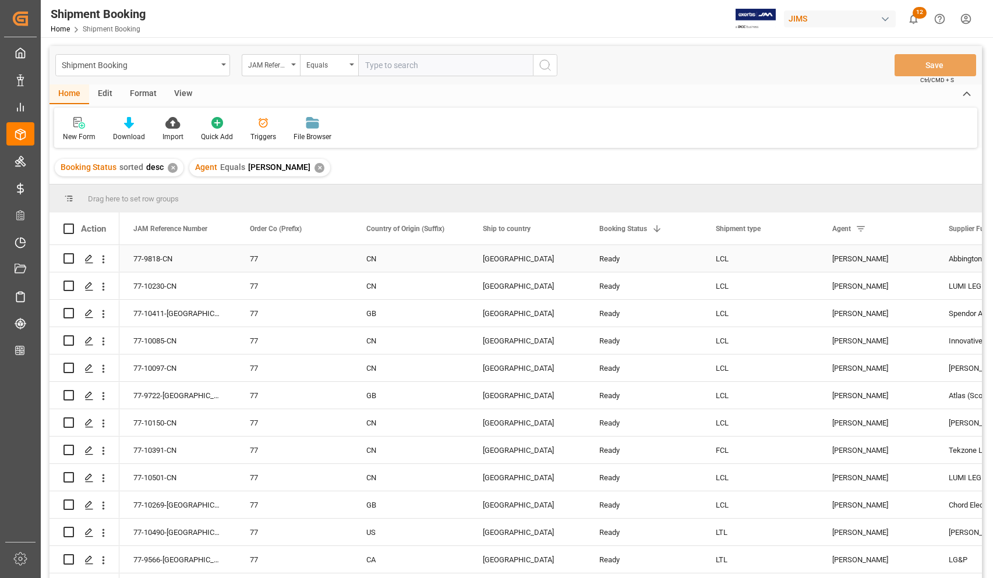
click at [655, 253] on div "Ready" at bounding box center [643, 259] width 89 height 27
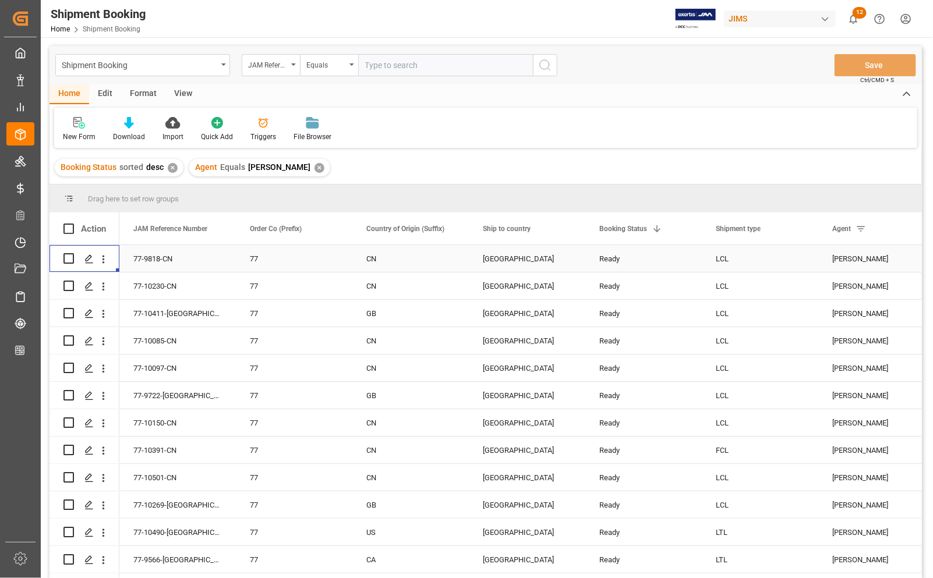
click at [210, 261] on div "77-9818-CN" at bounding box center [177, 258] width 116 height 27
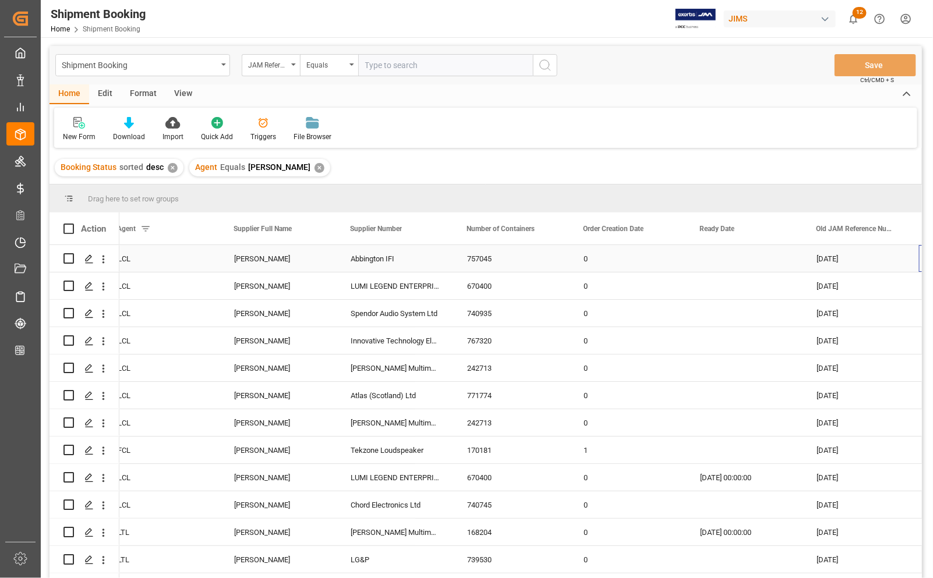
scroll to position [0, 715]
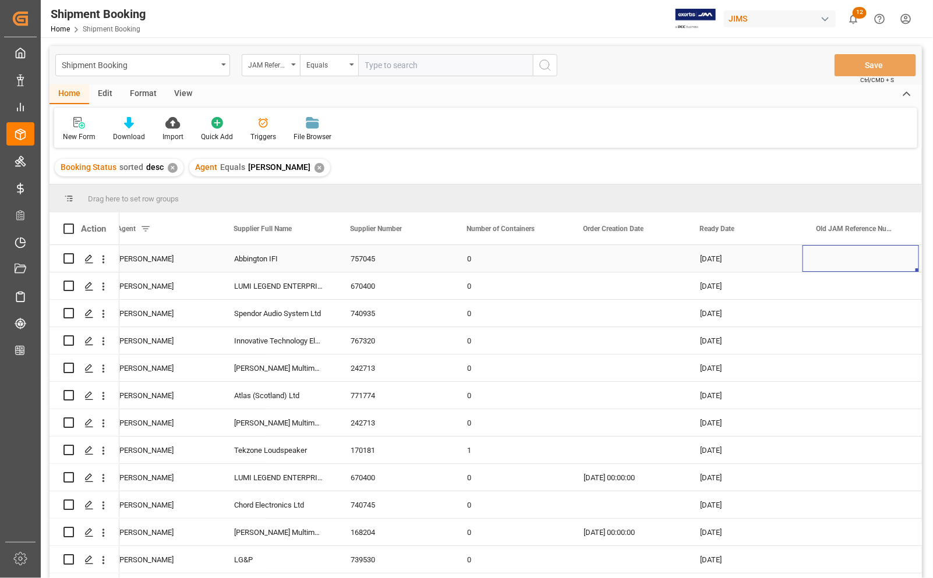
click at [367, 260] on div "757045" at bounding box center [395, 258] width 116 height 27
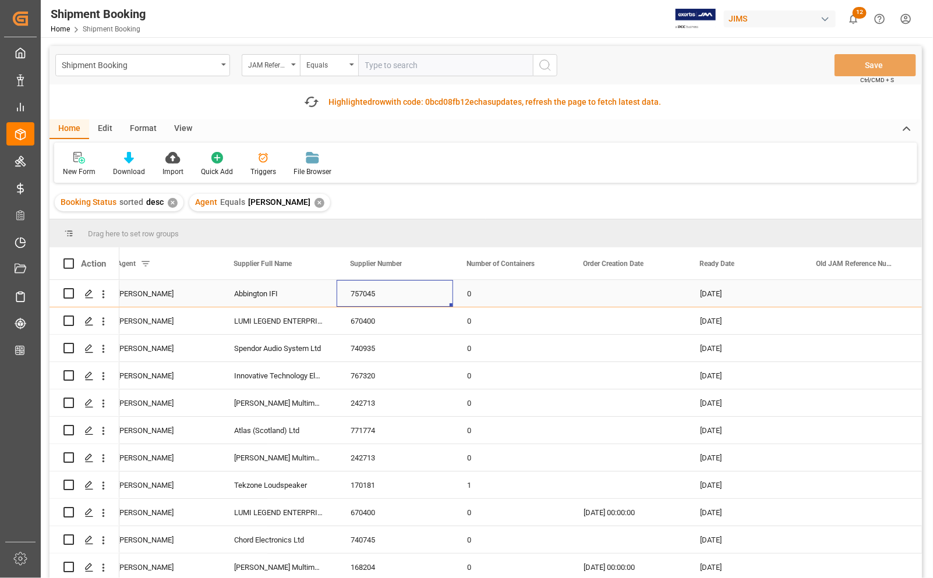
click at [380, 299] on div "757045" at bounding box center [395, 293] width 116 height 27
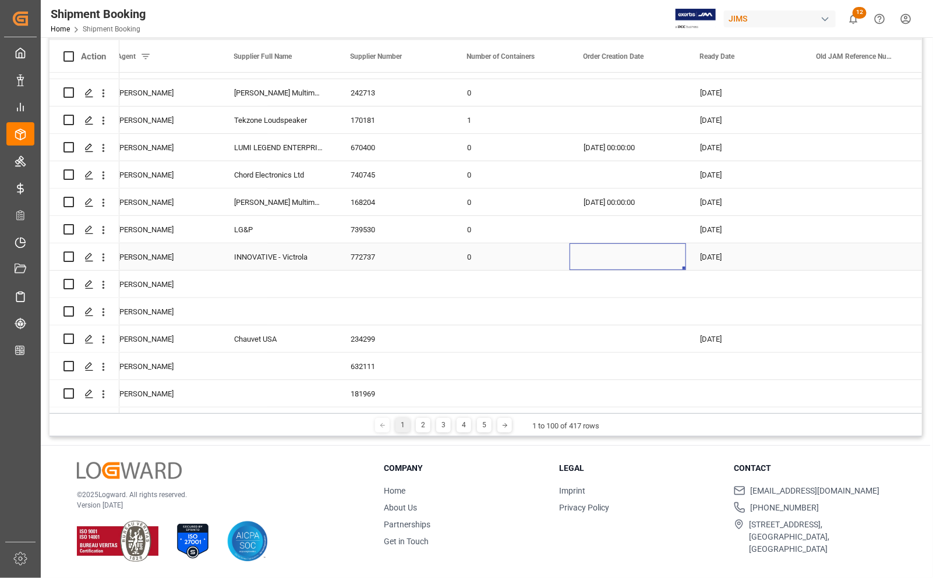
click at [607, 263] on div "Press SPACE to select this row." at bounding box center [628, 256] width 116 height 27
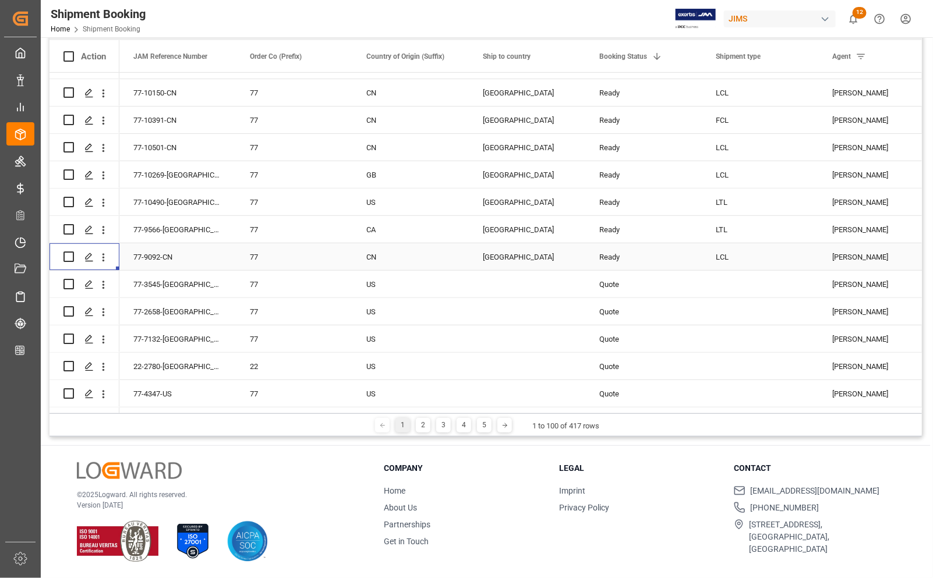
scroll to position [172, 0]
click at [89, 224] on div "Press SPACE to select this row." at bounding box center [88, 231] width 17 height 22
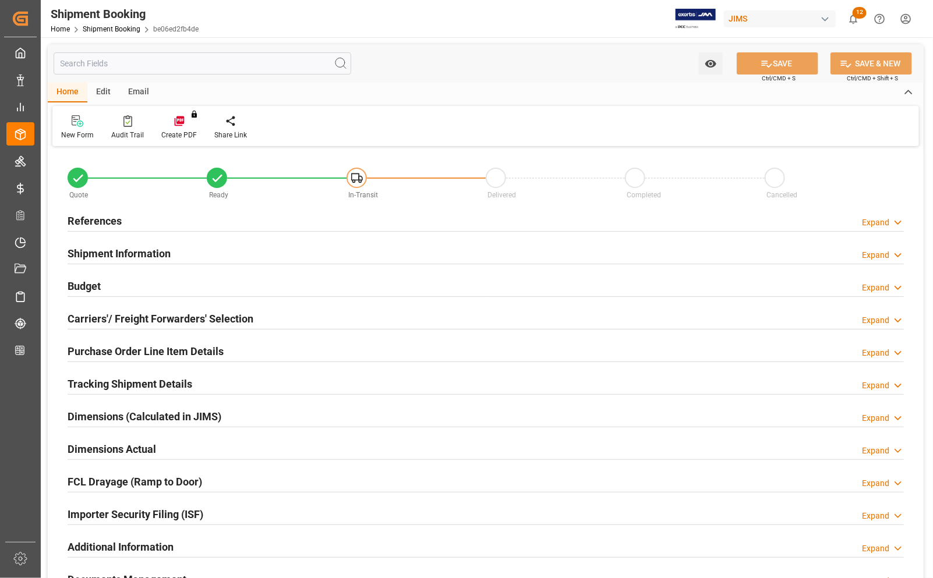
type input "1"
click at [93, 348] on h2 "Purchase Order Line Item Details" at bounding box center [146, 352] width 156 height 16
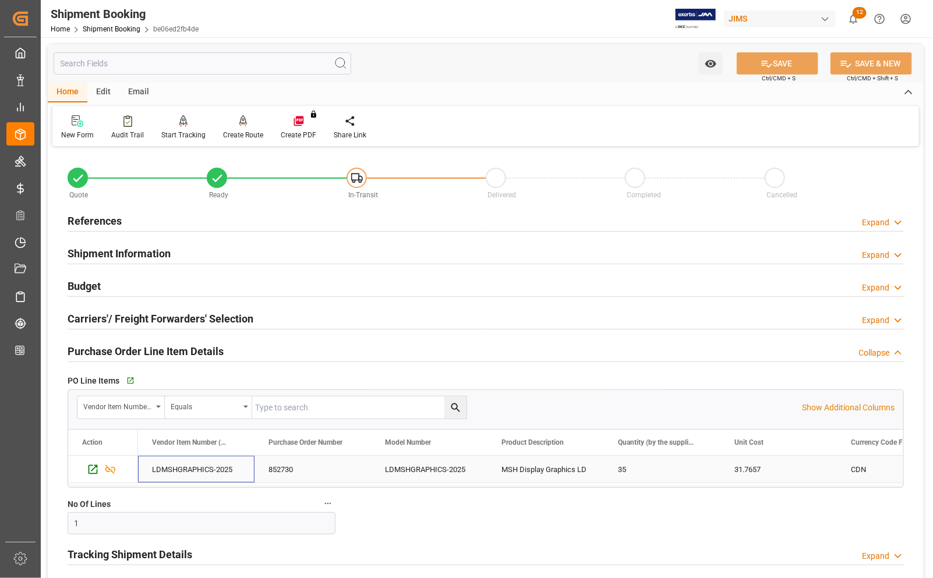
drag, startPoint x: 231, startPoint y: 469, endPoint x: 222, endPoint y: 470, distance: 8.8
click at [222, 470] on div "LDMSHGRAPHICS-2025" at bounding box center [196, 469] width 116 height 27
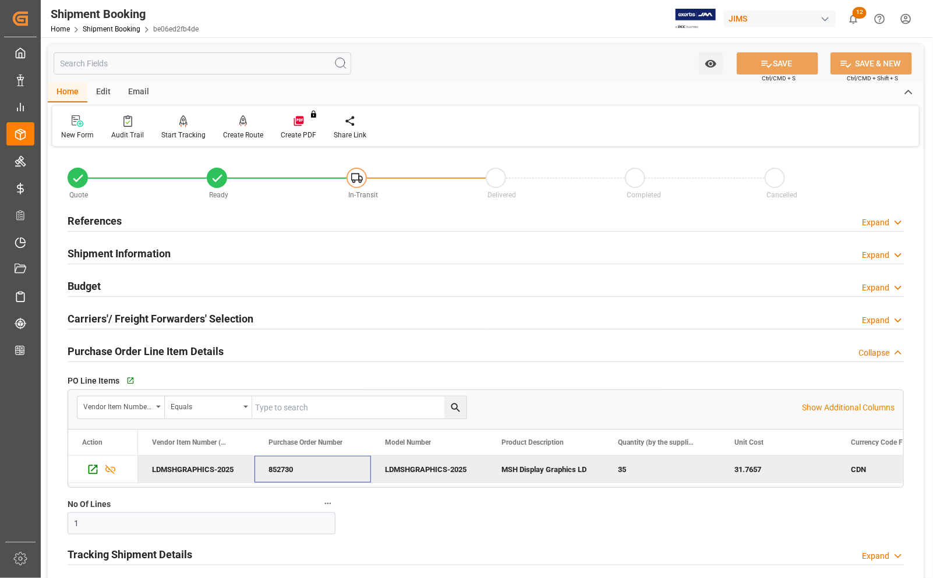
click at [257, 482] on div "852730" at bounding box center [313, 469] width 116 height 27
click at [77, 287] on h2 "Budget" at bounding box center [84, 286] width 33 height 16
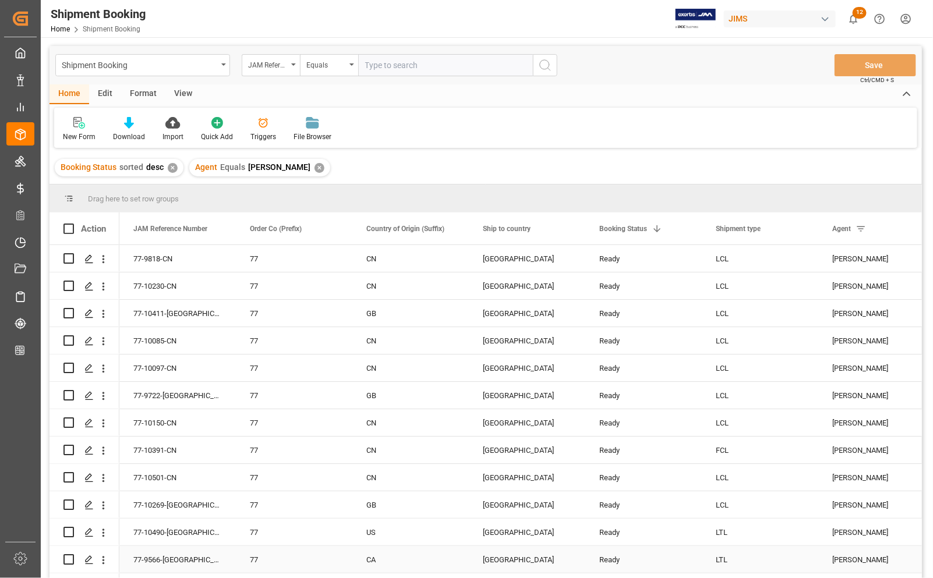
click at [135, 557] on div "77-9566-[GEOGRAPHIC_DATA]" at bounding box center [177, 559] width 116 height 27
drag, startPoint x: 181, startPoint y: 563, endPoint x: 153, endPoint y: 560, distance: 28.1
click at [153, 560] on div "77-9566-[GEOGRAPHIC_DATA]" at bounding box center [177, 559] width 116 height 27
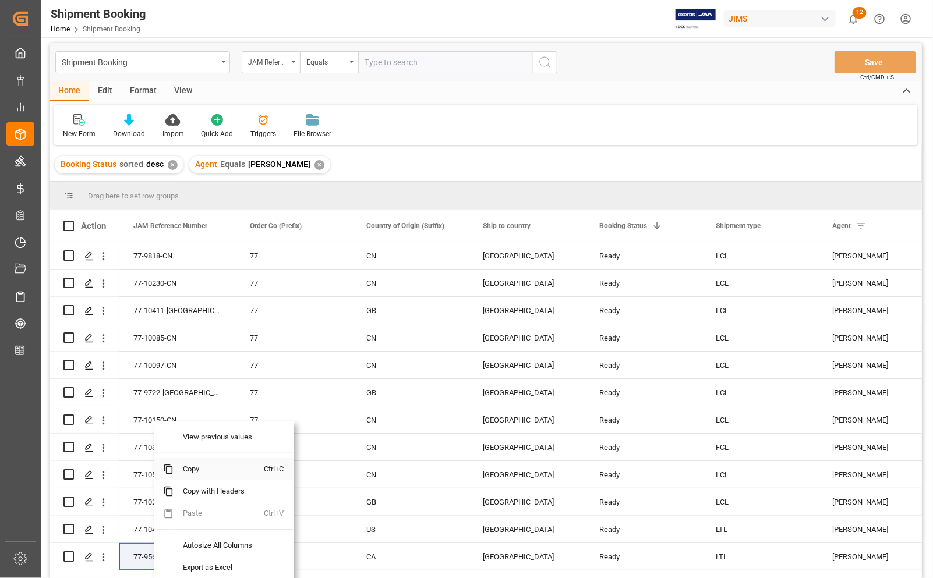
click at [190, 475] on span "Copy" at bounding box center [219, 469] width 91 height 22
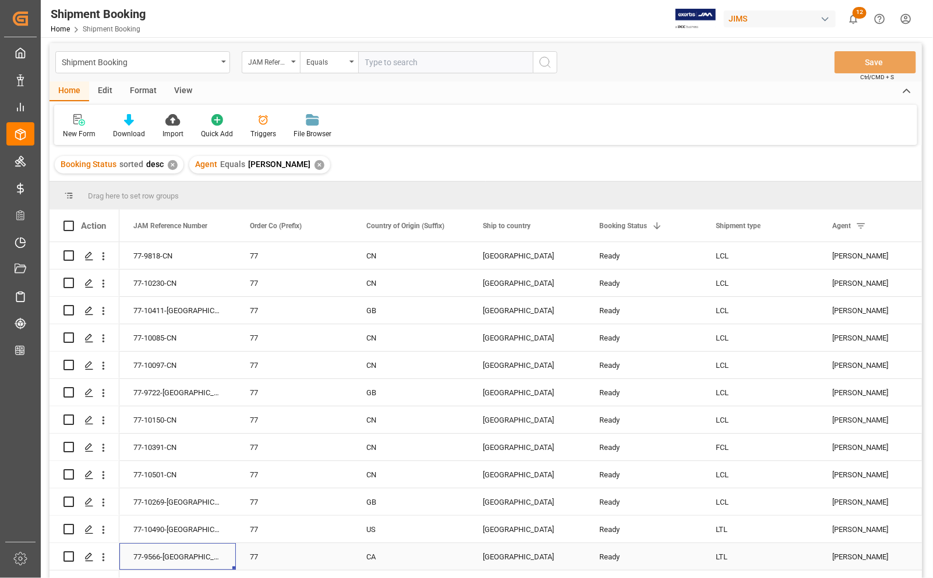
click at [200, 557] on div "77-9566-[GEOGRAPHIC_DATA]" at bounding box center [177, 556] width 116 height 27
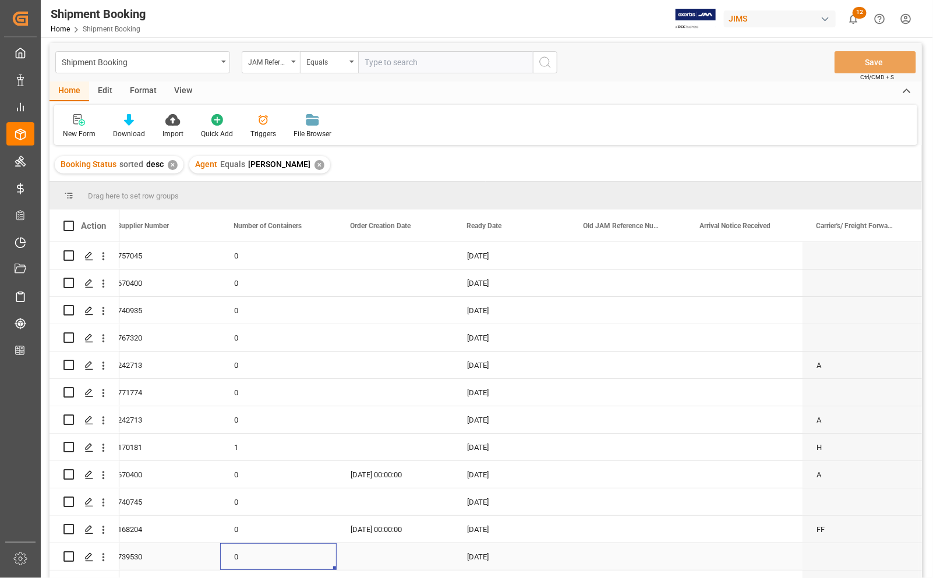
scroll to position [0, 0]
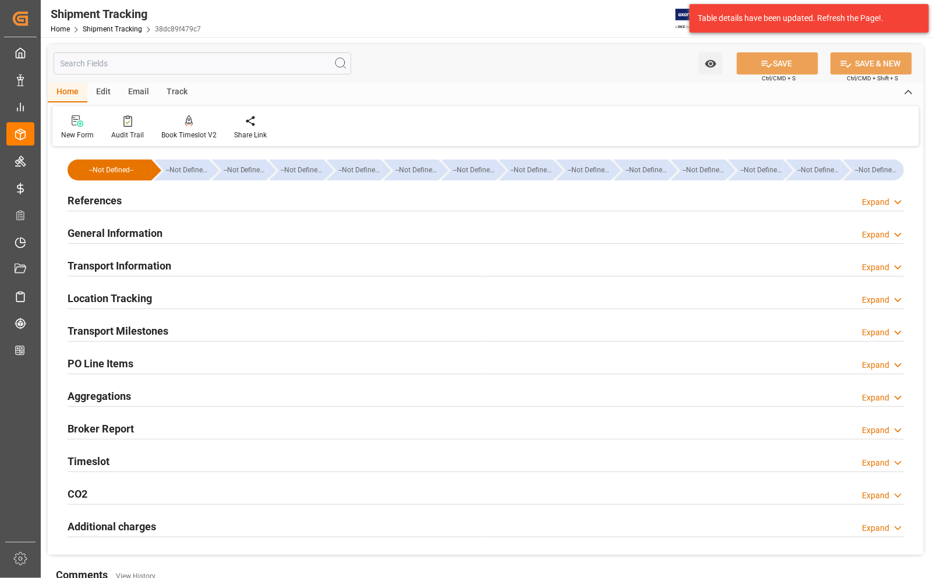
scroll to position [73, 0]
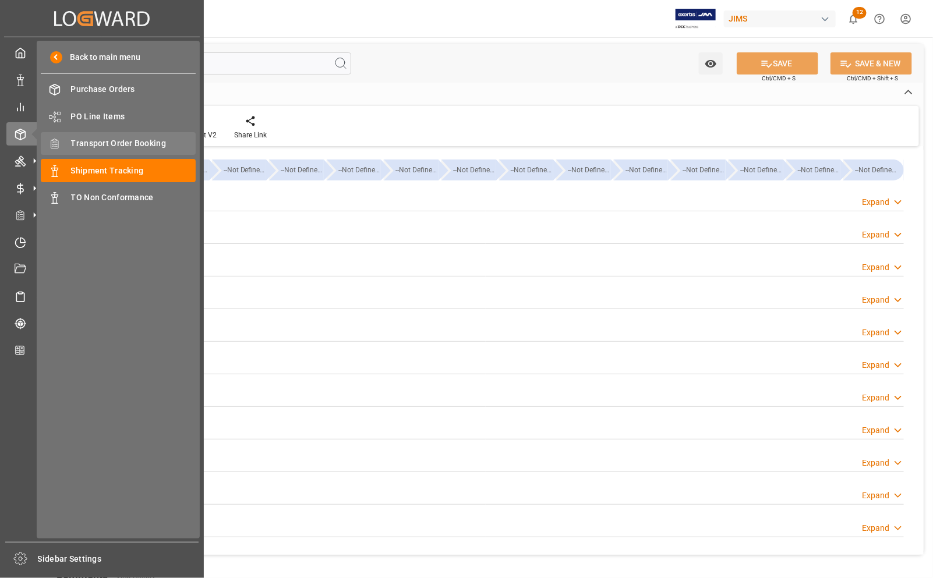
click at [100, 143] on span "Transport Order Booking" at bounding box center [133, 143] width 125 height 12
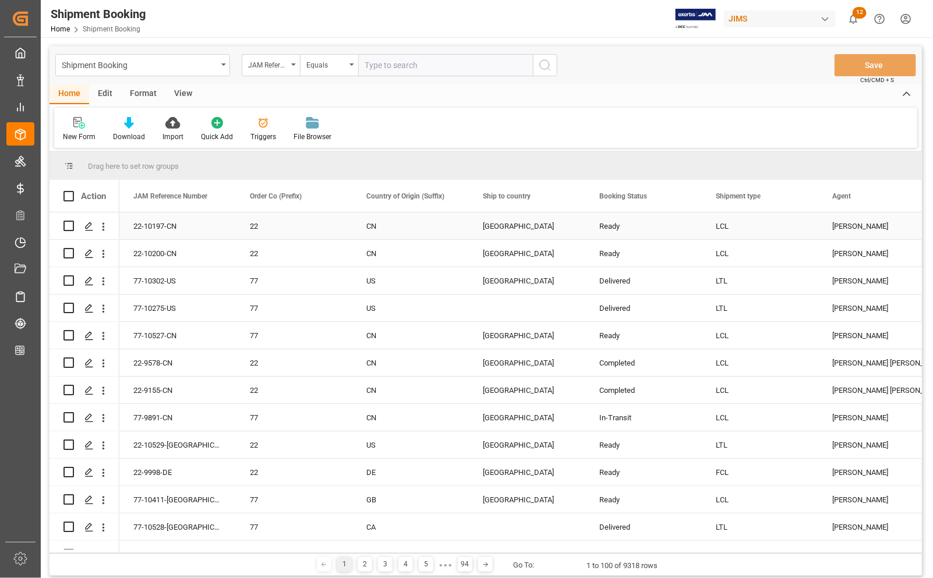
click at [741, 216] on div "LCL" at bounding box center [760, 226] width 89 height 27
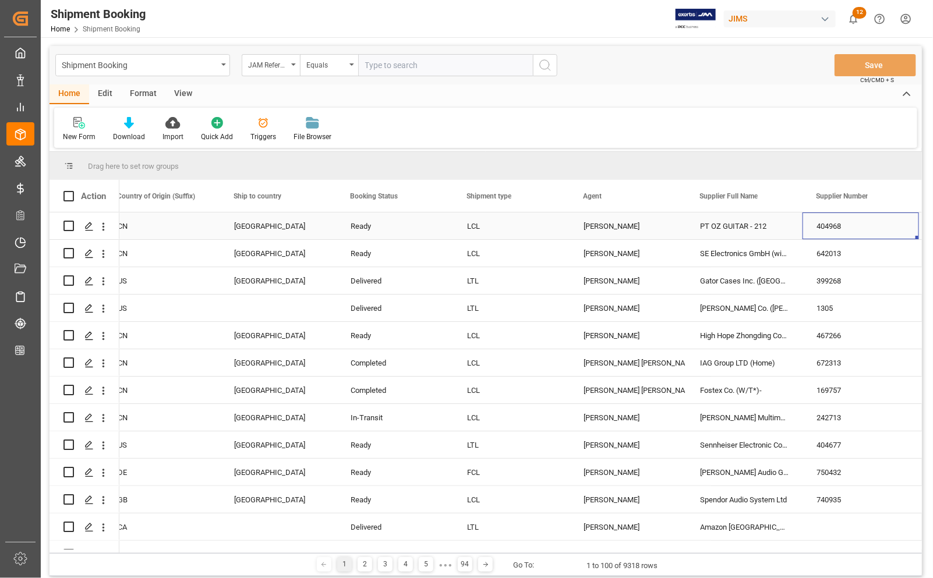
scroll to position [0, 365]
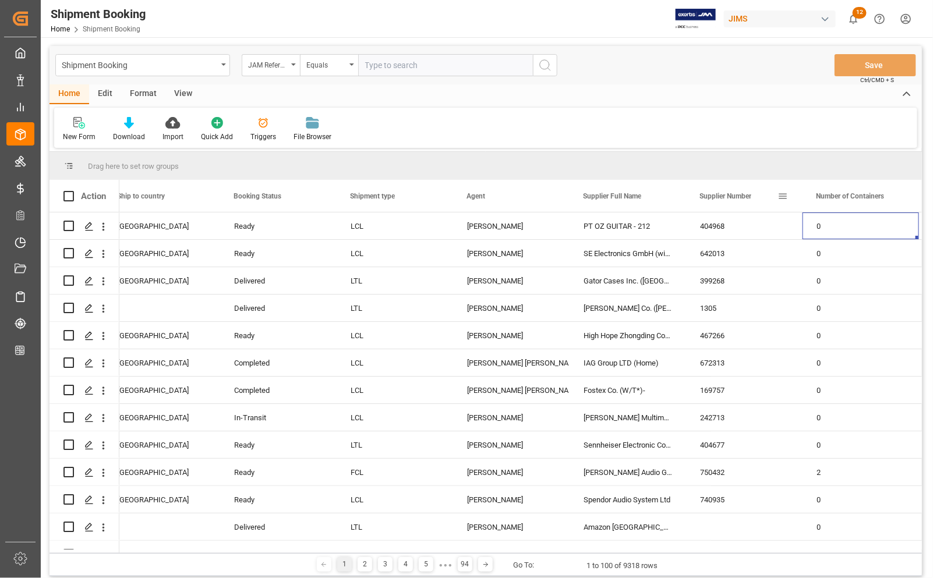
click at [779, 192] on span at bounding box center [783, 196] width 10 height 10
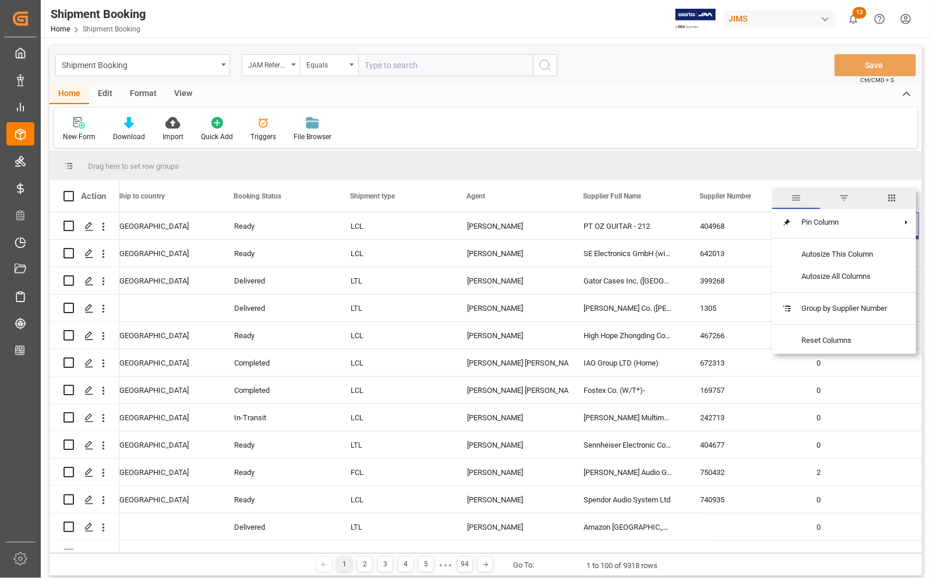
click at [846, 196] on span "filter" at bounding box center [844, 198] width 10 height 10
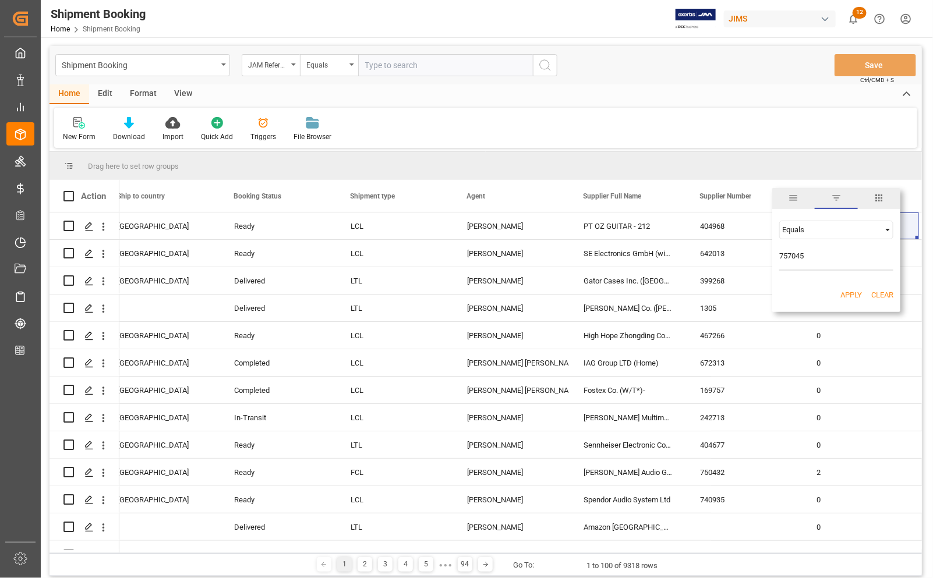
type input "757045"
click at [849, 296] on button "Apply" at bounding box center [851, 295] width 22 height 12
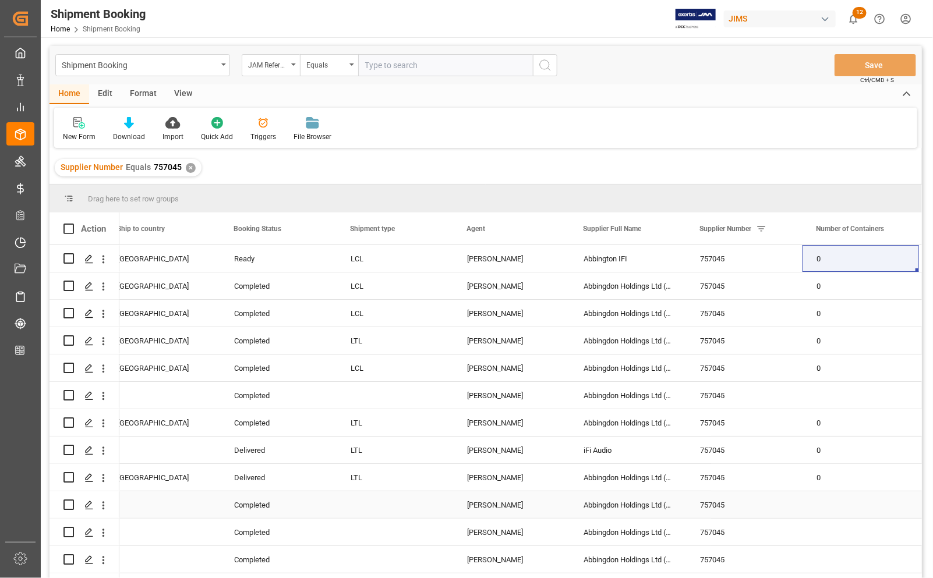
click at [377, 498] on div "Press SPACE to select this row." at bounding box center [395, 505] width 116 height 27
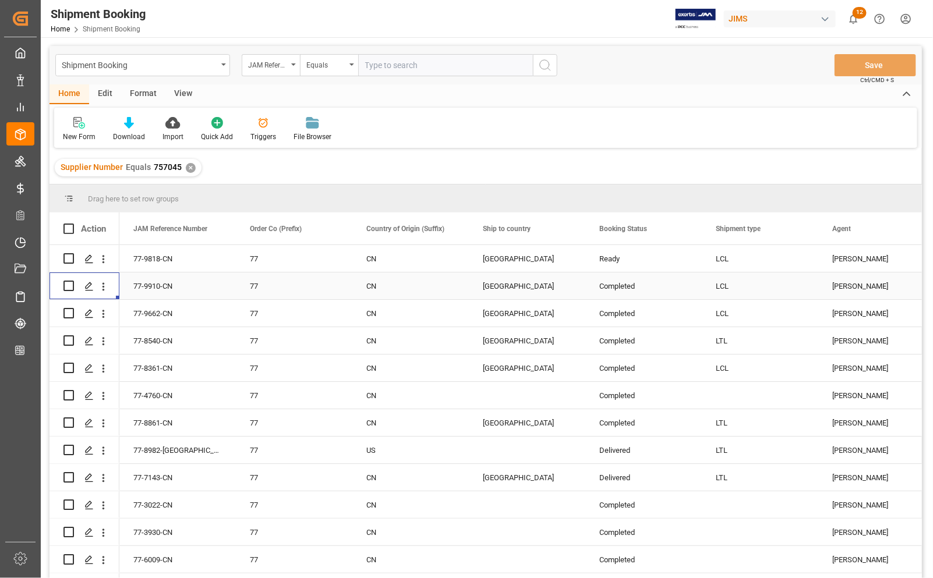
click at [144, 286] on div "77-9910-CN" at bounding box center [177, 286] width 116 height 27
click at [92, 284] on icon "Press SPACE to select this row." at bounding box center [88, 286] width 9 height 9
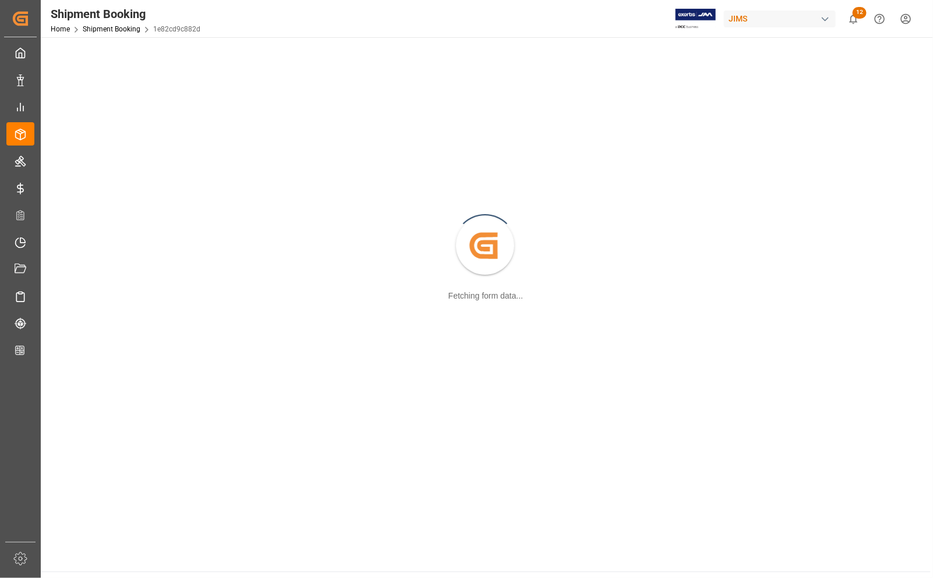
click at [92, 284] on div "Created by potrace 1.15, written by [PERSON_NAME] [DATE]-[DATE] Fetching form d…" at bounding box center [486, 246] width 876 height 405
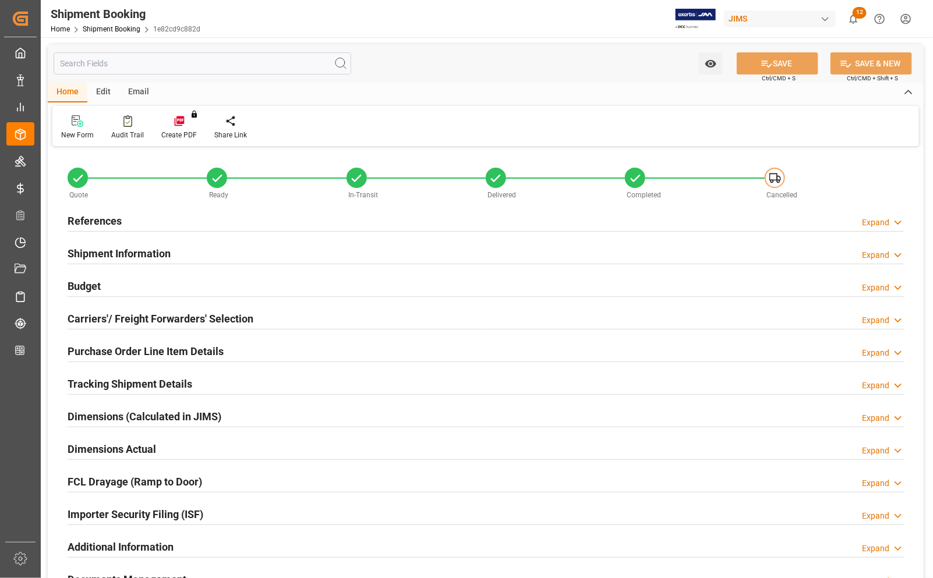
type input "0"
type input "[DATE]"
click at [99, 222] on h2 "References" at bounding box center [95, 221] width 54 height 16
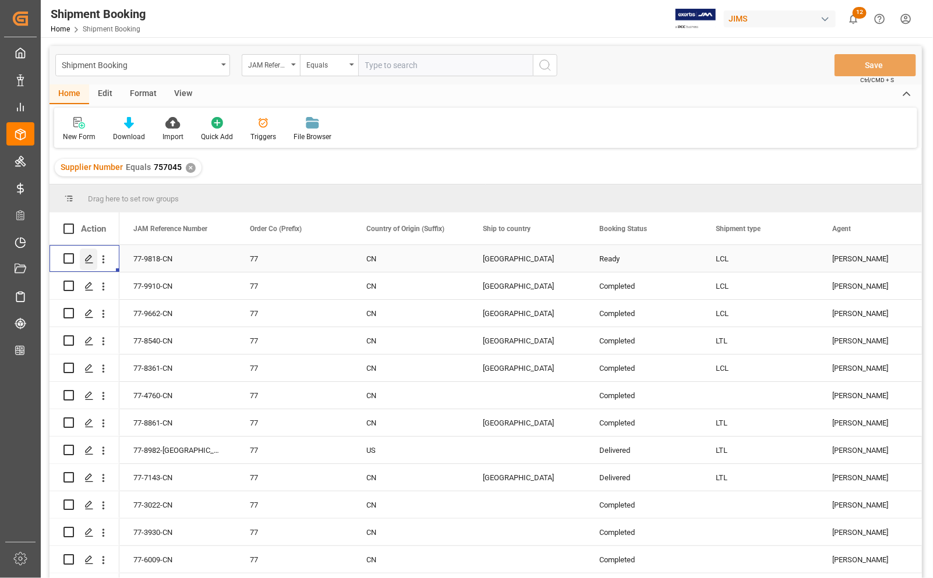
click at [89, 261] on icon "Press SPACE to select this row." at bounding box center [88, 259] width 9 height 9
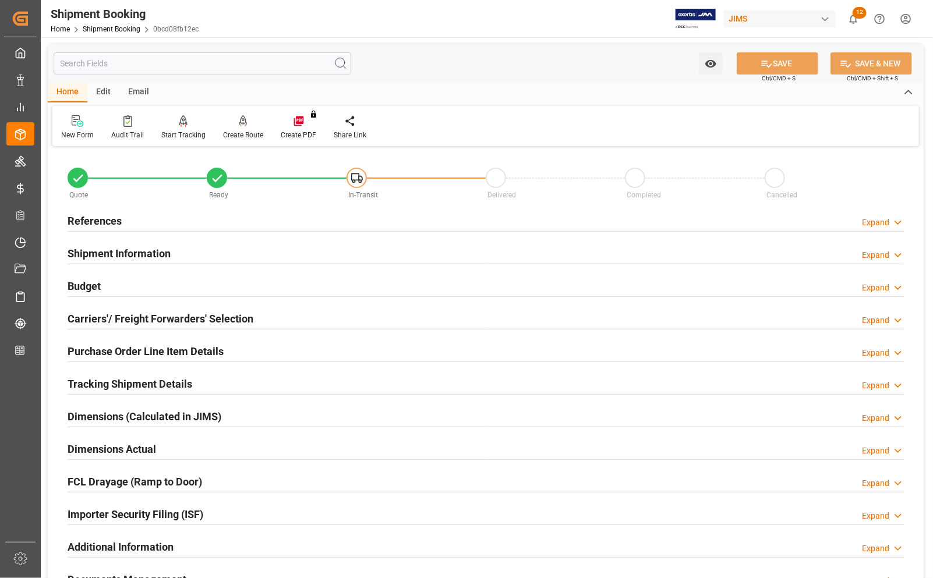
click at [88, 222] on h2 "References" at bounding box center [95, 221] width 54 height 16
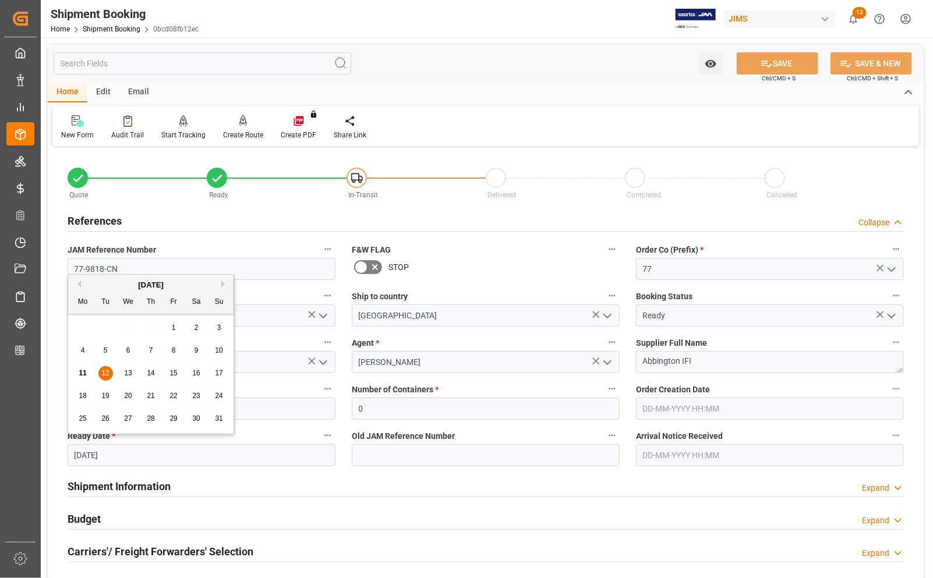
click at [123, 458] on input "[DATE]" at bounding box center [202, 455] width 268 height 22
click at [83, 399] on span "18" at bounding box center [83, 396] width 8 height 8
type input "[DATE]"
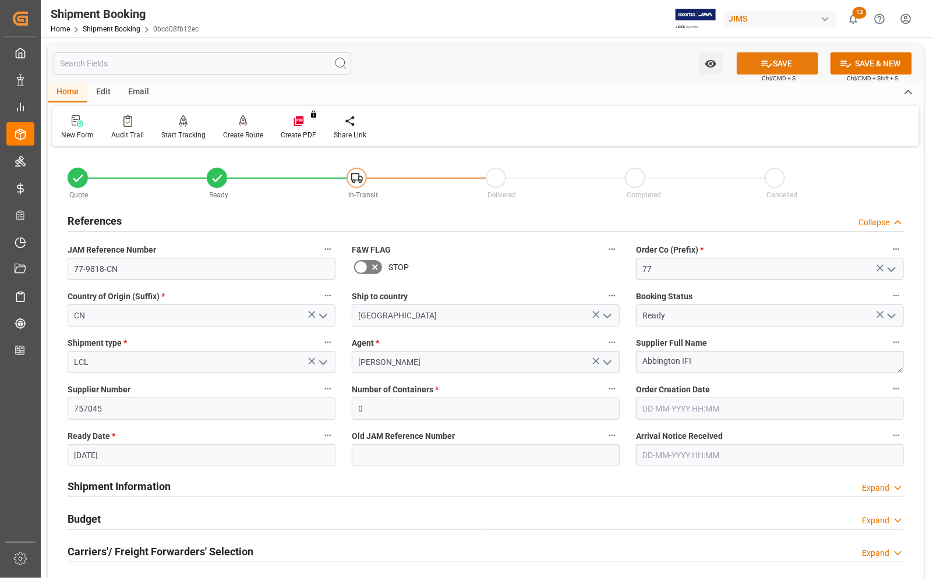
click at [776, 61] on button "SAVE" at bounding box center [778, 63] width 82 height 22
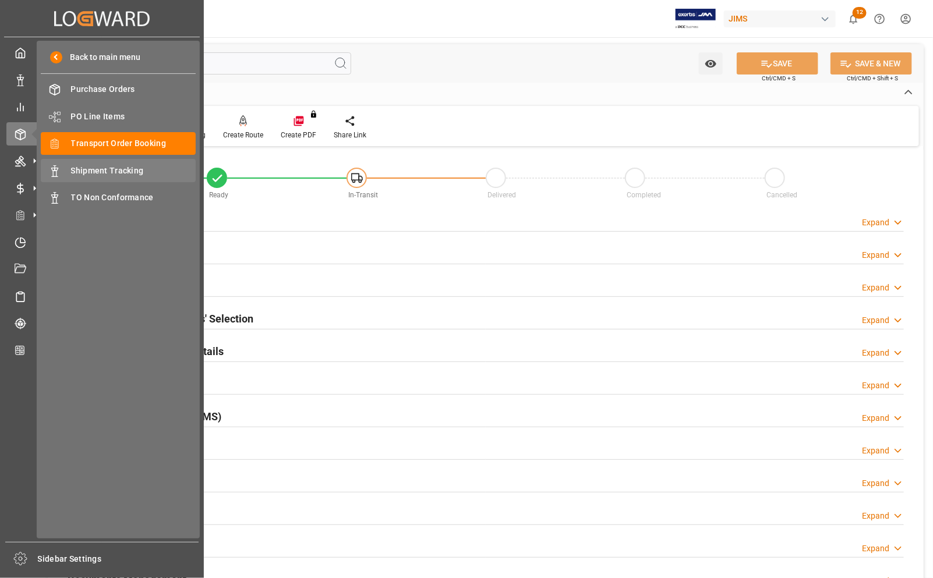
click at [105, 166] on span "Shipment Tracking" at bounding box center [133, 171] width 125 height 12
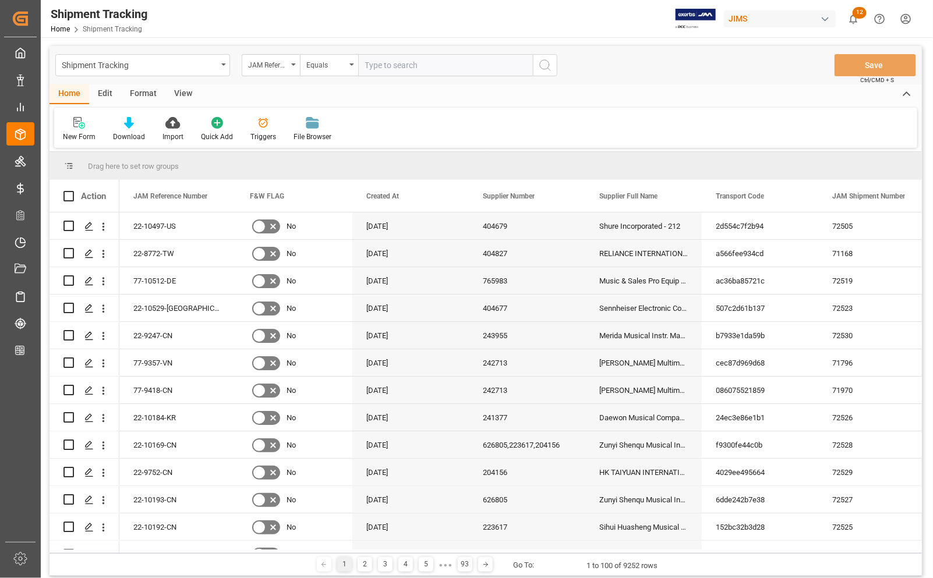
click at [403, 68] on input "text" at bounding box center [445, 65] width 175 height 22
type input "77-9566-[GEOGRAPHIC_DATA]"
click at [546, 62] on icon "search button" at bounding box center [545, 65] width 14 height 14
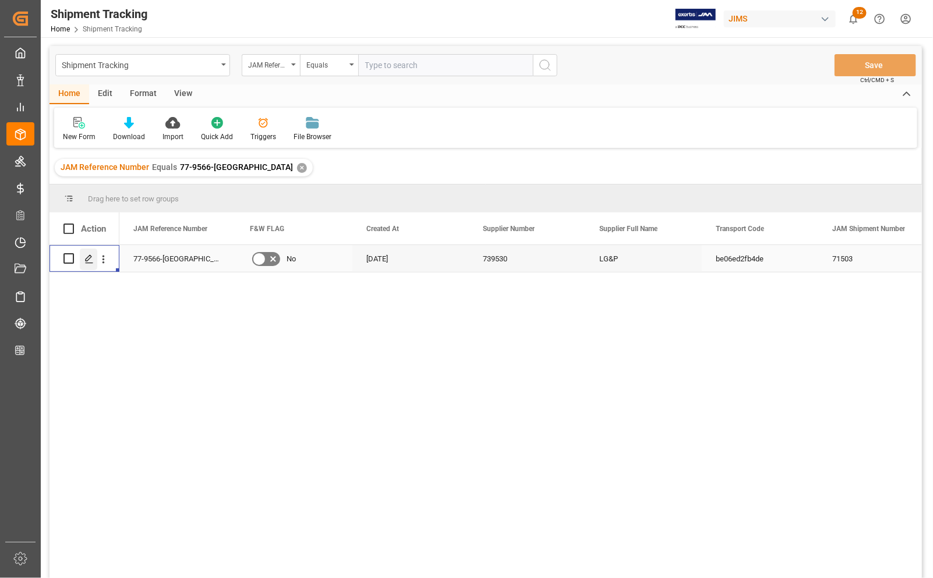
click at [94, 255] on div "Press SPACE to select this row." at bounding box center [88, 260] width 17 height 22
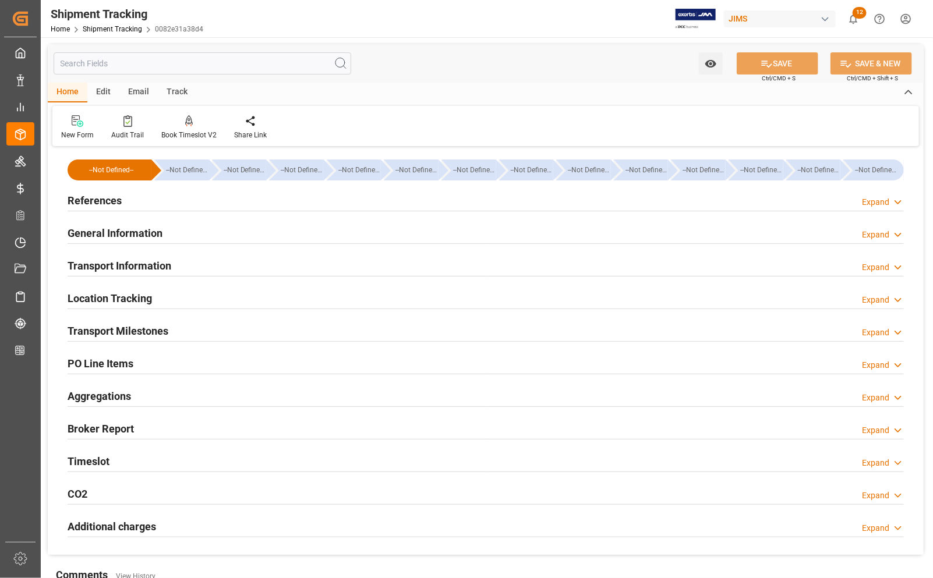
click at [109, 331] on h2 "Transport Milestones" at bounding box center [118, 331] width 101 height 16
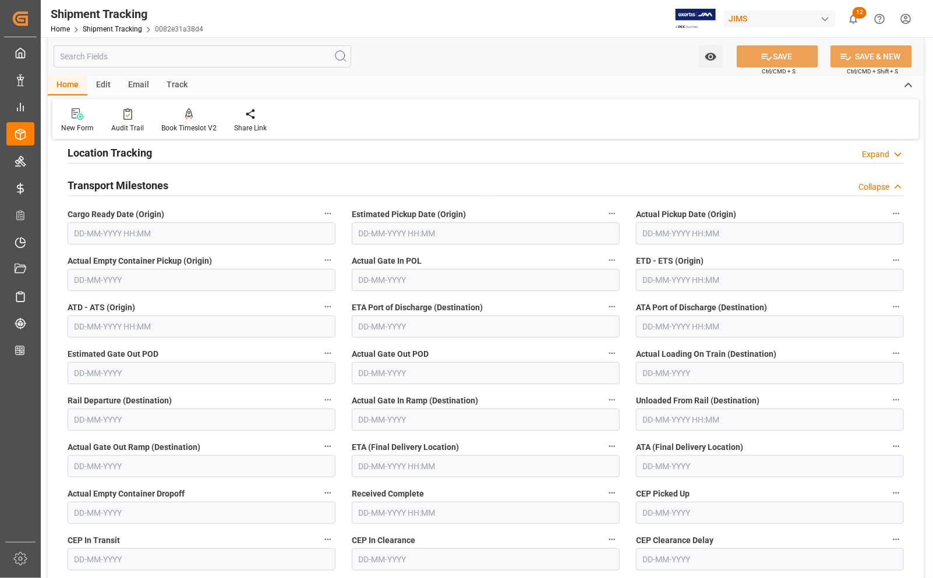
scroll to position [73, 0]
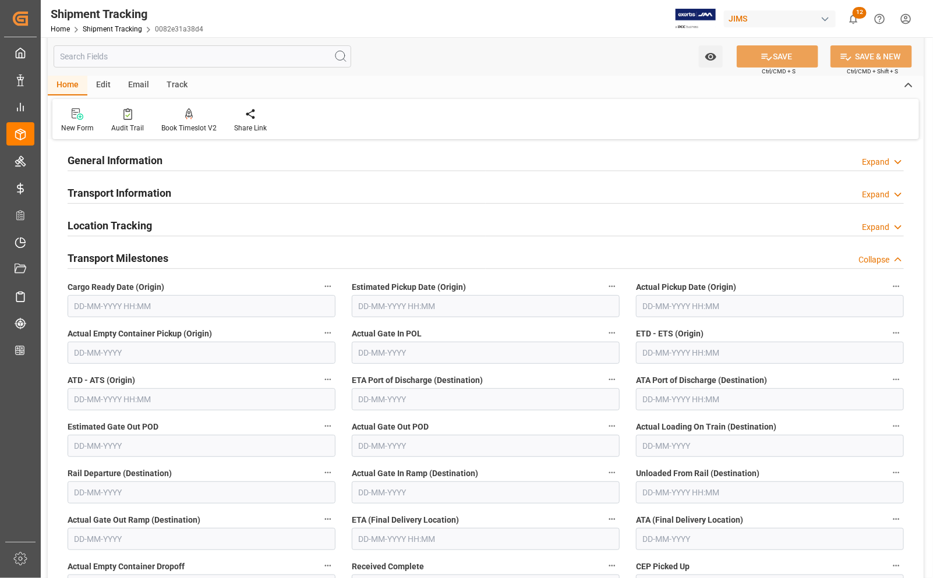
click at [383, 542] on input "text" at bounding box center [486, 539] width 268 height 22
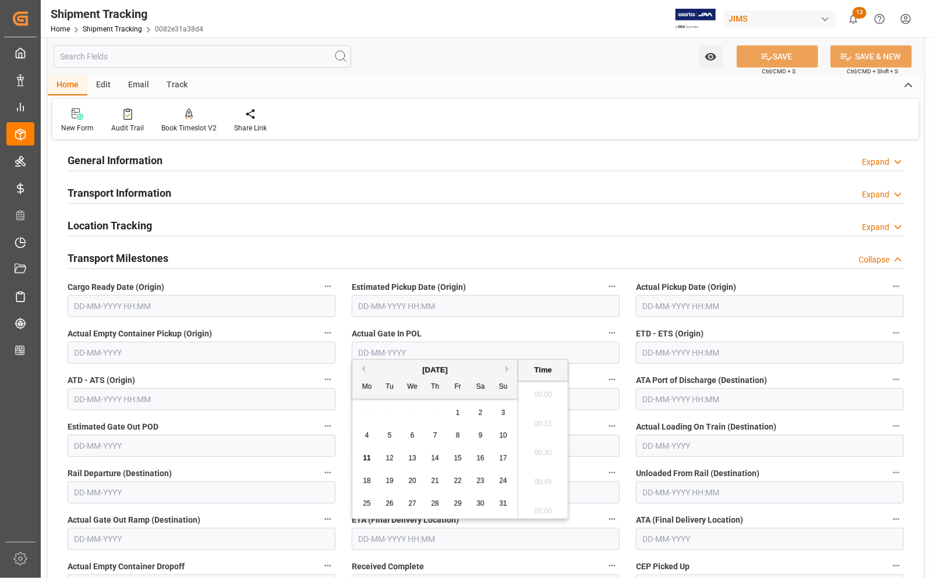
scroll to position [1751, 0]
click at [383, 542] on input "text" at bounding box center [486, 539] width 268 height 22
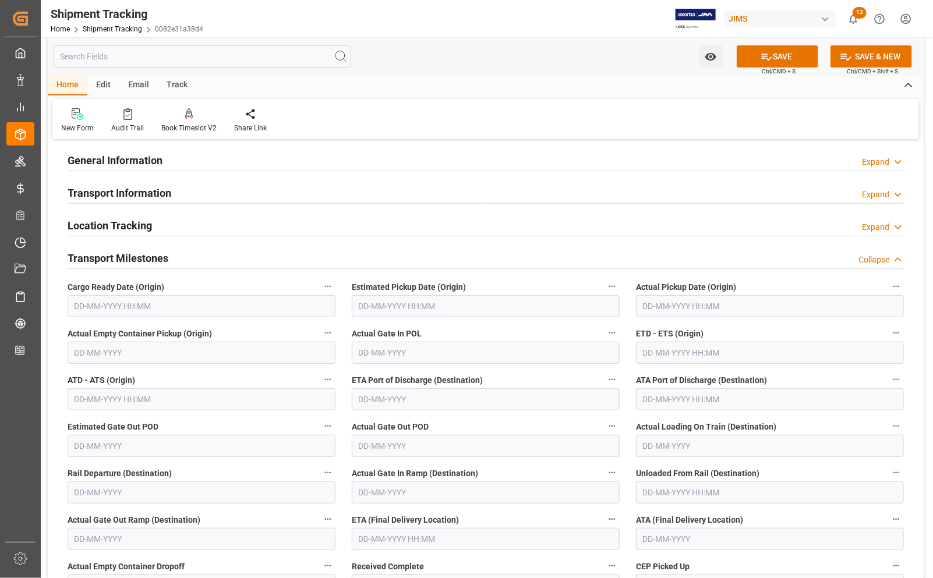
click at [100, 255] on h2 "Transport Milestones" at bounding box center [118, 258] width 101 height 16
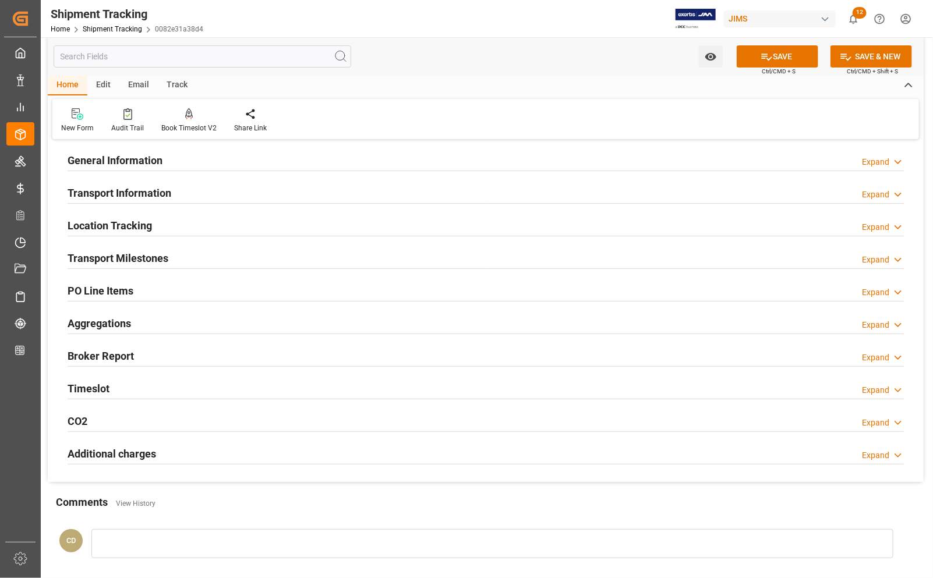
click at [100, 255] on h2 "Transport Milestones" at bounding box center [118, 258] width 101 height 16
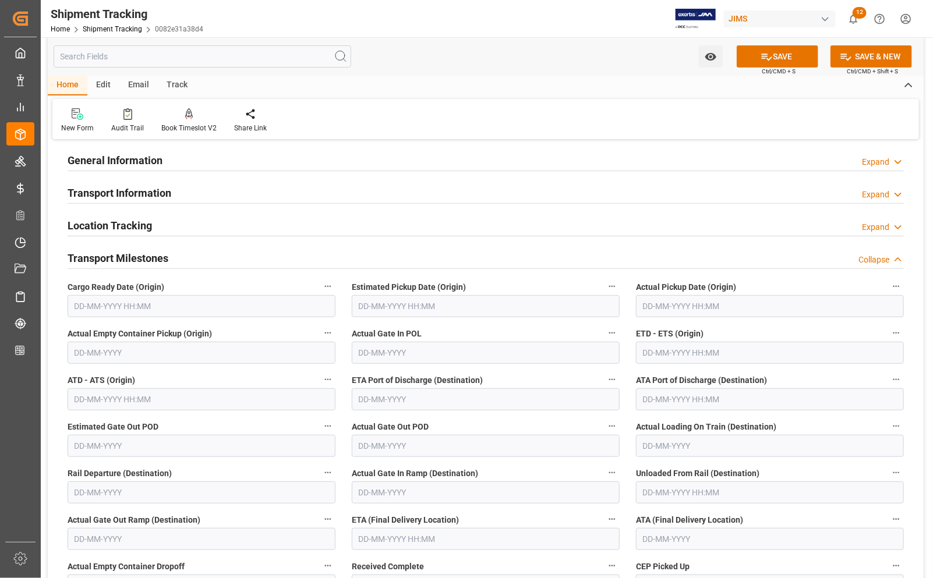
click at [161, 306] on input "text" at bounding box center [202, 306] width 268 height 22
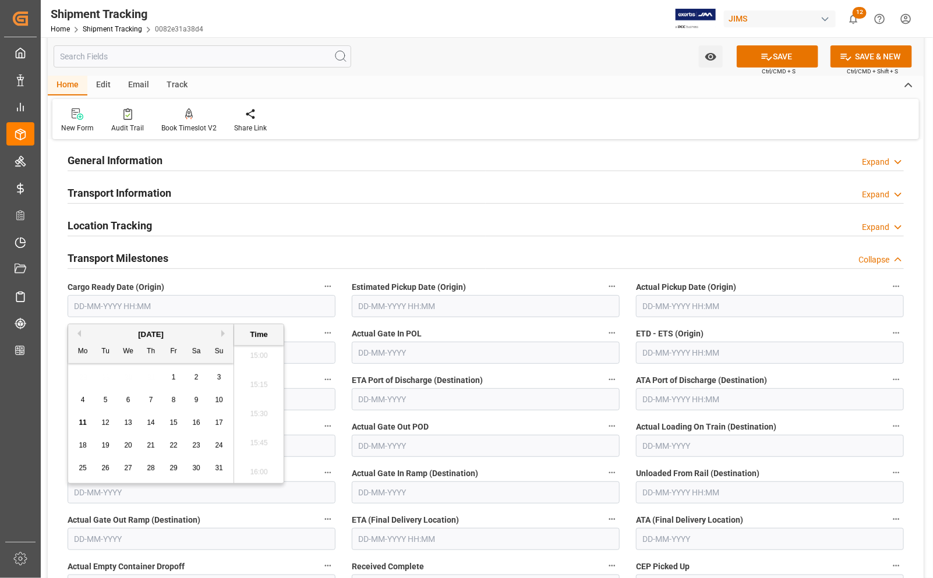
click at [86, 305] on input "text" at bounding box center [202, 306] width 268 height 22
click at [73, 341] on div "Mo Tu We Th Fr Sa Su" at bounding box center [150, 352] width 165 height 23
click at [79, 307] on input "text" at bounding box center [202, 306] width 268 height 22
click at [76, 332] on button "Previous Month" at bounding box center [77, 333] width 7 height 7
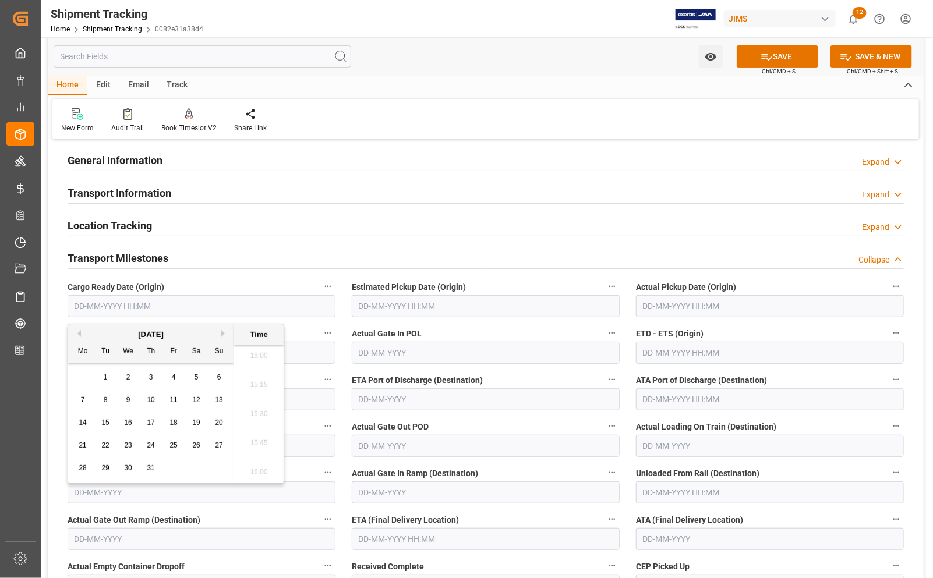
click at [76, 332] on button "Previous Month" at bounding box center [77, 333] width 7 height 7
click at [83, 401] on span "2" at bounding box center [83, 400] width 4 height 8
type input "02-06-2025 00:00"
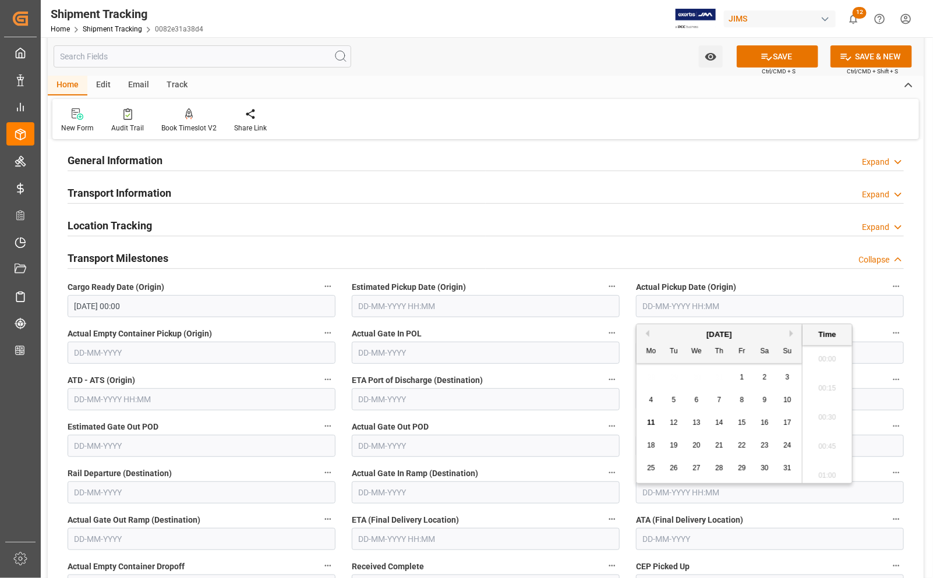
click at [679, 310] on input "text" at bounding box center [770, 306] width 268 height 22
click at [648, 336] on button "Previous Month" at bounding box center [645, 333] width 7 height 7
click at [651, 398] on span "2" at bounding box center [651, 400] width 4 height 8
type input "02-06-2025 00:00"
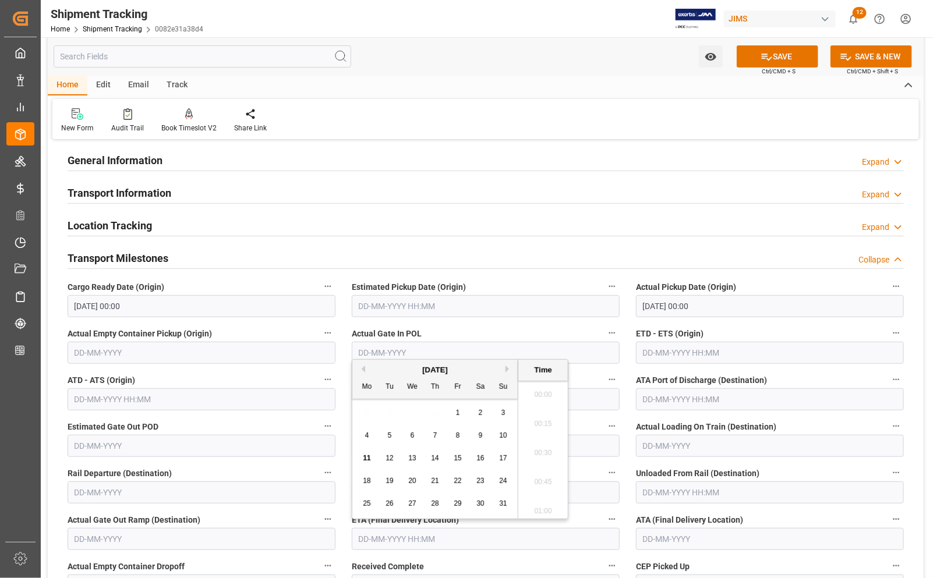
click at [377, 546] on input "text" at bounding box center [486, 539] width 268 height 22
click at [356, 501] on div "25 26 27 28 29 30 31" at bounding box center [435, 504] width 159 height 23
click at [366, 370] on div "[DATE]" at bounding box center [434, 371] width 165 height 12
click at [363, 367] on button "Previous Month" at bounding box center [361, 369] width 7 height 7
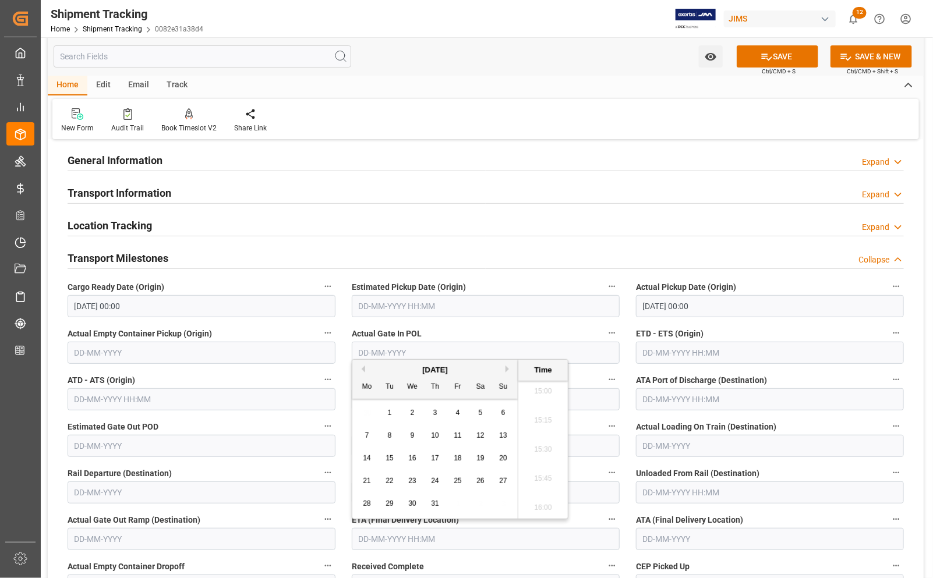
click at [368, 459] on span "14" at bounding box center [367, 458] width 8 height 8
type input "14-07-2025 00:00"
click at [663, 543] on input "text" at bounding box center [770, 539] width 268 height 22
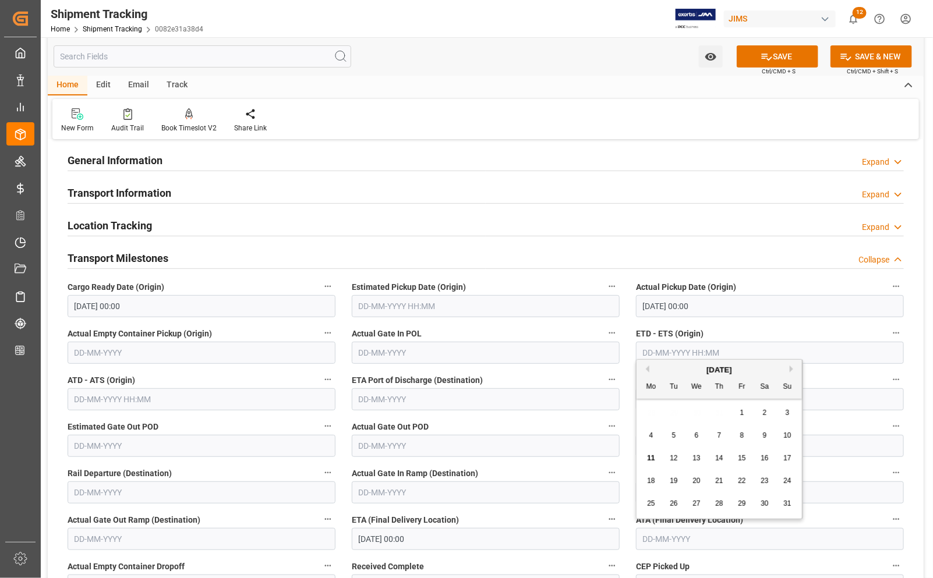
click at [721, 458] on span "14" at bounding box center [719, 458] width 8 height 8
type input "[DATE]"
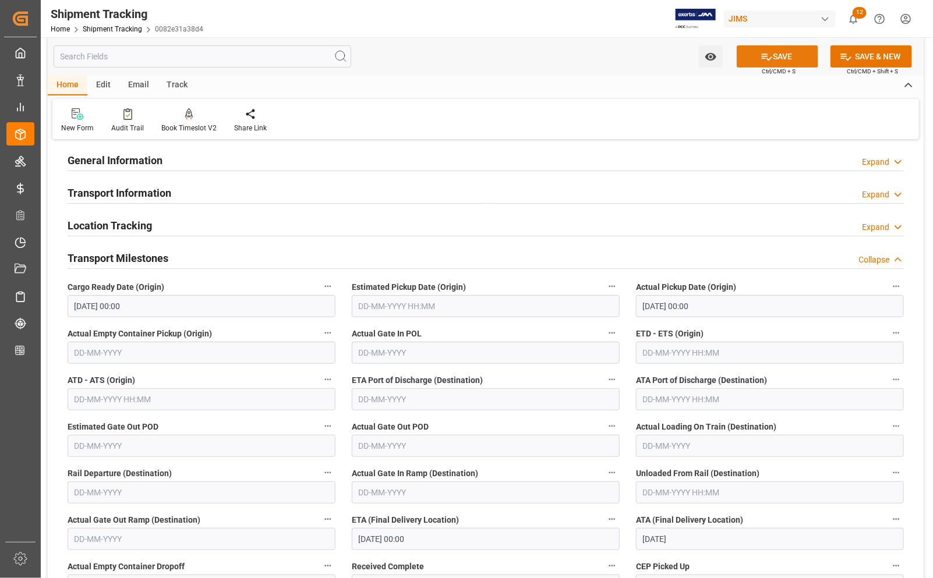
click at [775, 56] on button "SAVE" at bounding box center [778, 56] width 82 height 22
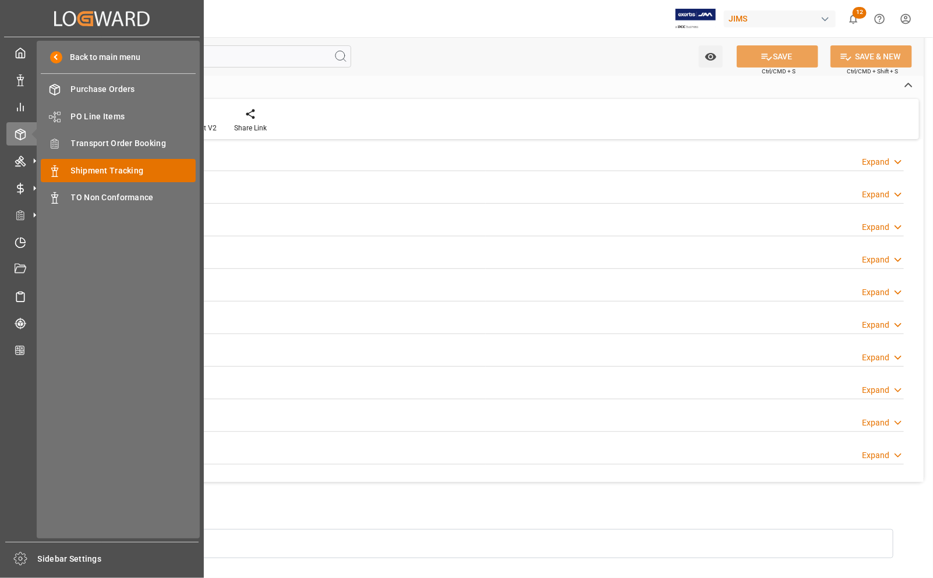
click at [87, 169] on span "Shipment Tracking" at bounding box center [133, 171] width 125 height 12
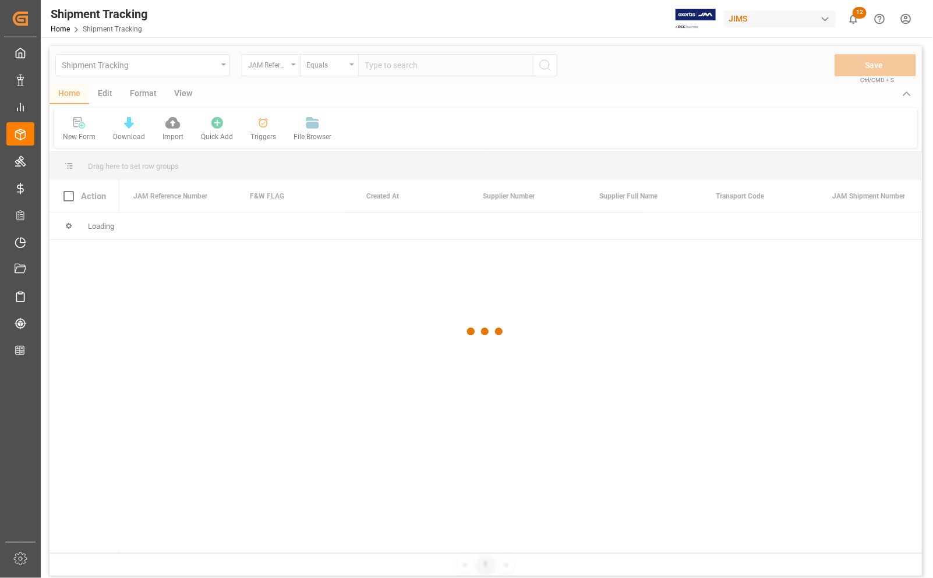
click at [392, 69] on div at bounding box center [486, 331] width 873 height 571
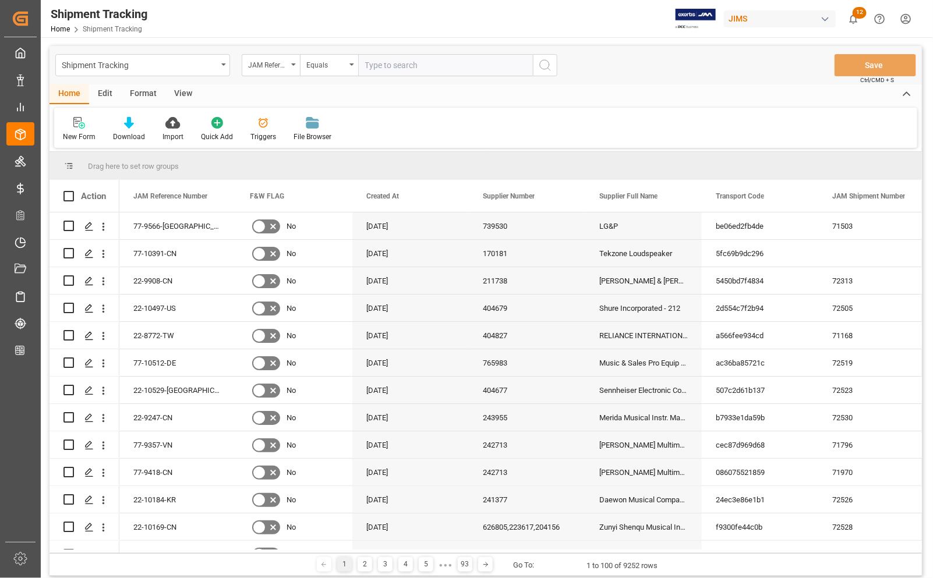
click at [392, 63] on input "text" at bounding box center [445, 65] width 175 height 22
type input "77-9092-CN"
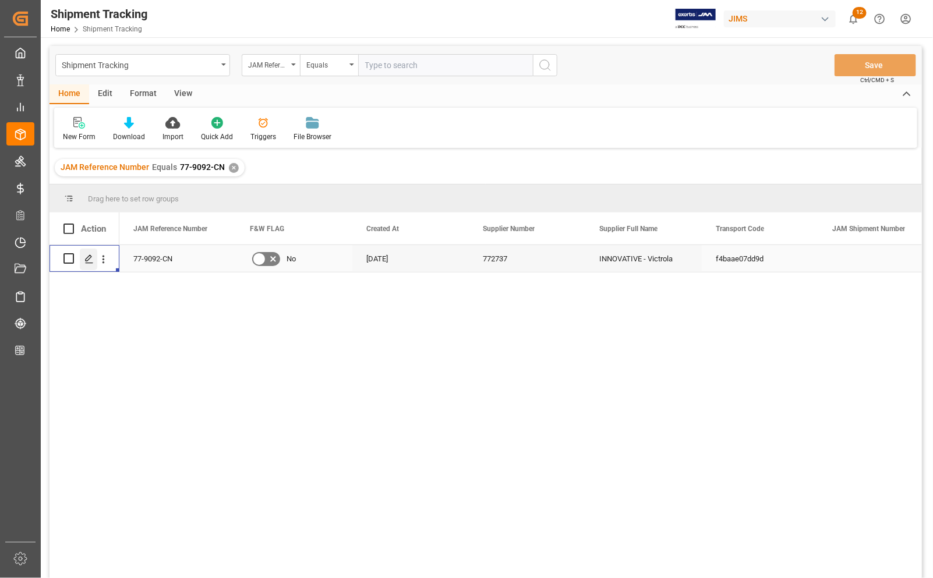
click at [91, 259] on icon "Press SPACE to select this row." at bounding box center [88, 259] width 9 height 9
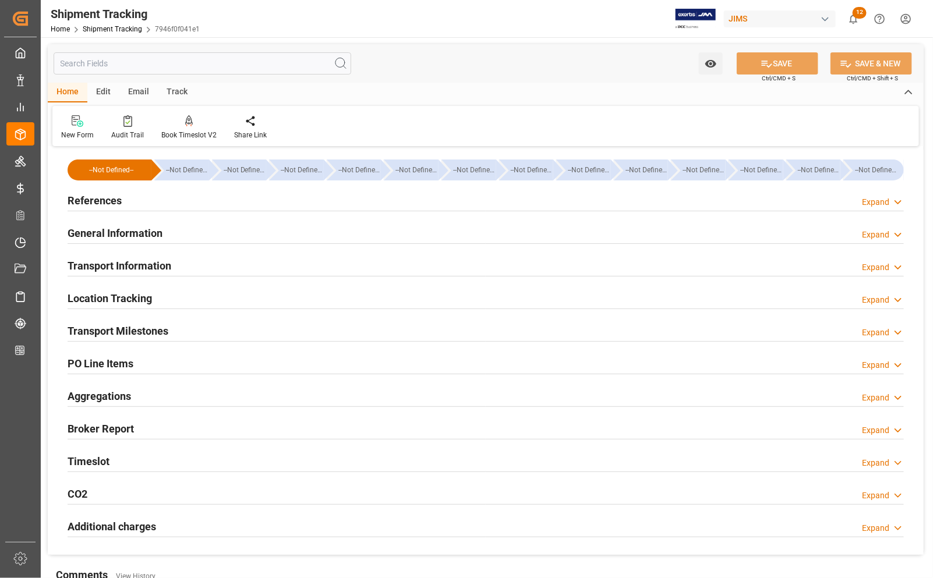
click at [114, 333] on h2 "Transport Milestones" at bounding box center [118, 331] width 101 height 16
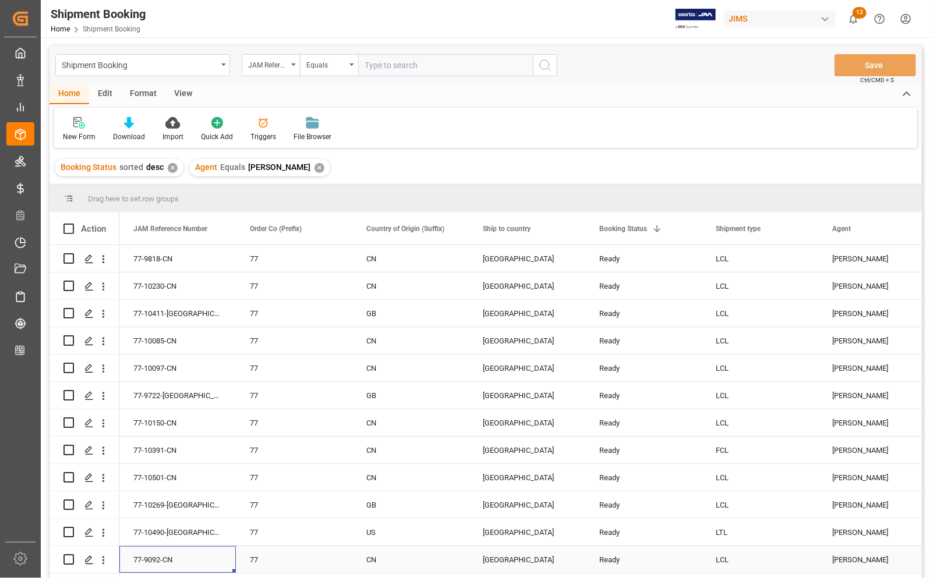
click at [168, 563] on div "77-9092-CN" at bounding box center [177, 559] width 116 height 27
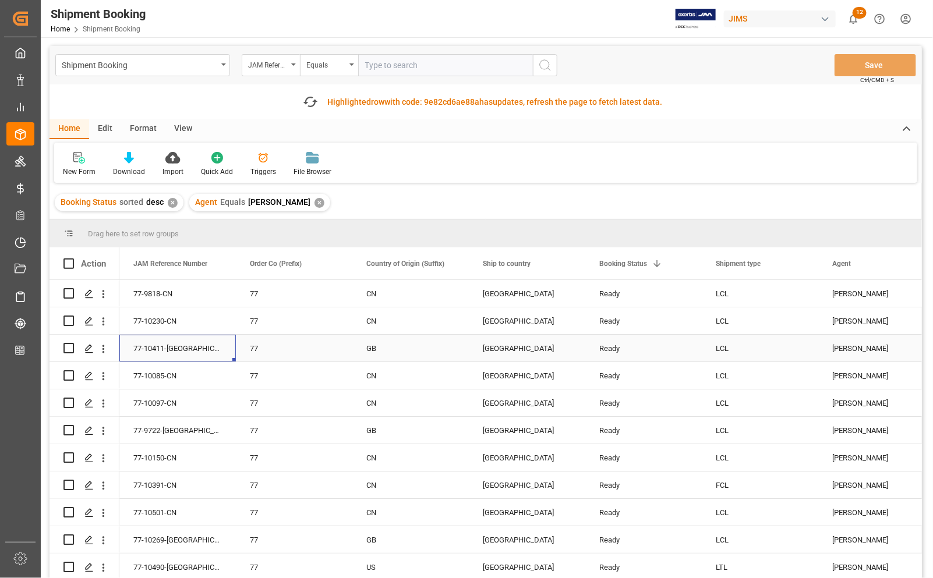
click at [147, 345] on div "77-10411-[GEOGRAPHIC_DATA]" at bounding box center [177, 348] width 116 height 27
click at [153, 375] on div "77-10085-CN" at bounding box center [177, 375] width 116 height 27
click at [85, 376] on icon "Press SPACE to select this row." at bounding box center [88, 376] width 9 height 9
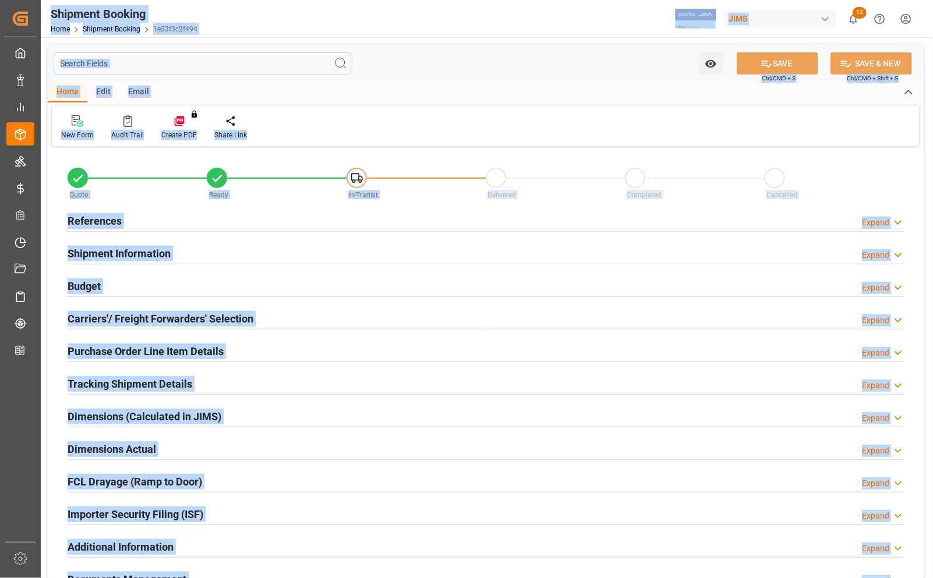
type input "0"
type input "2628.8847"
type input "63304"
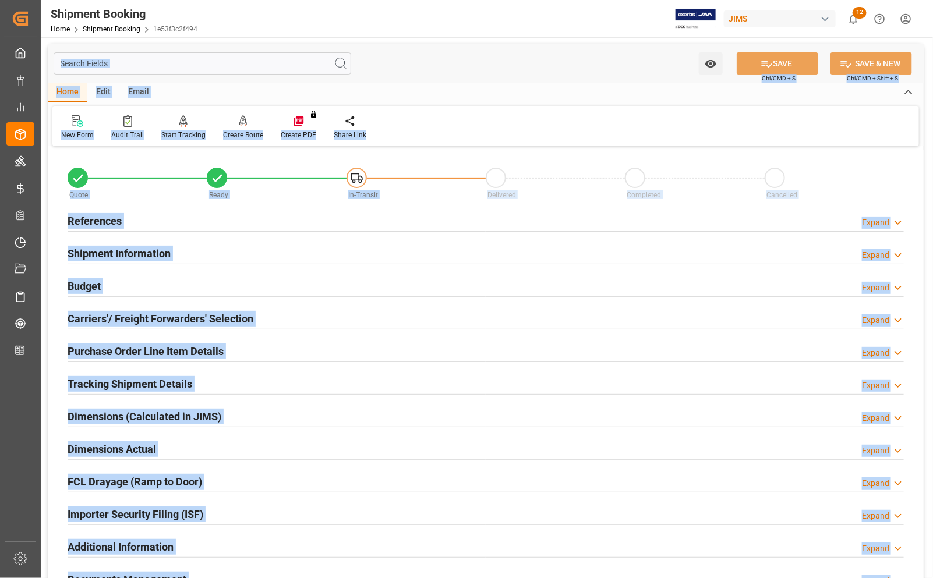
click at [107, 287] on div "Budget Expand" at bounding box center [486, 285] width 836 height 22
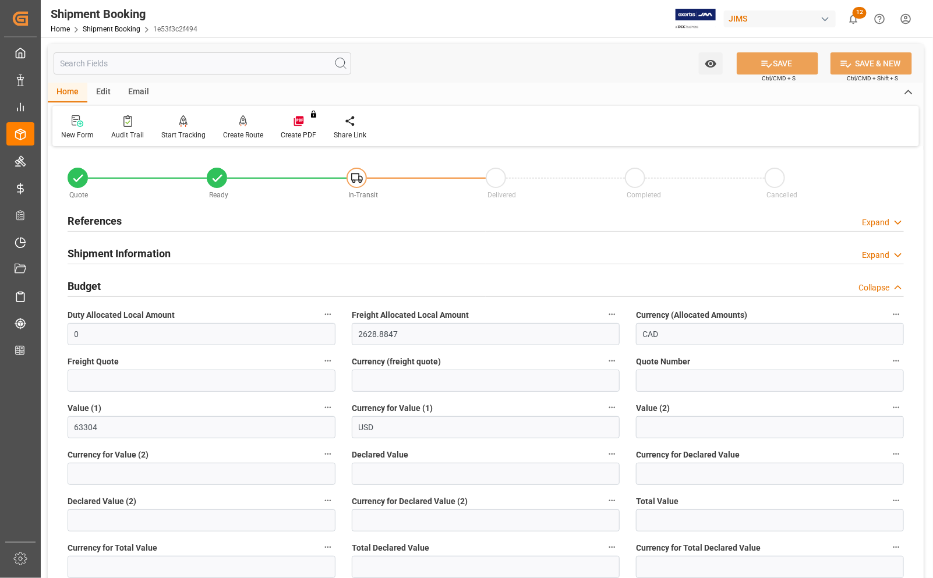
click at [95, 287] on h2 "Budget" at bounding box center [84, 286] width 33 height 16
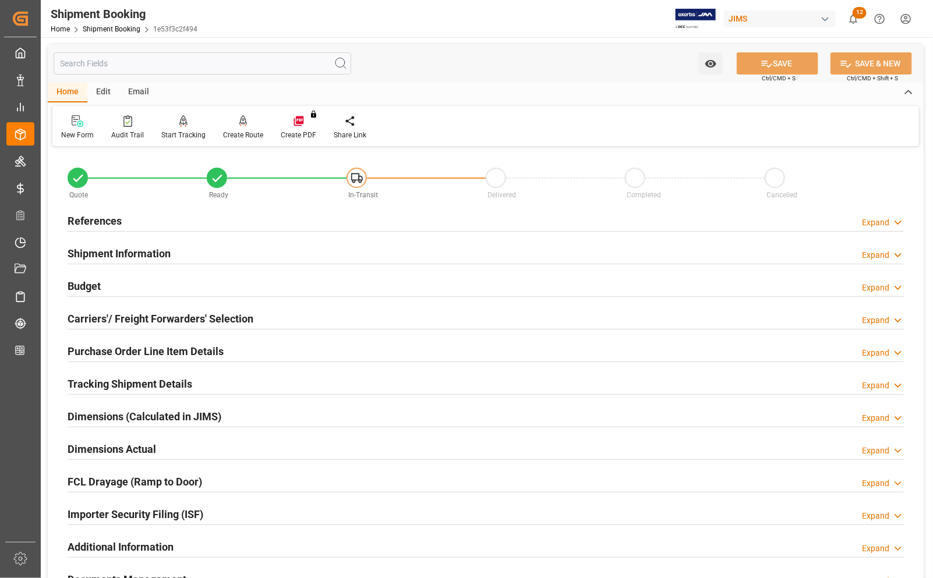
click at [95, 287] on h2 "Budget" at bounding box center [84, 286] width 33 height 16
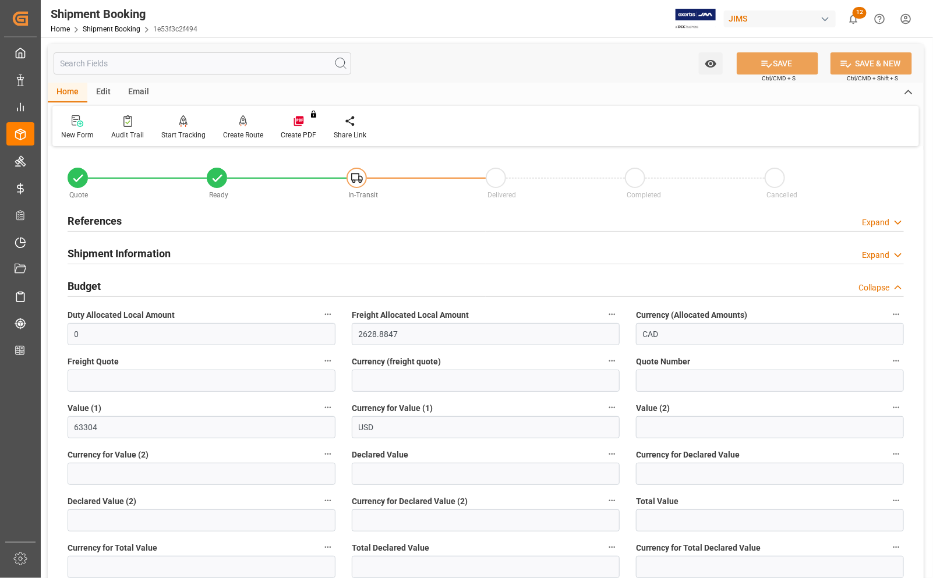
click at [100, 216] on h2 "References" at bounding box center [95, 221] width 54 height 16
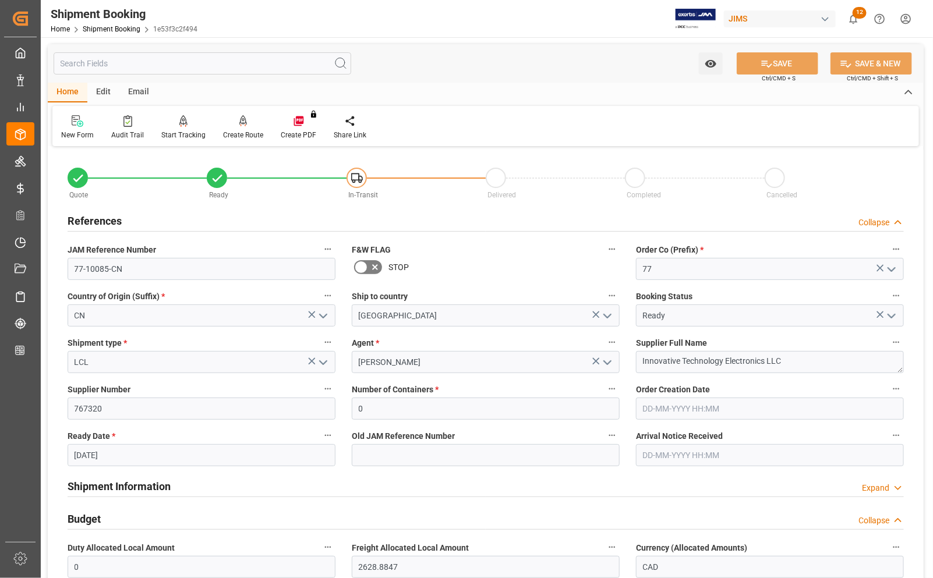
click at [124, 453] on input "[DATE]" at bounding box center [202, 455] width 268 height 22
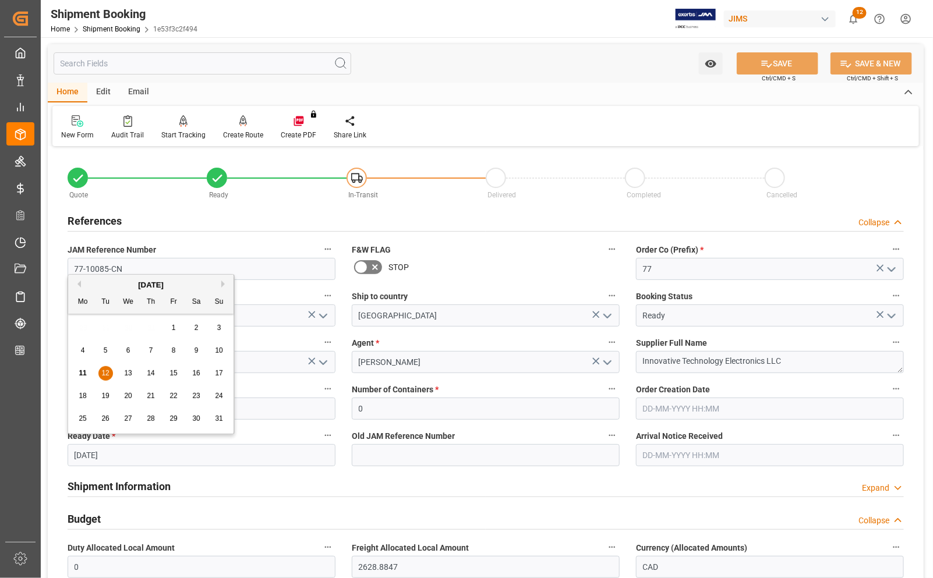
click at [128, 377] on span "13" at bounding box center [128, 373] width 8 height 8
type input "[DATE]"
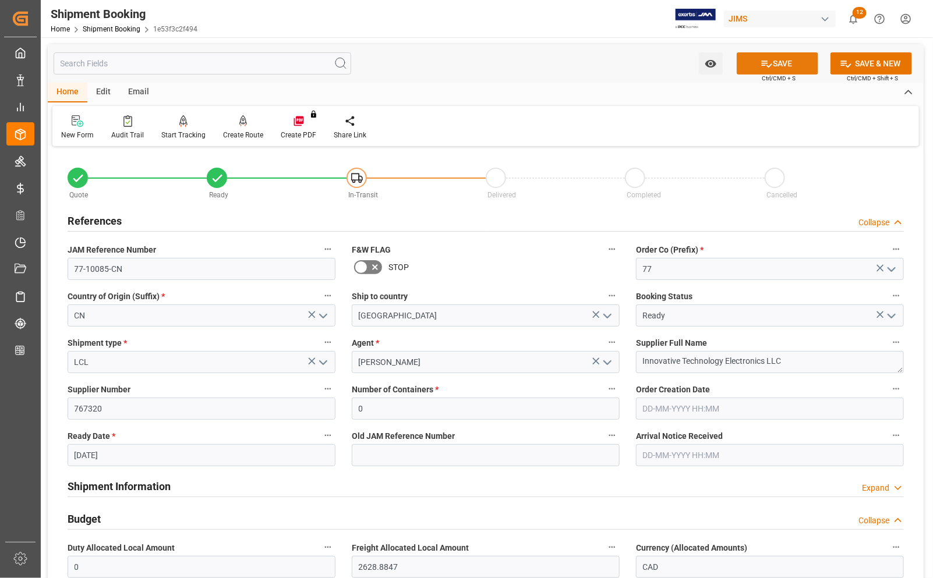
click at [766, 66] on icon at bounding box center [767, 64] width 10 height 7
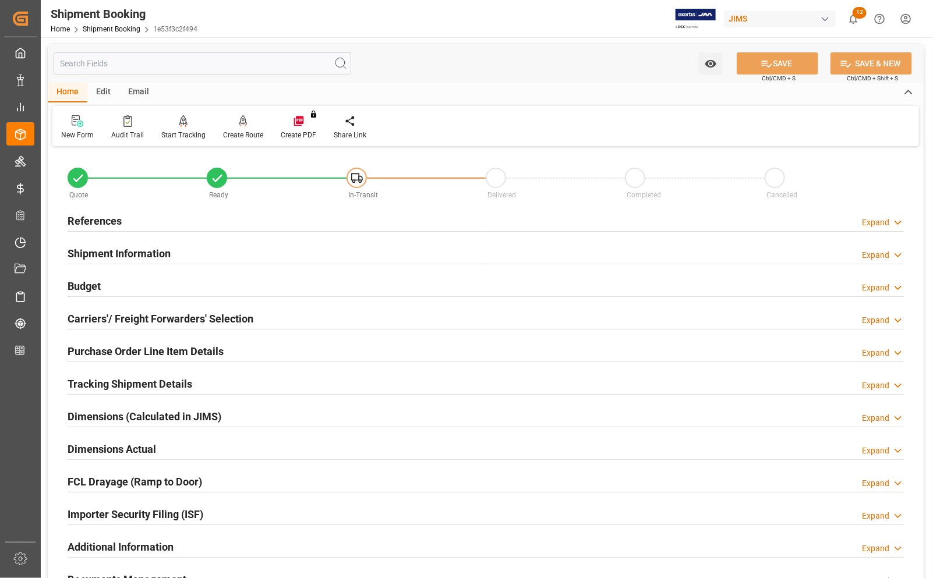
click at [103, 220] on h2 "References" at bounding box center [95, 221] width 54 height 16
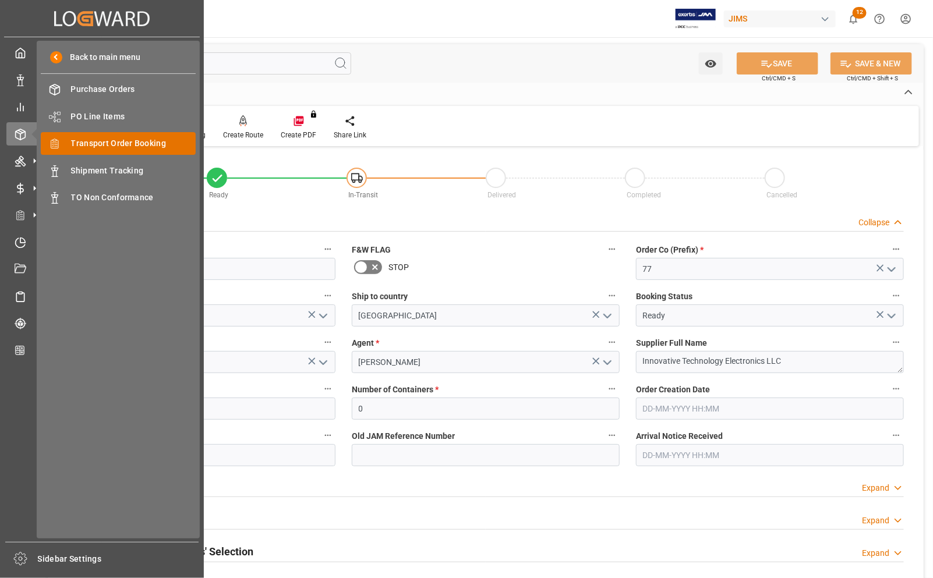
click at [103, 146] on span "Transport Order Booking" at bounding box center [133, 143] width 125 height 12
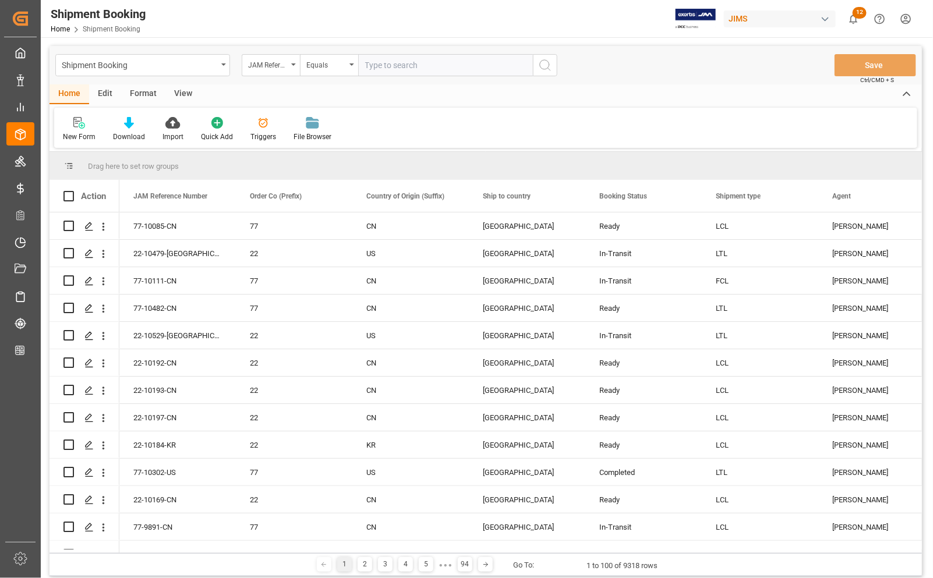
click at [406, 62] on input "text" at bounding box center [445, 65] width 175 height 22
type input "77-9092-CN"
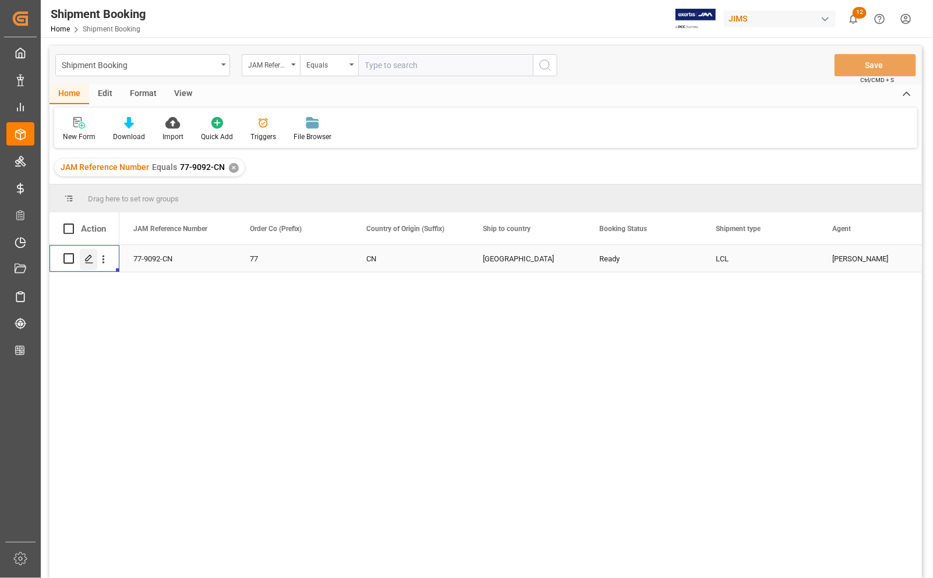
click at [89, 258] on polygon "Press SPACE to select this row." at bounding box center [89, 258] width 6 height 6
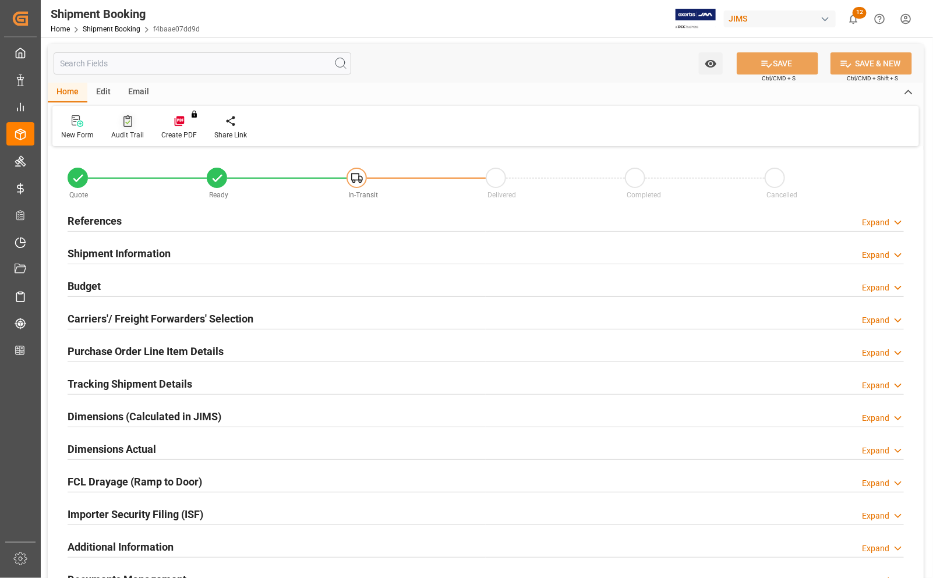
type input "0"
click at [112, 218] on h2 "References" at bounding box center [95, 221] width 54 height 16
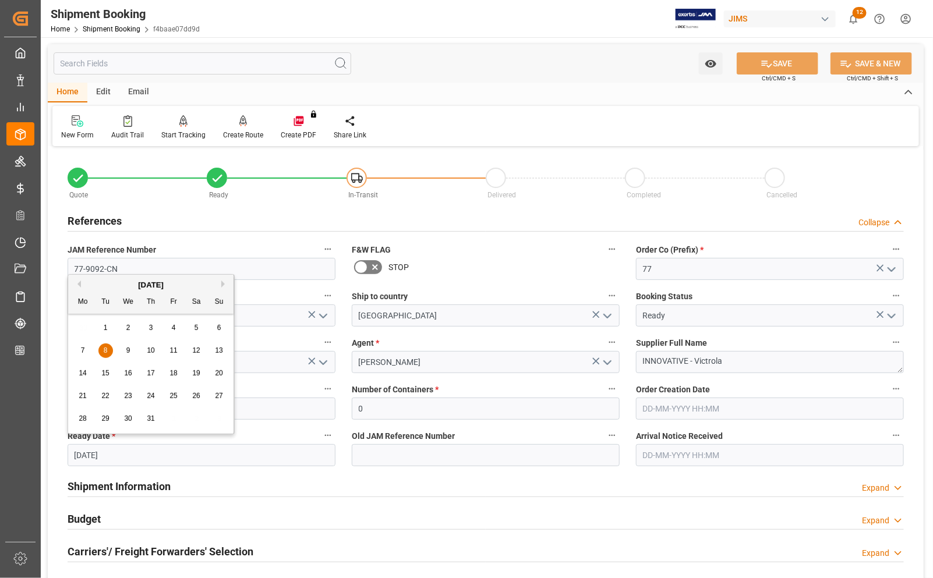
click at [119, 453] on input "[DATE]" at bounding box center [202, 455] width 268 height 22
click at [220, 281] on div "Previous Month Next Month [DATE] Mo Tu We Th Fr Sa Su 30 1 2 3 4 5 6 7 8 9 10 1…" at bounding box center [151, 354] width 167 height 160
click at [221, 287] on button "Next Month" at bounding box center [224, 284] width 7 height 7
click at [86, 395] on span "18" at bounding box center [83, 396] width 8 height 8
type input "[DATE]"
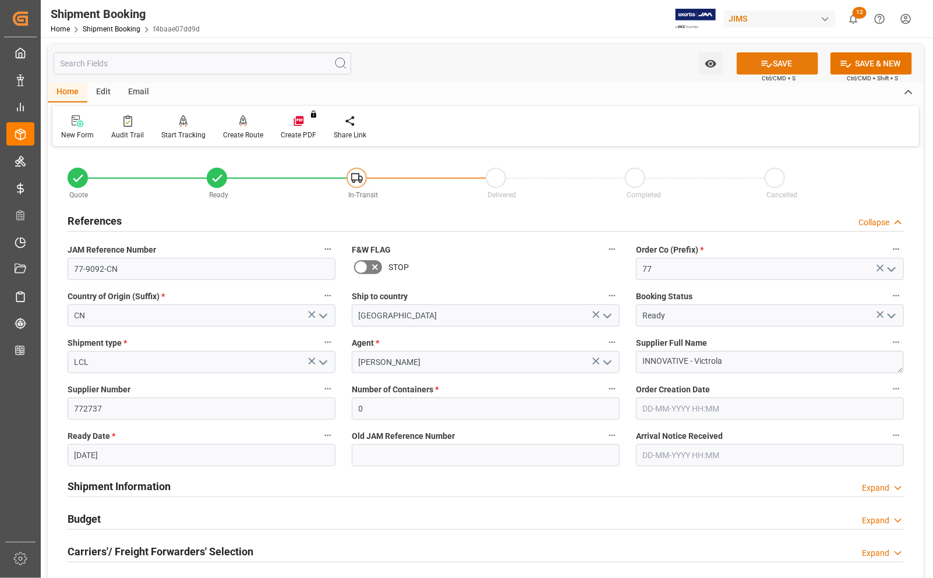
click at [762, 65] on icon at bounding box center [767, 64] width 10 height 7
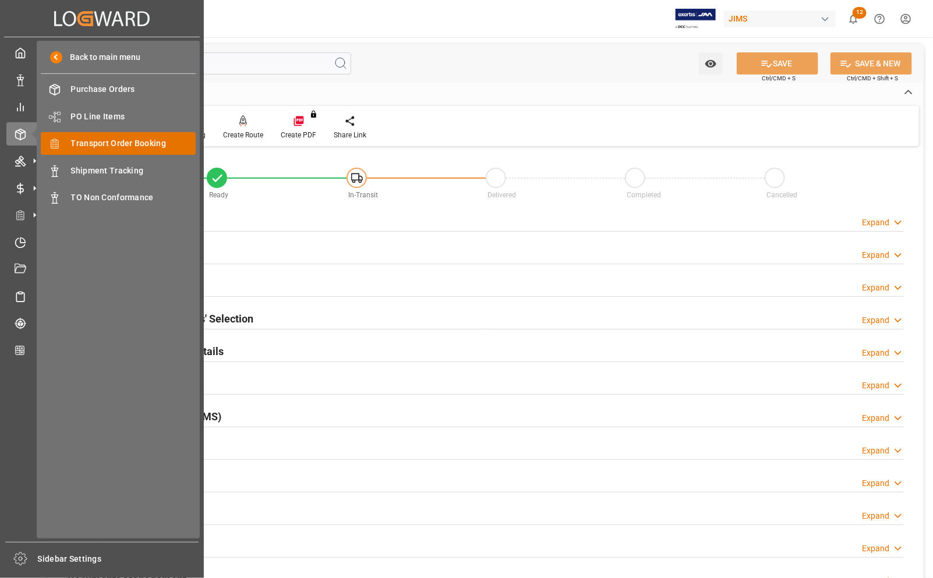
click at [63, 142] on div "Transport Order Booking Transport Order Booking" at bounding box center [118, 143] width 155 height 23
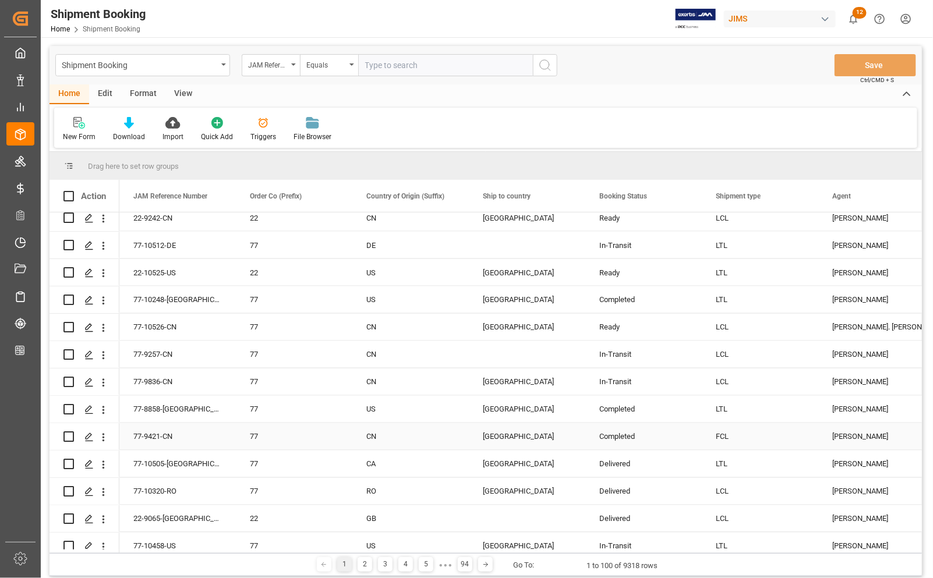
scroll to position [728, 0]
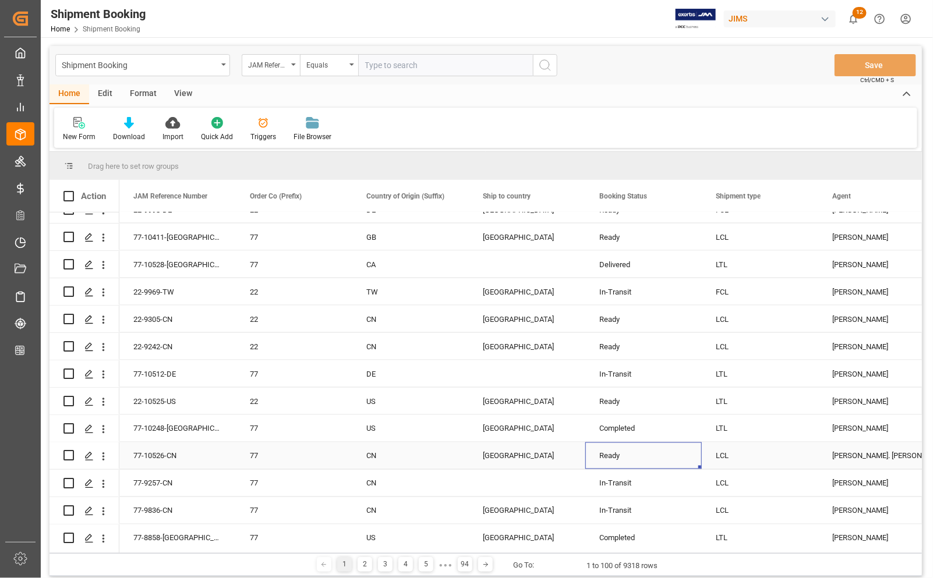
click at [635, 458] on div "Ready" at bounding box center [643, 456] width 89 height 27
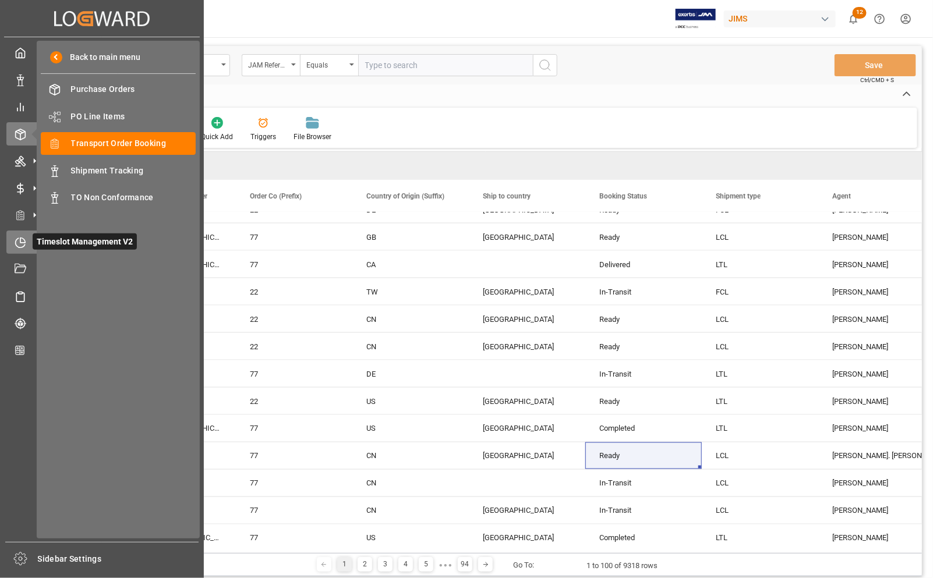
click at [21, 242] on icon at bounding box center [22, 240] width 5 height 5
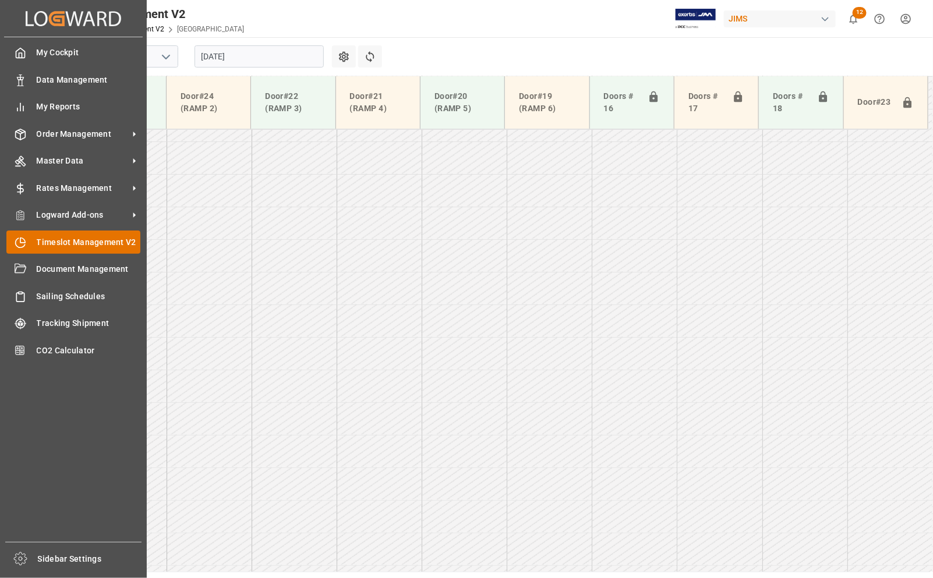
scroll to position [983, 0]
click at [68, 243] on span "Timeslot Management V2" at bounding box center [89, 242] width 104 height 12
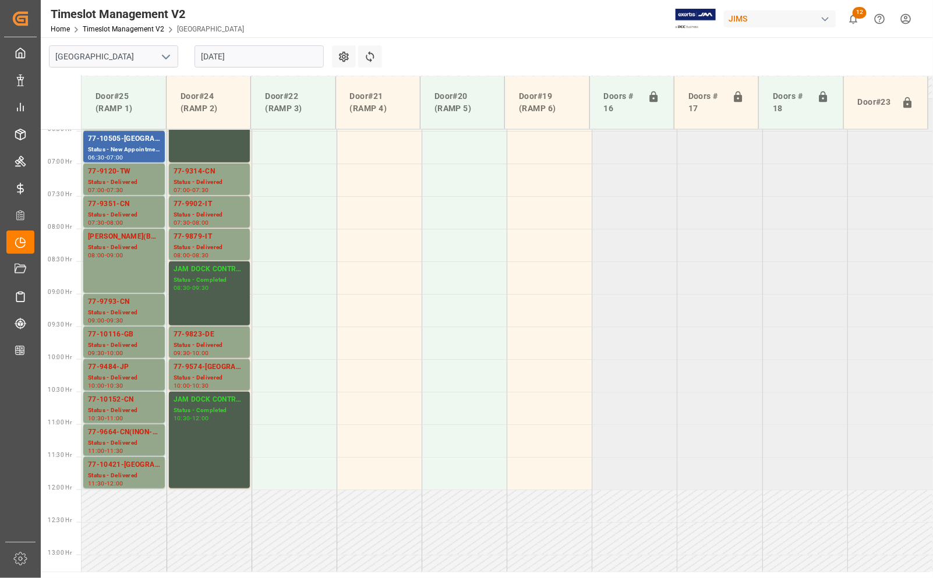
scroll to position [182, 0]
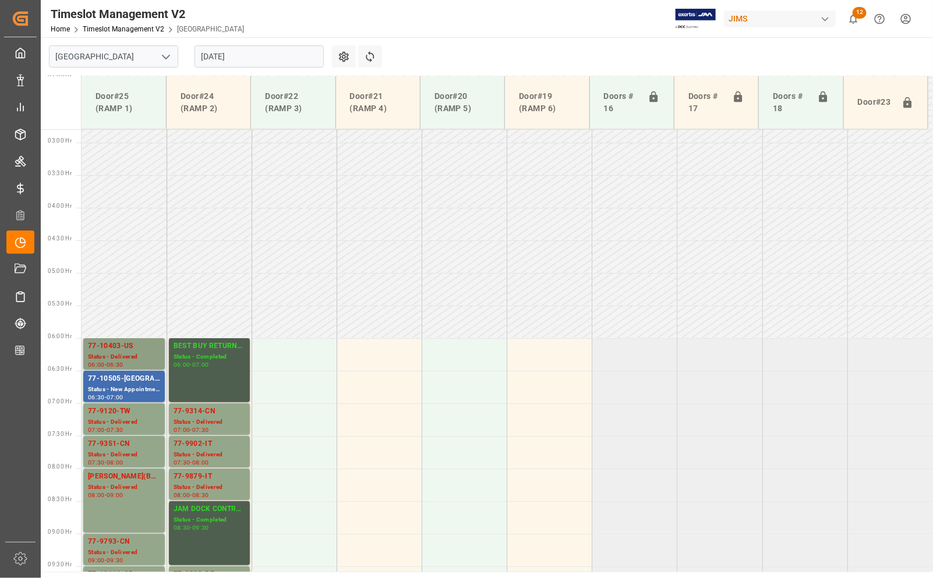
click at [123, 354] on div "Status - Delivered" at bounding box center [124, 357] width 72 height 10
click at [121, 376] on div "77-10505-[GEOGRAPHIC_DATA]" at bounding box center [124, 379] width 72 height 12
click at [123, 375] on div "77-10505-[GEOGRAPHIC_DATA]" at bounding box center [124, 379] width 72 height 12
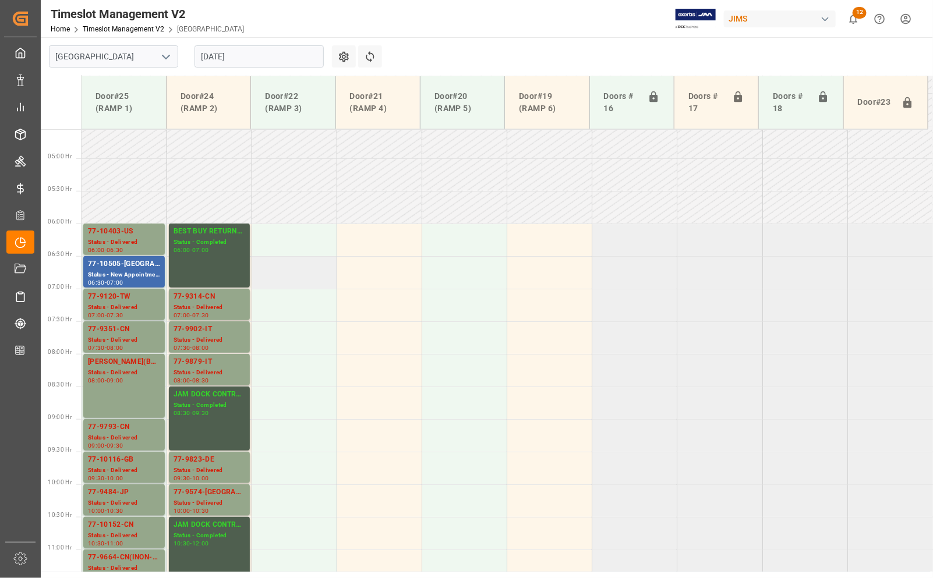
scroll to position [401, 0]
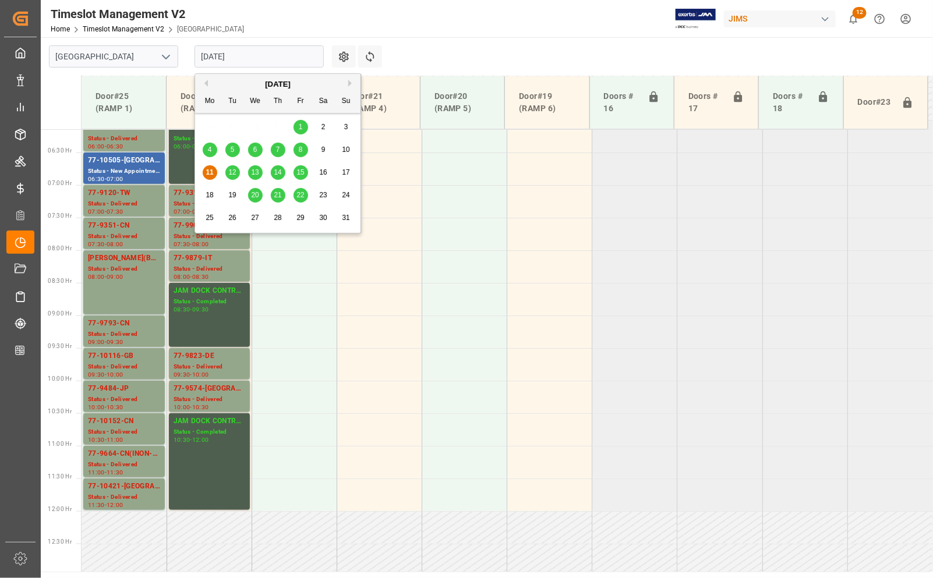
click at [258, 58] on input "[DATE]" at bounding box center [259, 56] width 129 height 22
click at [236, 175] on span "12" at bounding box center [232, 172] width 8 height 8
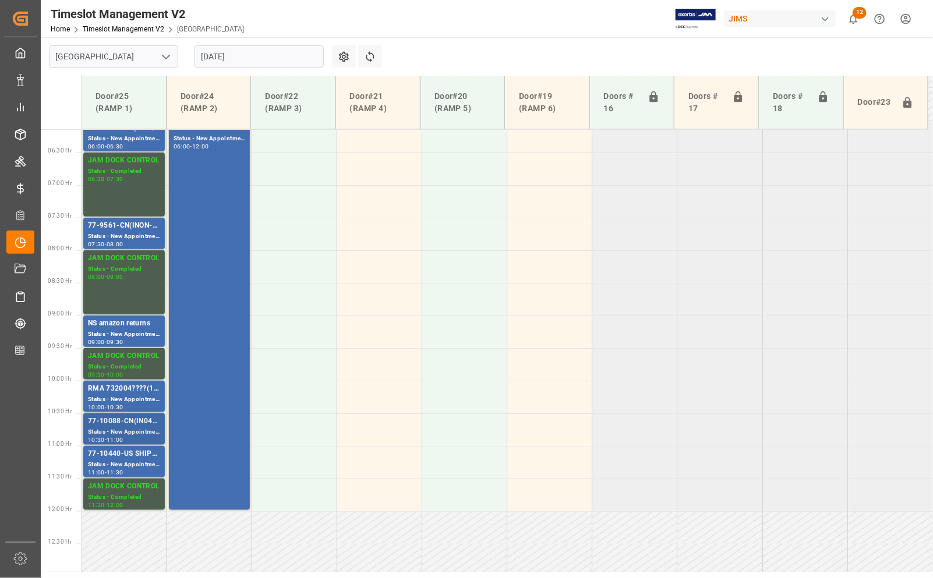
click at [129, 420] on div "77-10088-CN(IN04/1line)" at bounding box center [124, 422] width 72 height 12
click at [115, 234] on div "Status - New Appointment" at bounding box center [124, 237] width 72 height 10
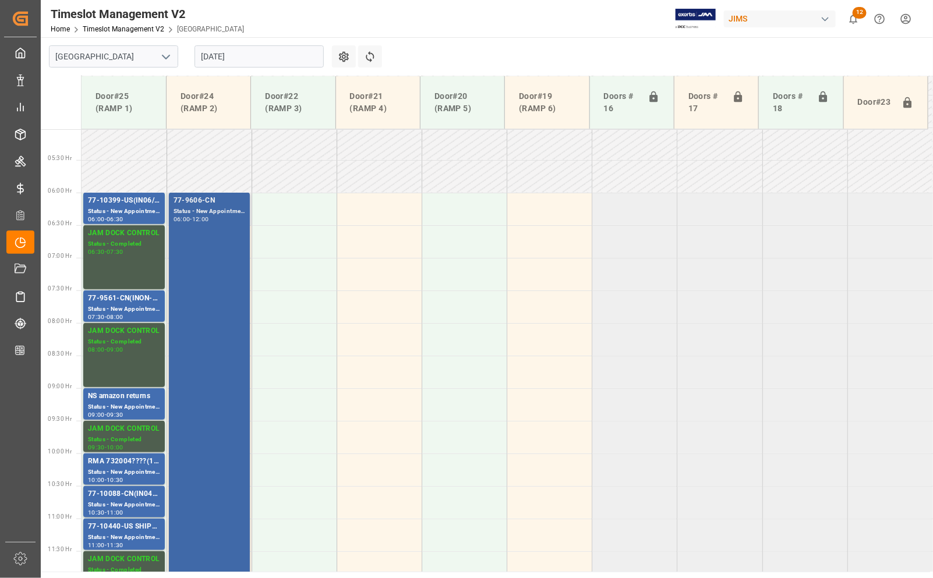
click at [181, 197] on div "77-9606-CN" at bounding box center [210, 201] width 72 height 12
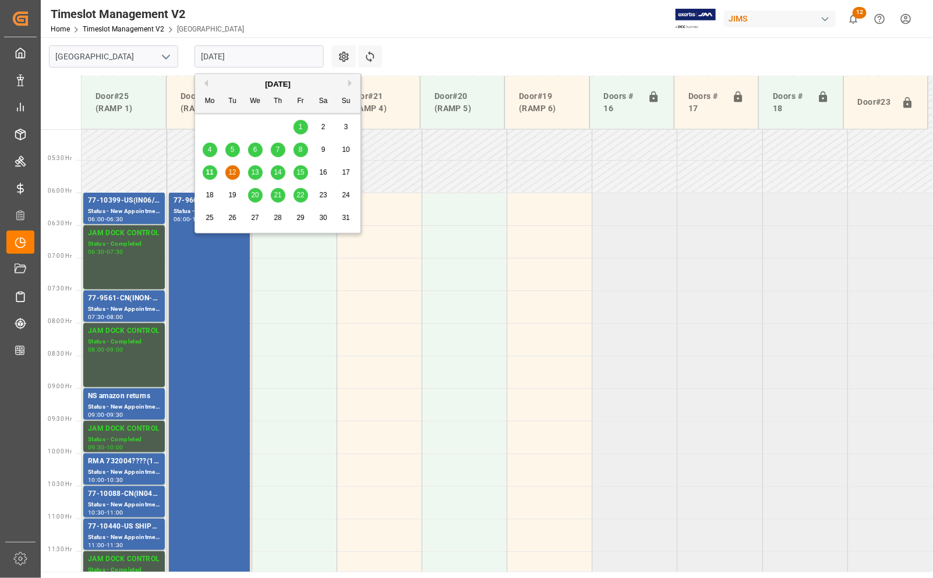
click at [233, 59] on input "[DATE]" at bounding box center [259, 56] width 129 height 22
click at [254, 172] on span "13" at bounding box center [255, 172] width 8 height 8
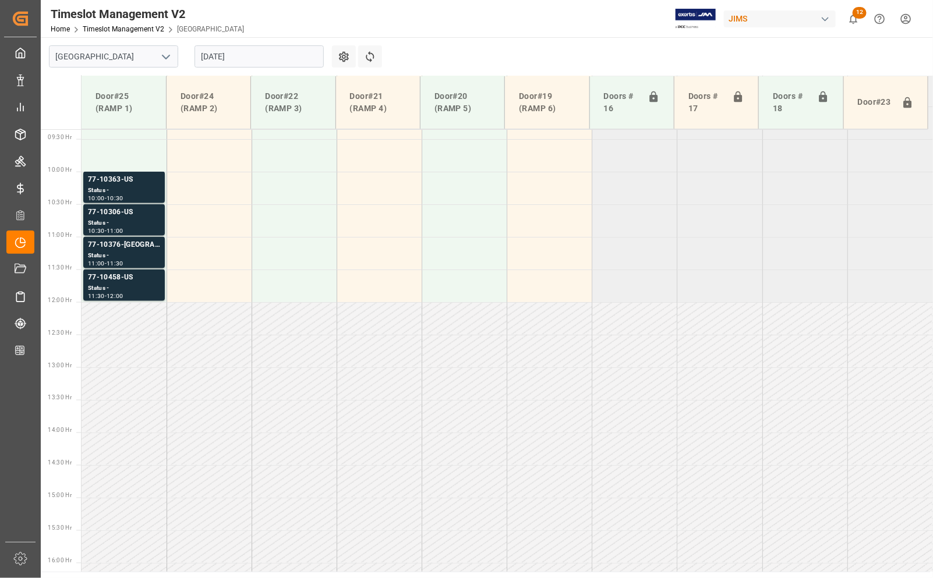
scroll to position [546, 0]
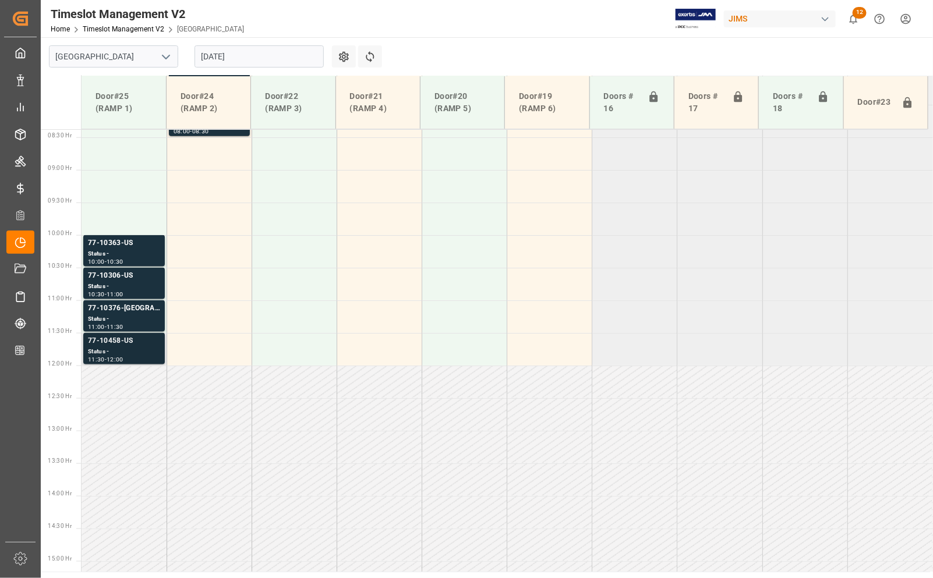
click at [121, 339] on div "77-10458-US" at bounding box center [124, 341] width 72 height 12
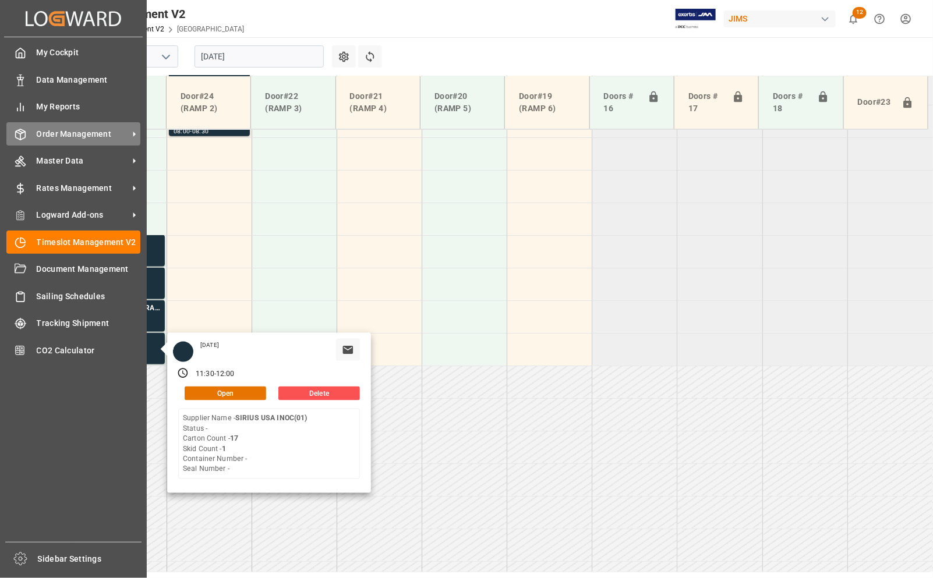
click at [59, 136] on span "Order Management" at bounding box center [83, 134] width 92 height 12
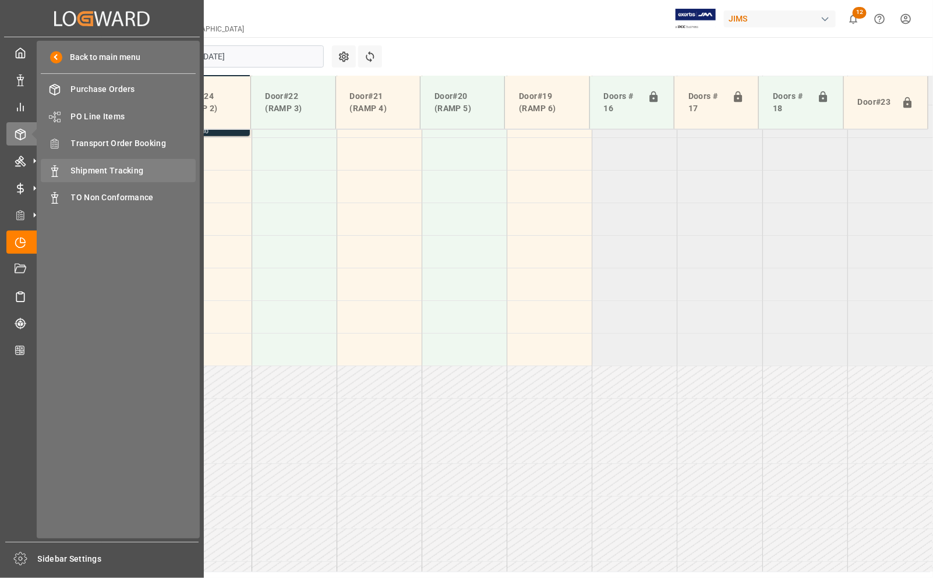
click at [95, 166] on span "Shipment Tracking" at bounding box center [133, 171] width 125 height 12
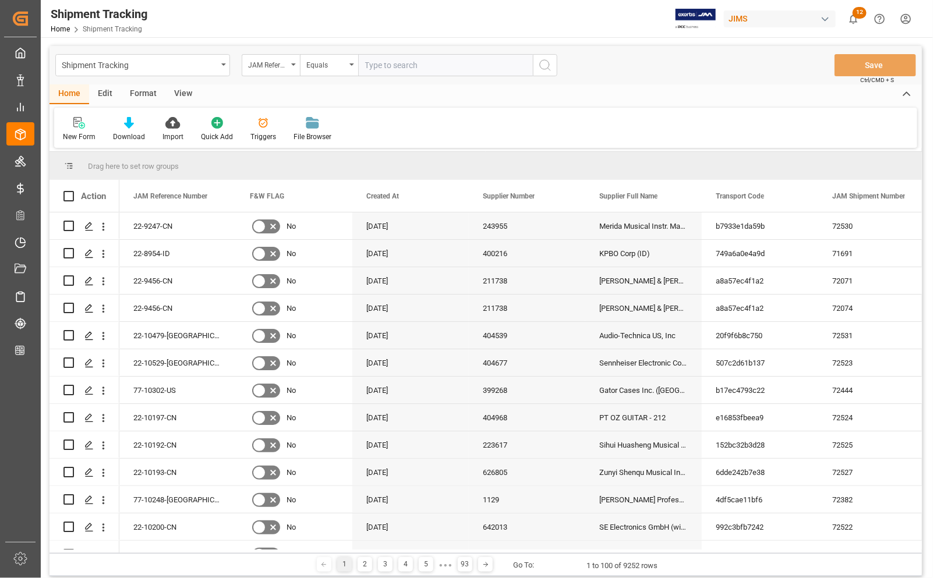
click at [397, 59] on input "text" at bounding box center [445, 65] width 175 height 22
type input "77-10363-US"
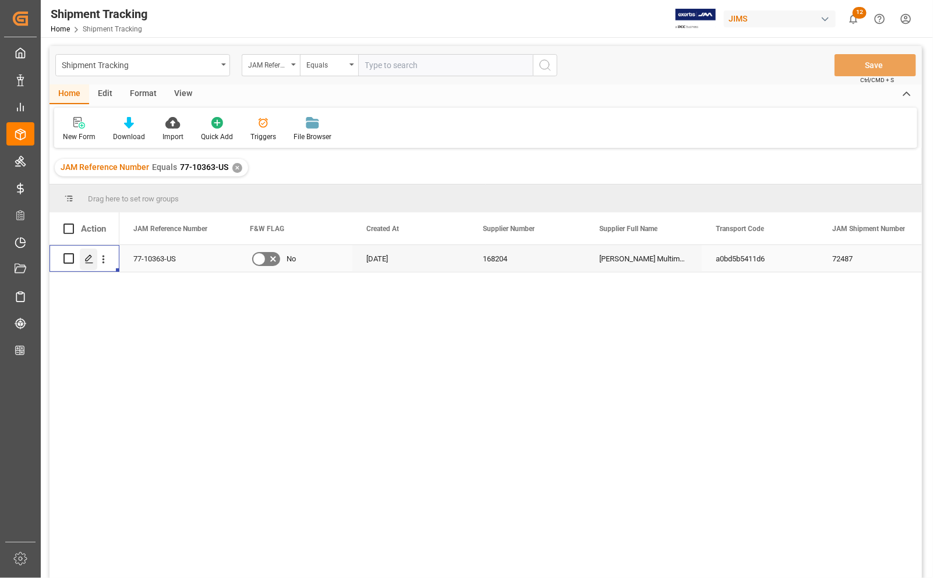
click at [89, 261] on icon "Press SPACE to select this row." at bounding box center [88, 259] width 9 height 9
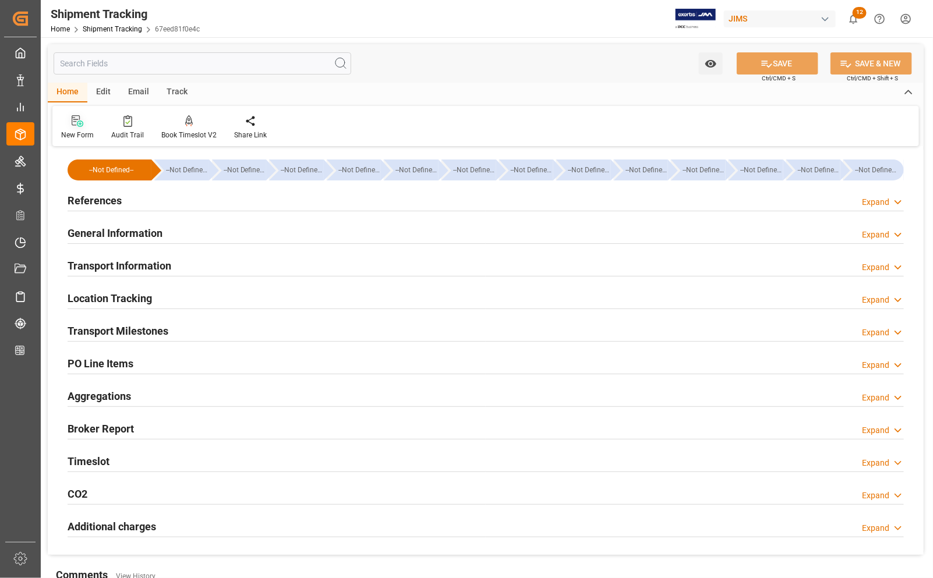
type input "[DATE] 00:00"
click at [115, 332] on h2 "Transport Milestones" at bounding box center [118, 331] width 101 height 16
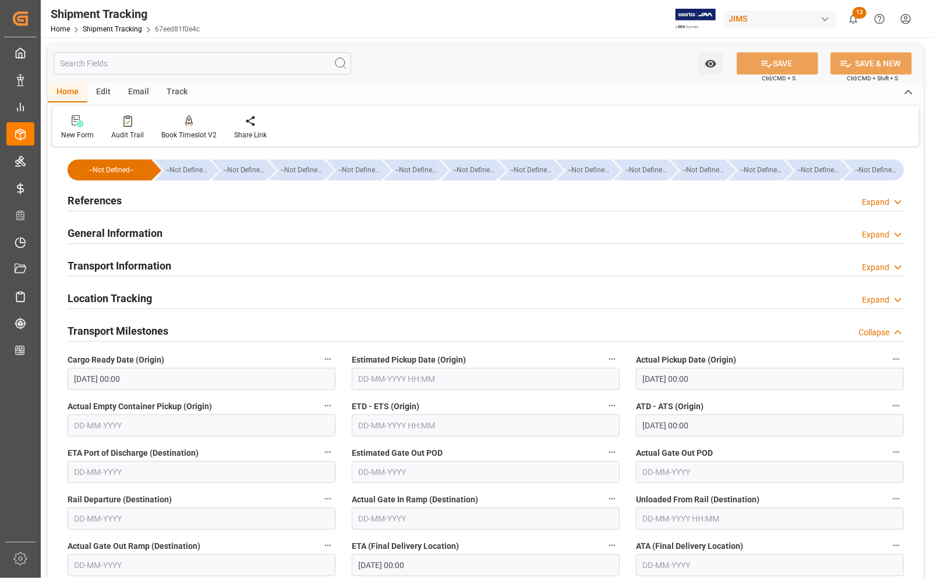
click at [87, 199] on h2 "References" at bounding box center [95, 201] width 54 height 16
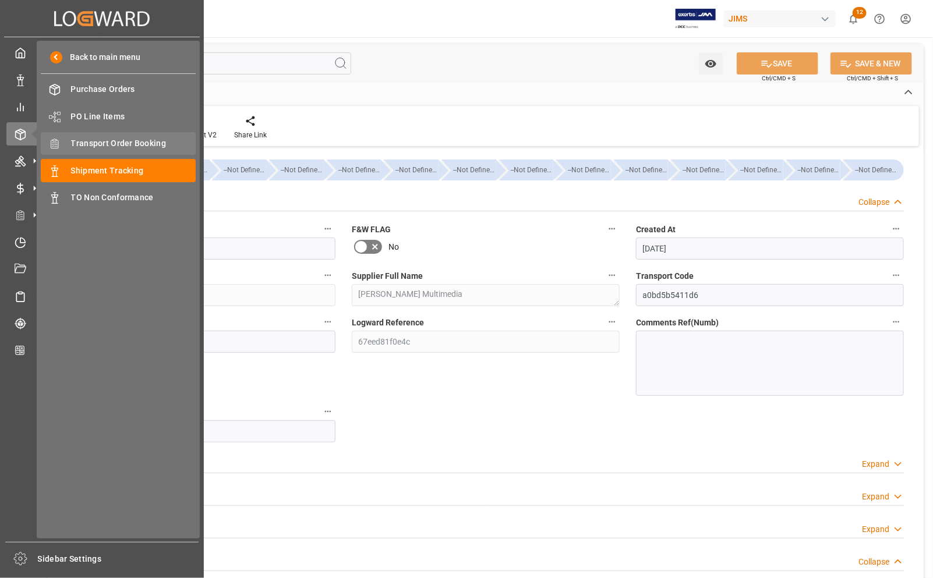
click at [61, 147] on div "Transport Order Booking Transport Order Booking" at bounding box center [118, 143] width 155 height 23
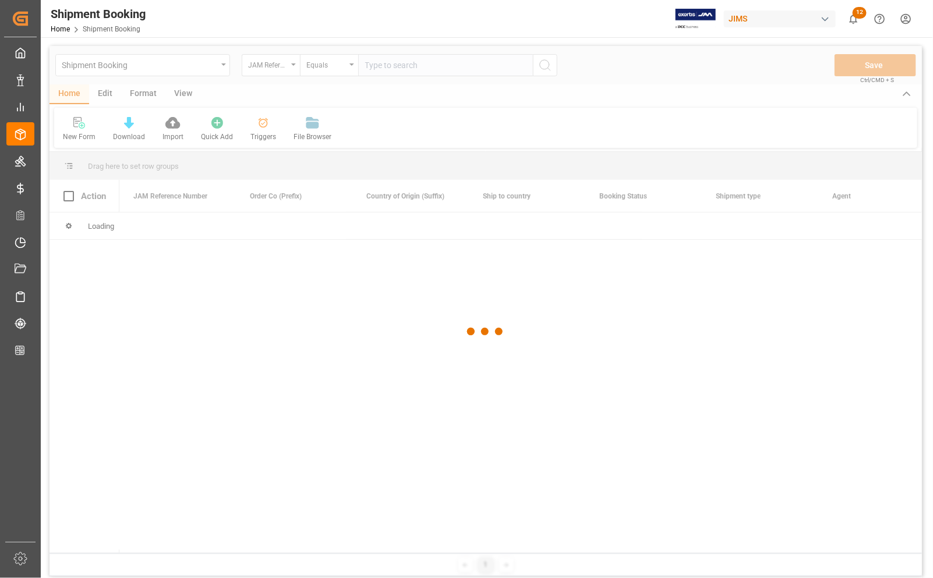
click at [436, 67] on div at bounding box center [486, 331] width 873 height 571
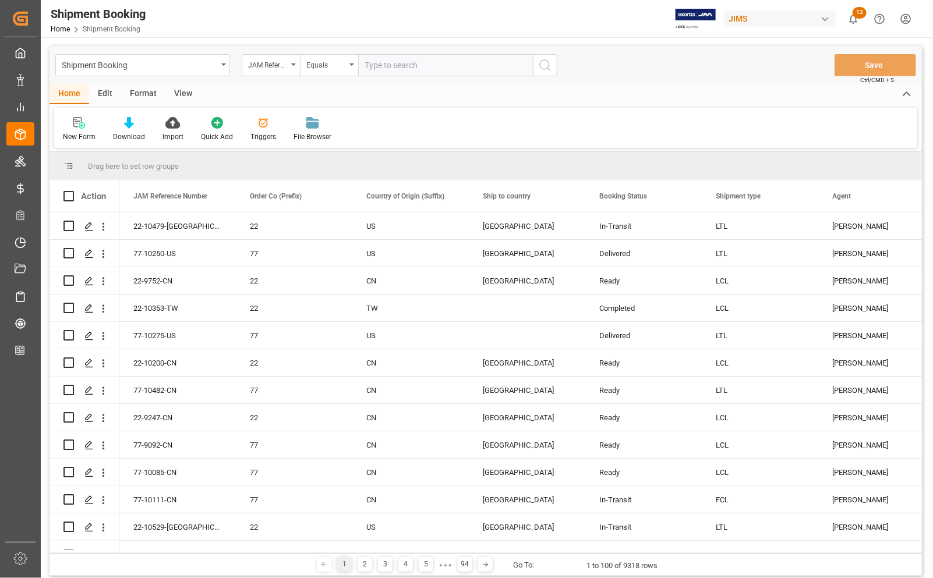
click at [435, 67] on input "text" at bounding box center [445, 65] width 175 height 22
type input "77-8929-CN"
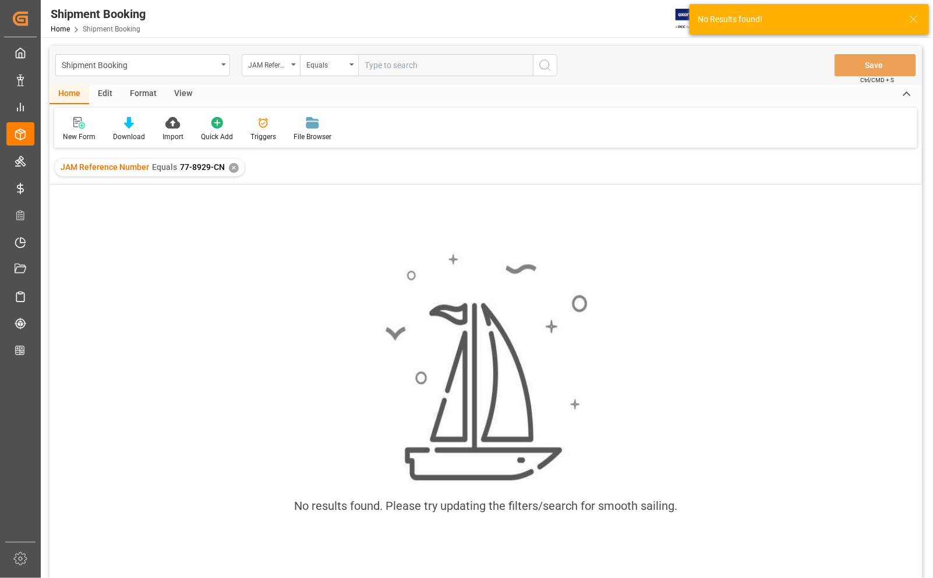
click at [233, 164] on div "✕" at bounding box center [234, 168] width 10 height 10
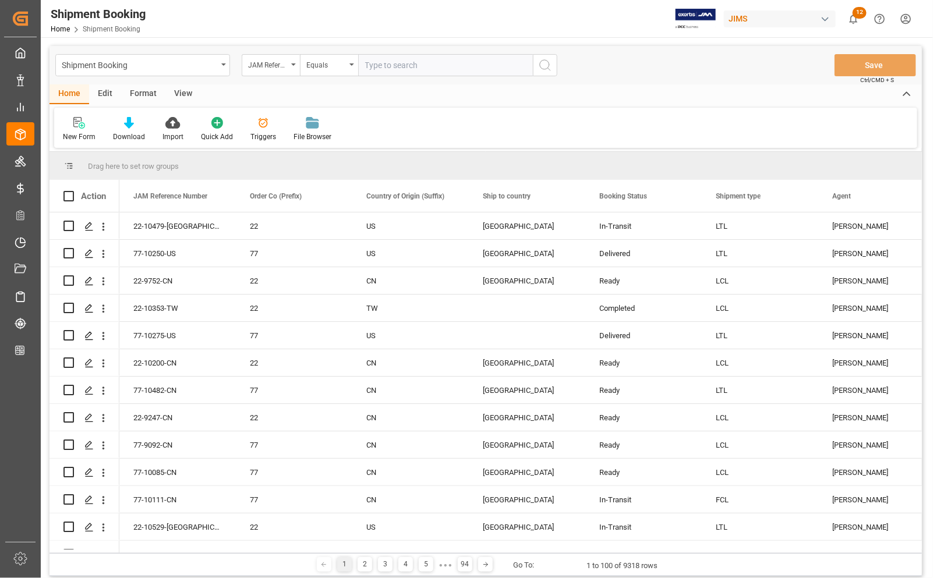
click at [461, 66] on input "text" at bounding box center [445, 65] width 175 height 22
type input "77-8929-DE"
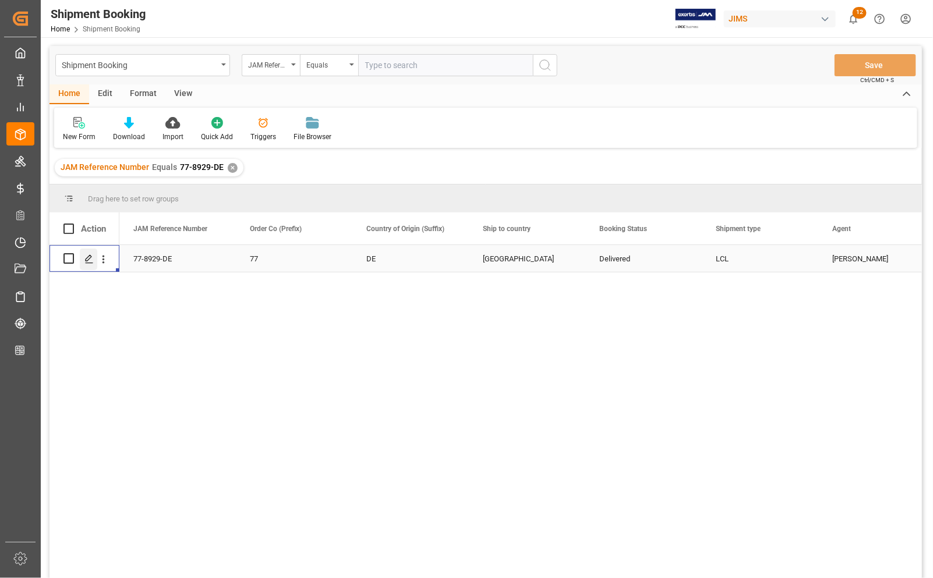
click at [86, 257] on icon "Press SPACE to select this row." at bounding box center [88, 259] width 9 height 9
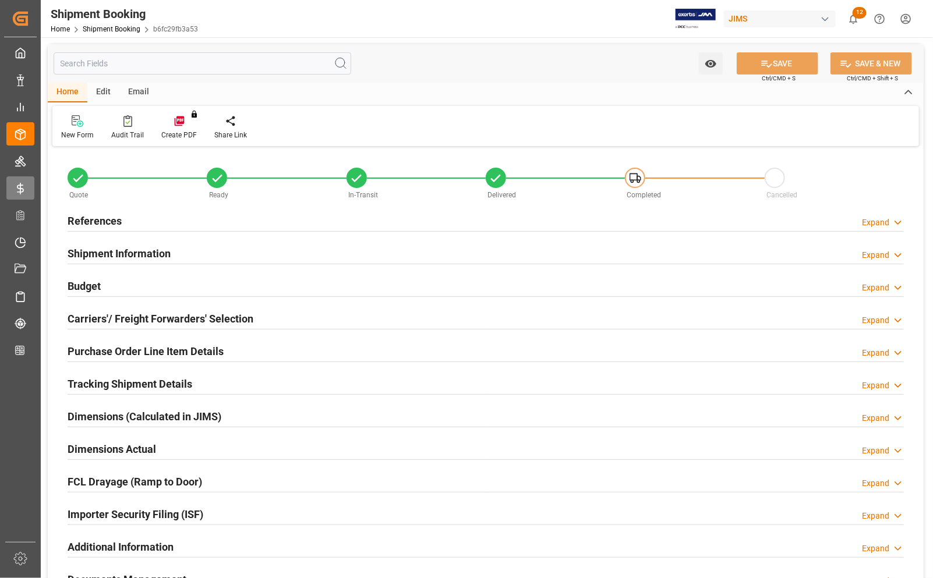
type input "1"
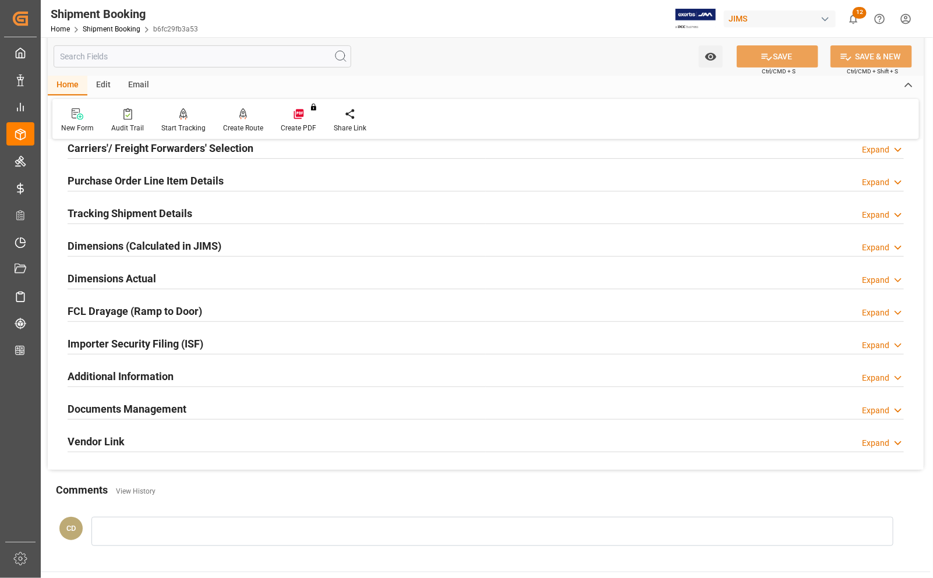
scroll to position [146, 0]
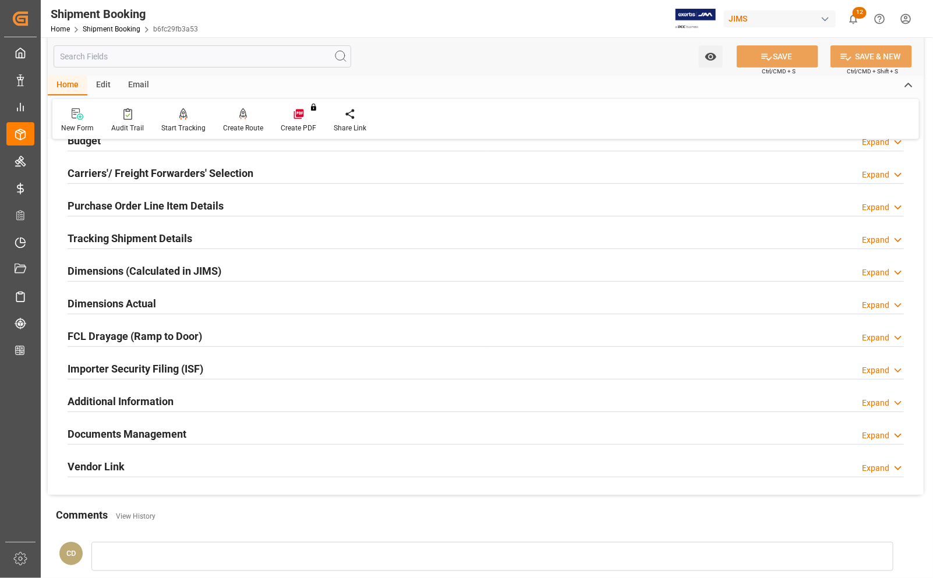
click at [97, 210] on h2 "Purchase Order Line Item Details" at bounding box center [146, 206] width 156 height 16
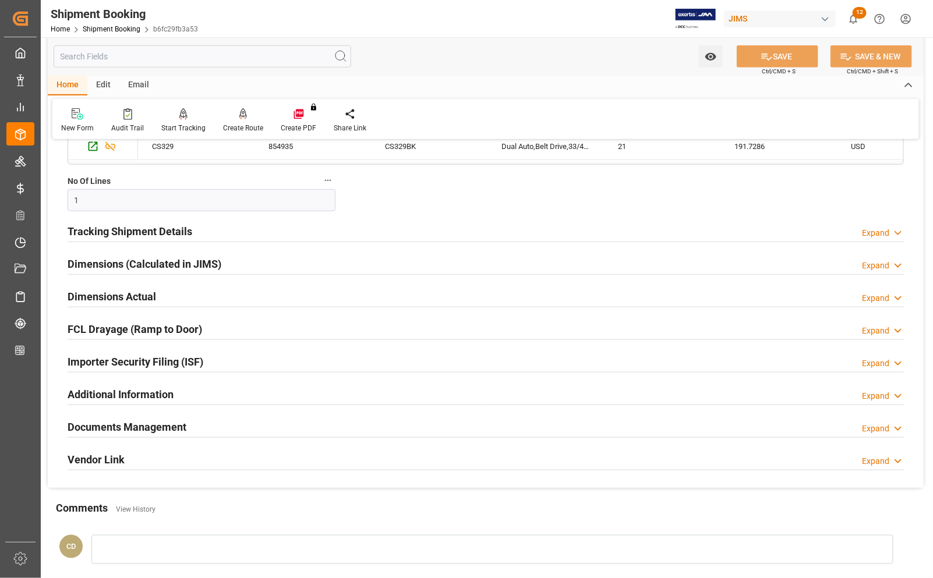
scroll to position [364, 0]
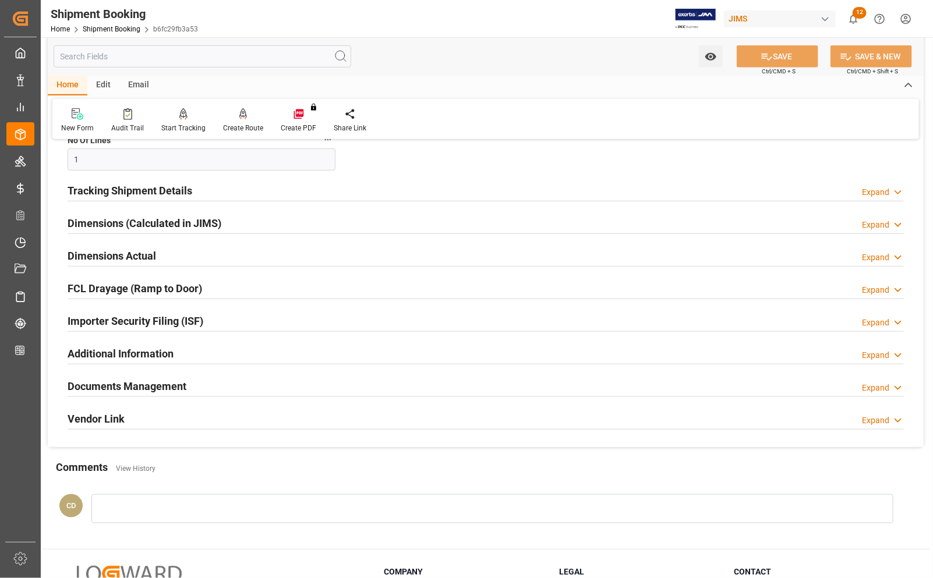
click at [135, 385] on h2 "Documents Management" at bounding box center [127, 387] width 119 height 16
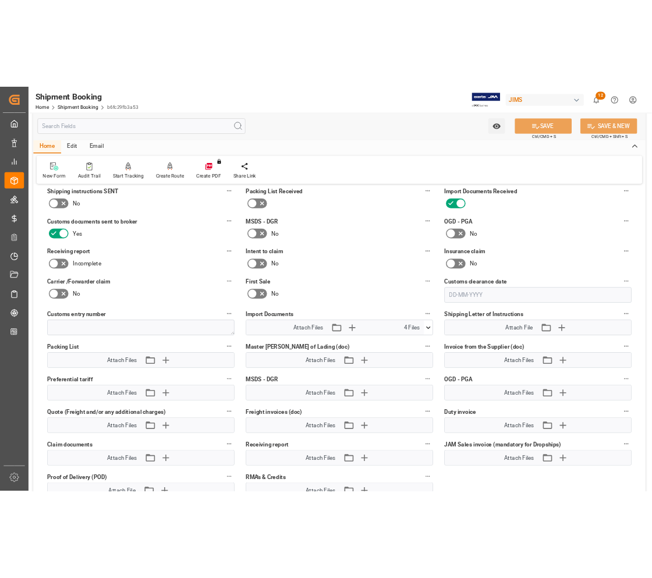
scroll to position [655, 0]
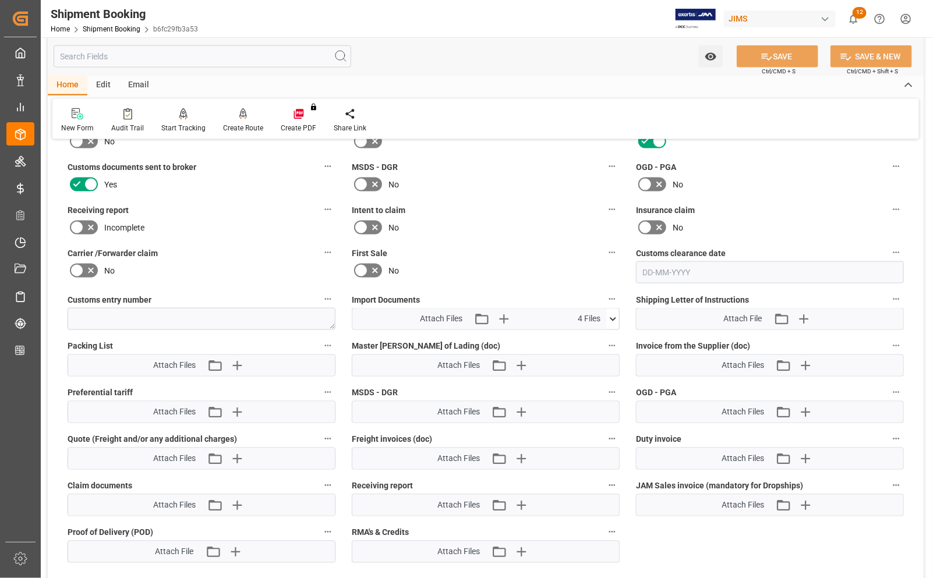
click at [614, 319] on icon at bounding box center [613, 319] width 12 height 12
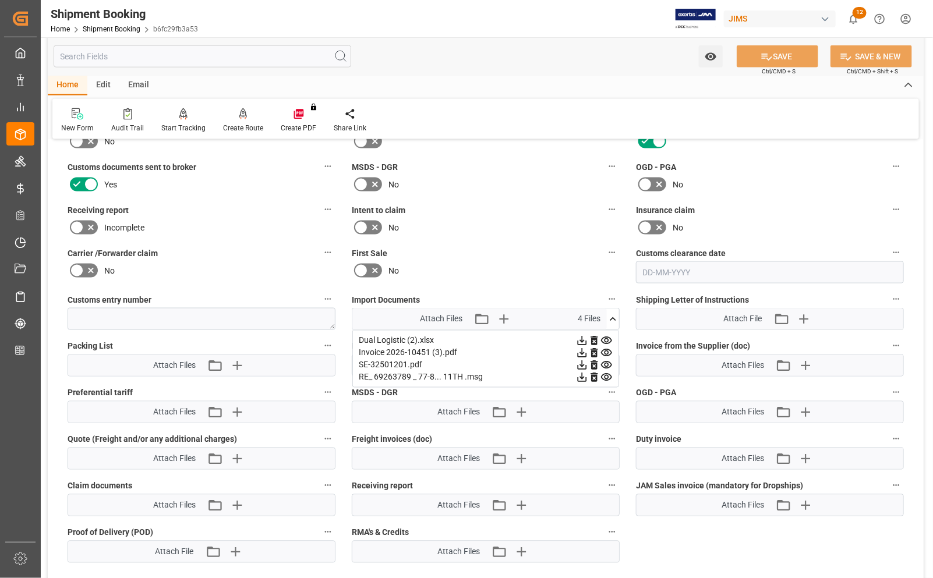
click at [394, 353] on div "Invoice 2026-10451 (3).pdf" at bounding box center [486, 353] width 254 height 12
click at [582, 353] on icon at bounding box center [582, 353] width 9 height 9
